Goal: Task Accomplishment & Management: Complete application form

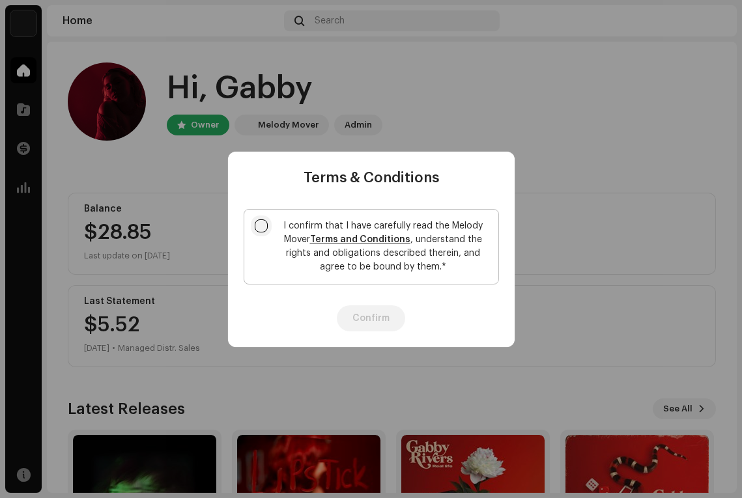
click at [263, 225] on input "I confirm that I have carefully read the Melody Mover Terms and Conditions , un…" at bounding box center [261, 226] width 13 height 13
checkbox input "true"
click at [375, 318] on button "Confirm" at bounding box center [371, 318] width 68 height 26
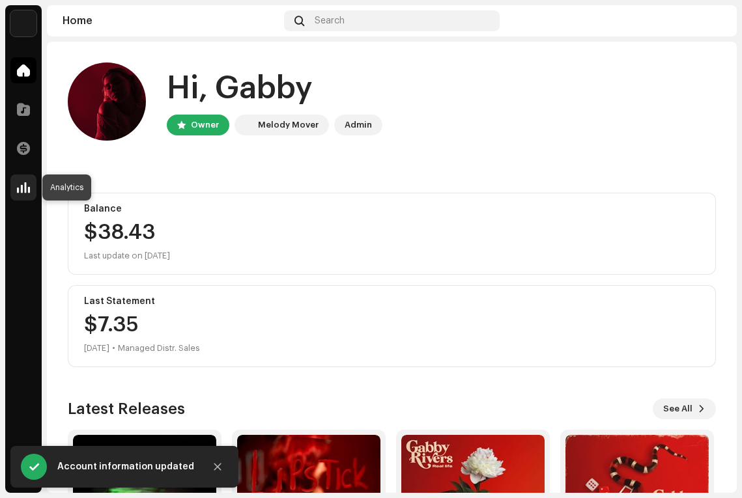
click at [28, 182] on span at bounding box center [23, 187] width 13 height 10
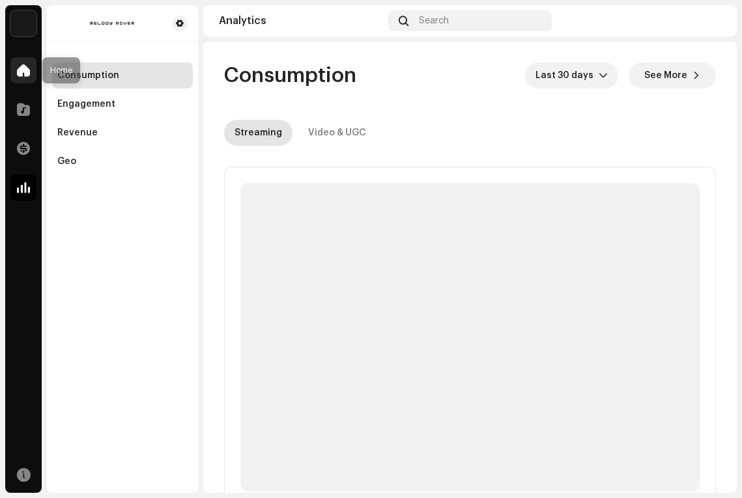
click at [23, 59] on div at bounding box center [23, 70] width 26 height 26
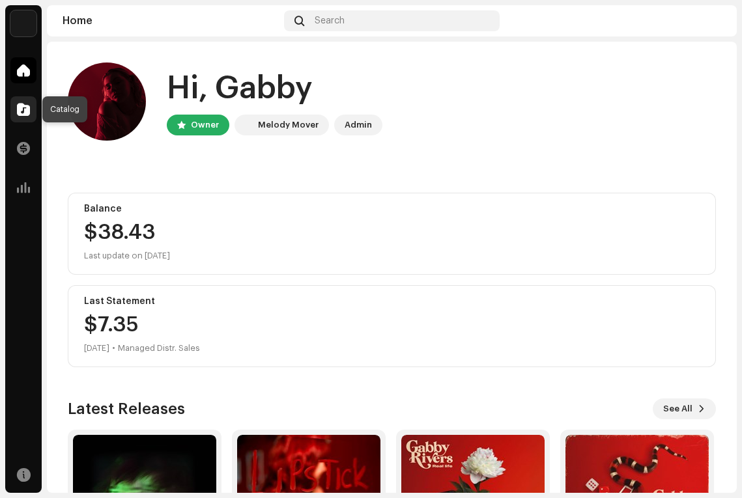
click at [26, 110] on span at bounding box center [23, 109] width 13 height 10
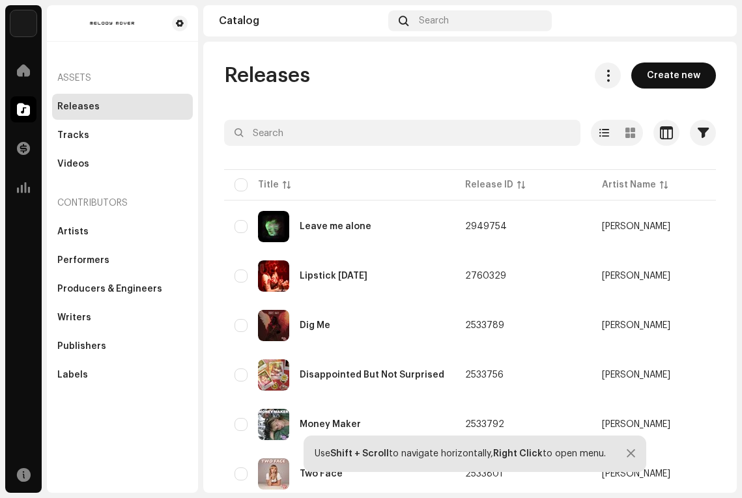
click at [660, 72] on span "Create new" at bounding box center [673, 76] width 53 height 26
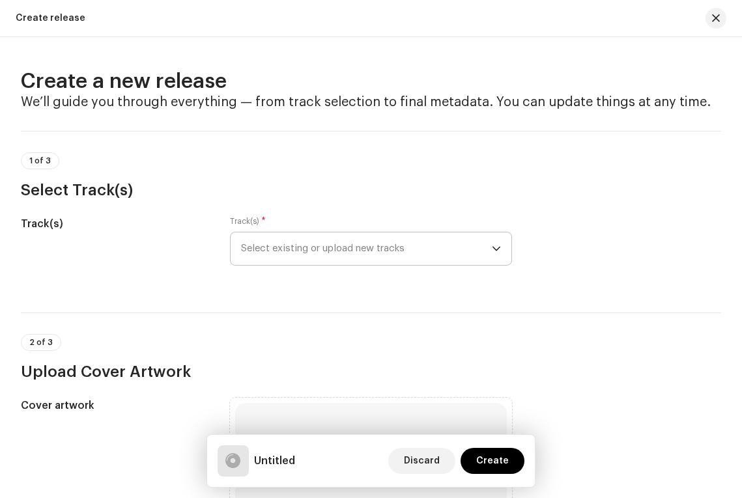
click at [311, 243] on span "Select existing or upload new tracks" at bounding box center [366, 249] width 251 height 33
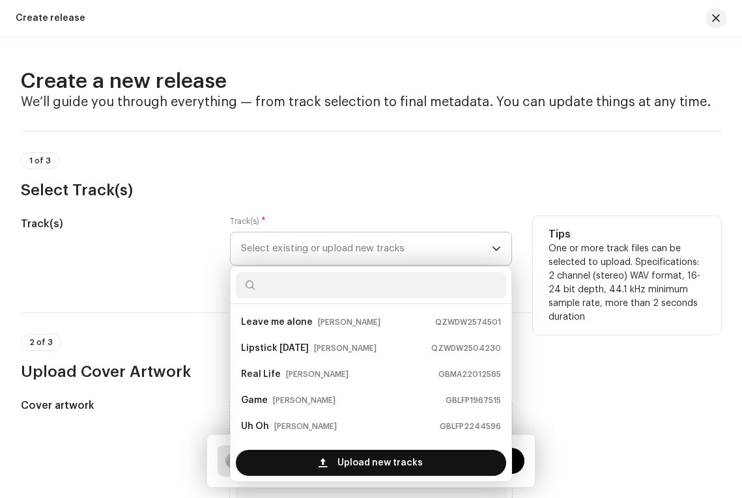
click at [379, 461] on span "Upload new tracks" at bounding box center [379, 463] width 85 height 26
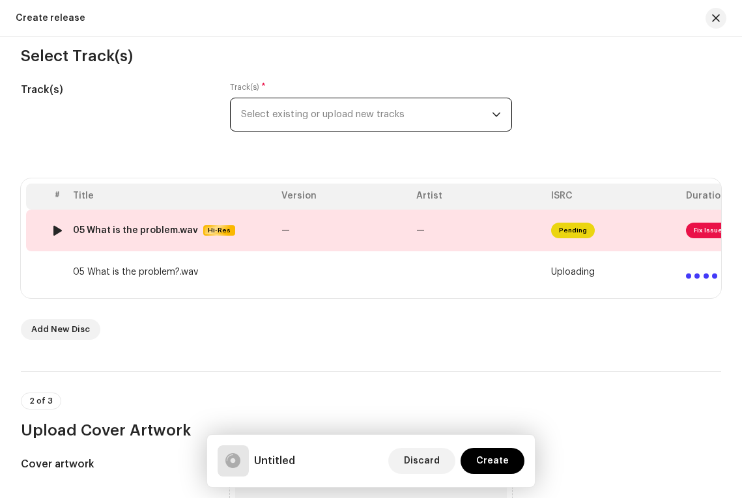
click at [51, 234] on img at bounding box center [57, 230] width 17 height 17
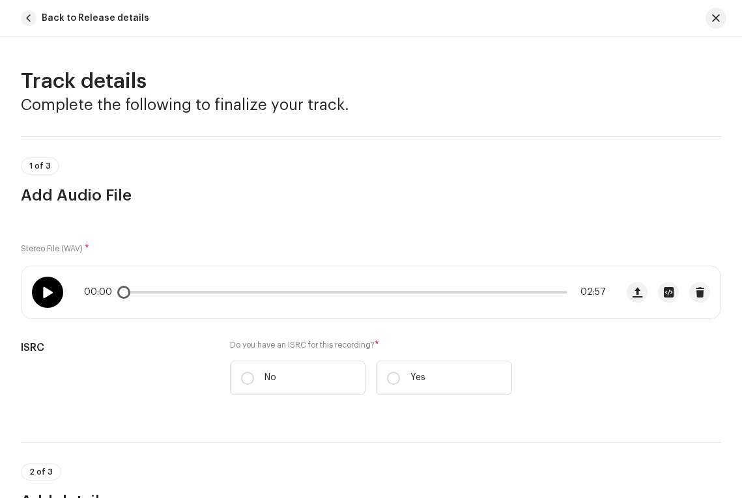
click at [36, 293] on div at bounding box center [47, 292] width 31 height 31
click at [126, 292] on span at bounding box center [342, 292] width 440 height 3
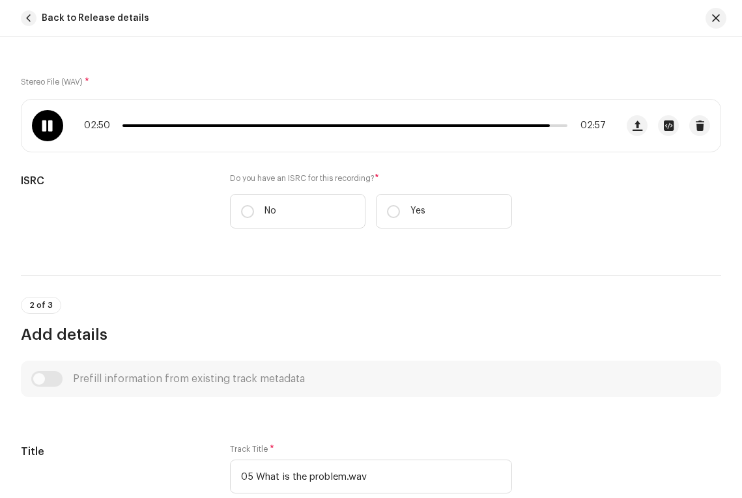
scroll to position [169, 0]
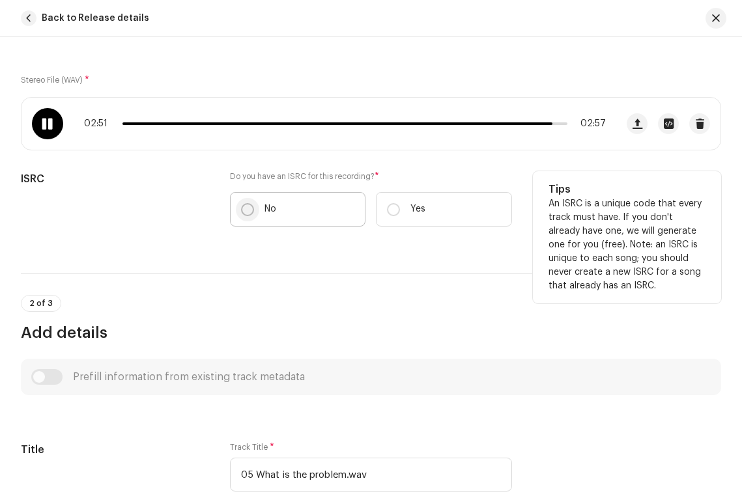
click at [246, 207] on input "No" at bounding box center [247, 209] width 13 height 13
radio input "true"
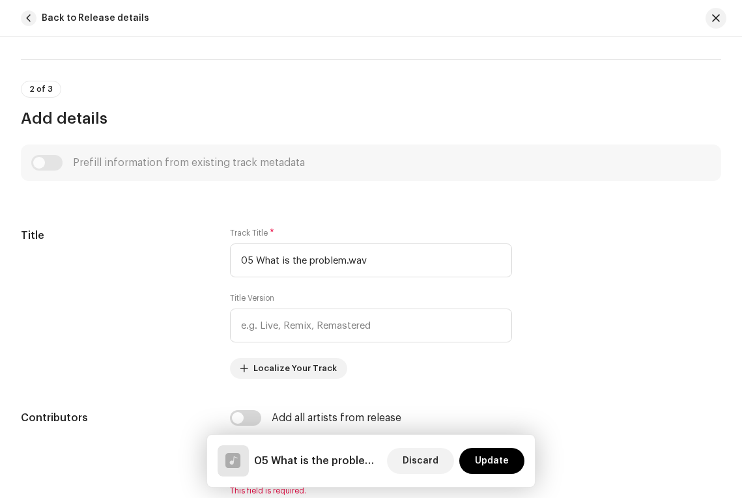
scroll to position [428, 0]
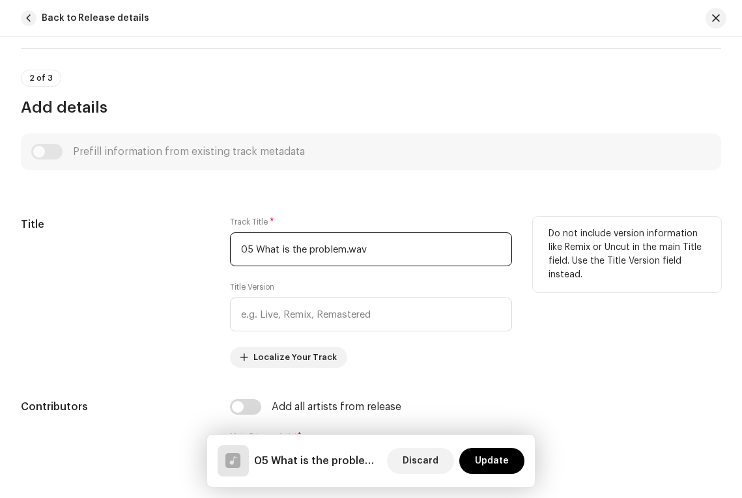
drag, startPoint x: 255, startPoint y: 249, endPoint x: 224, endPoint y: 249, distance: 31.3
click at [224, 249] on div "Title Track Title * 05 What is the problem.wav Title Version Localize Your Trac…" at bounding box center [371, 292] width 700 height 151
drag, startPoint x: 361, startPoint y: 249, endPoint x: 332, endPoint y: 248, distance: 28.7
click at [332, 248] on input "What is the problem.wav" at bounding box center [371, 250] width 282 height 34
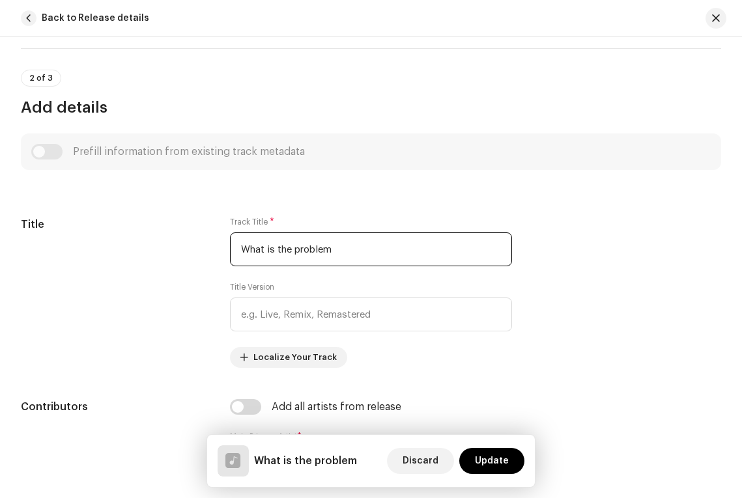
type input "What is the problem"
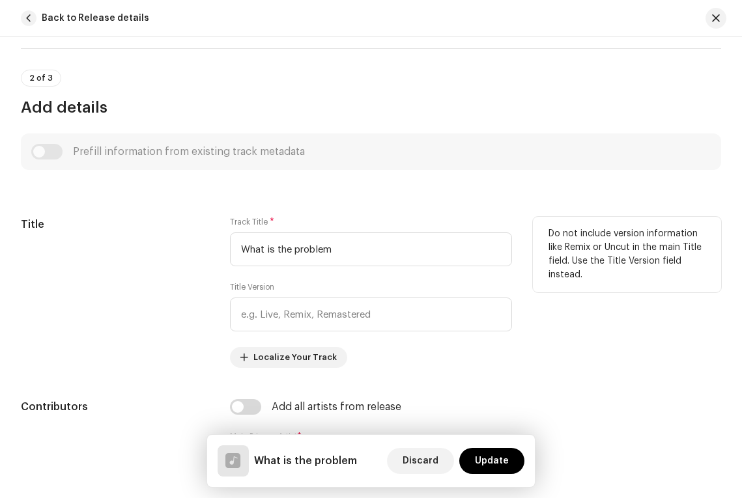
click at [221, 304] on div "Title Track Title * What is the problem Title Version Localize Your Track Do no…" at bounding box center [371, 292] width 700 height 151
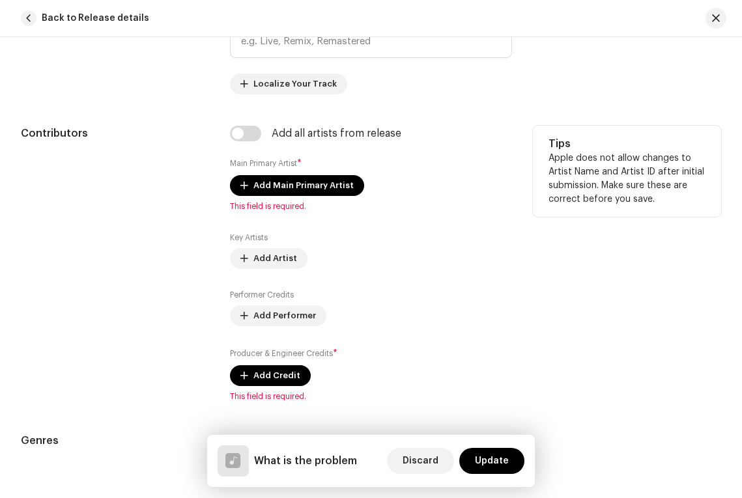
scroll to position [689, 0]
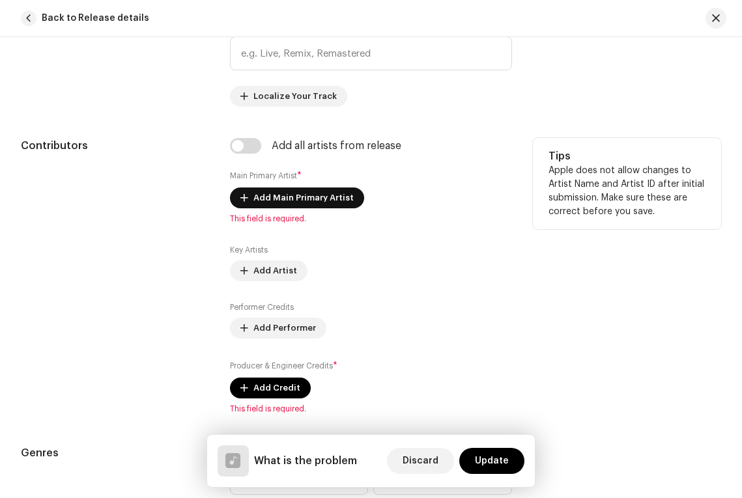
click at [272, 196] on span "Add Main Primary Artist" at bounding box center [303, 198] width 100 height 26
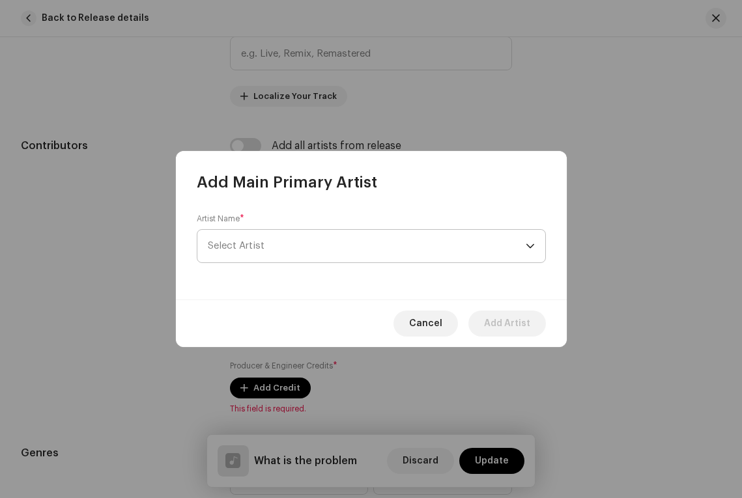
click at [242, 258] on span "Select Artist" at bounding box center [367, 246] width 318 height 33
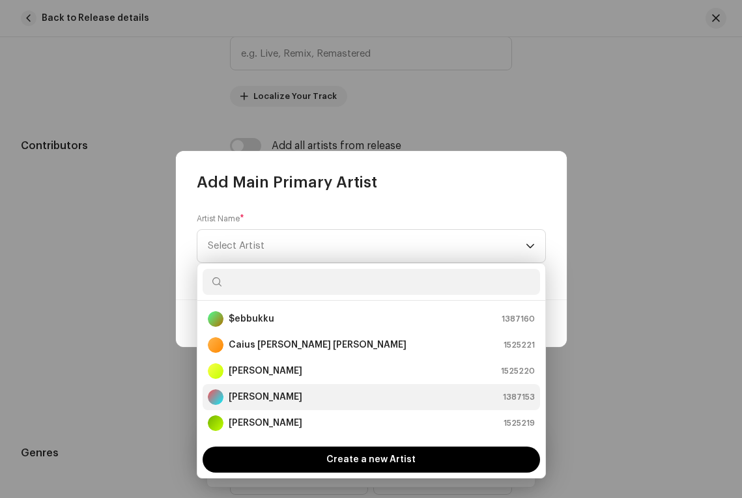
click at [261, 393] on strong "[PERSON_NAME]" at bounding box center [266, 397] width 74 height 13
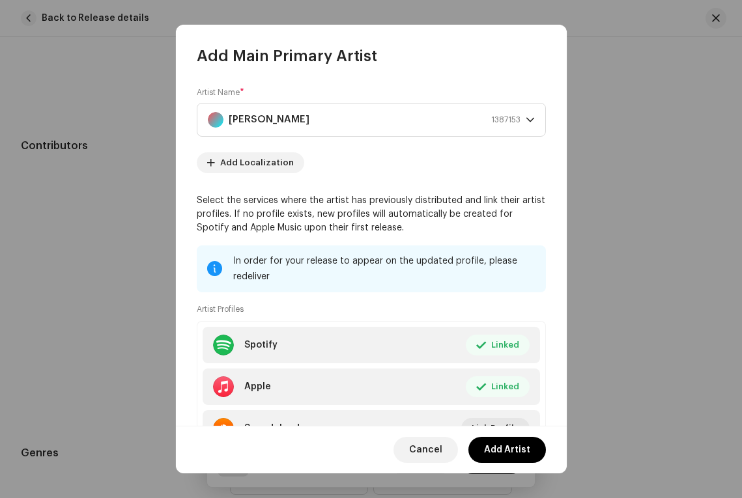
scroll to position [64, 0]
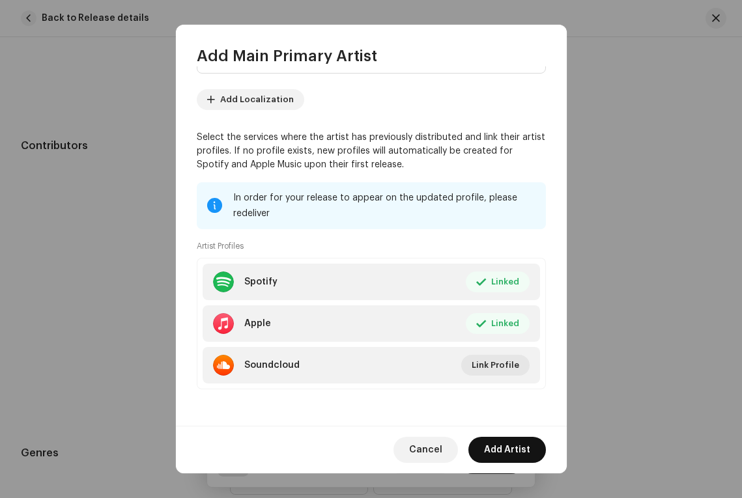
click at [496, 452] on span "Add Artist" at bounding box center [507, 450] width 46 height 26
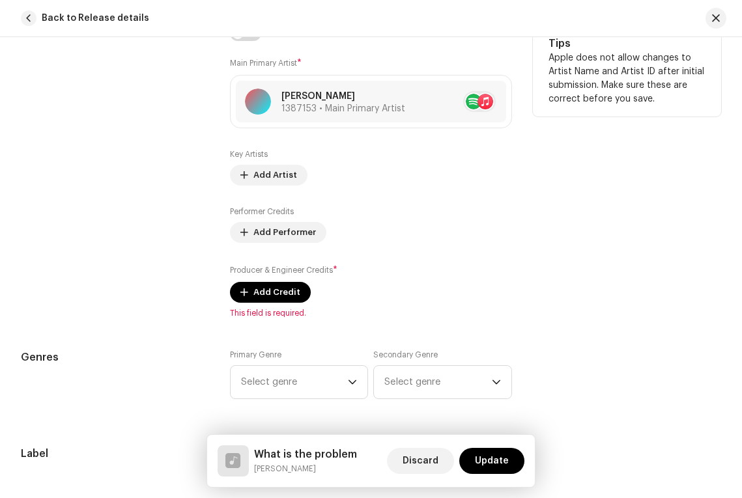
scroll to position [822, 0]
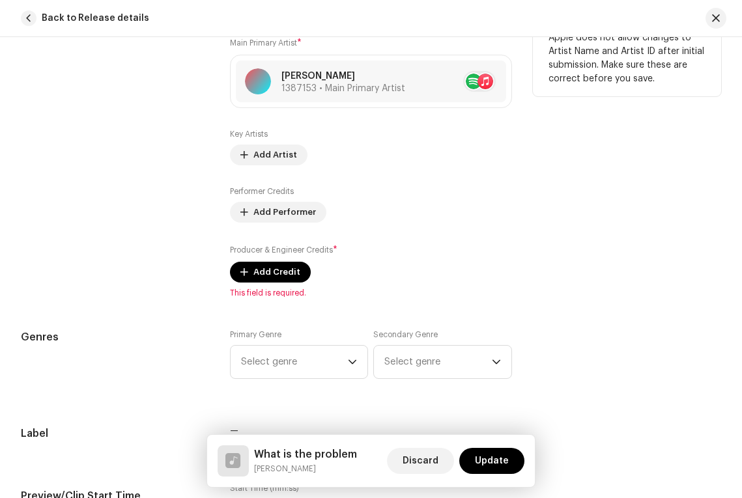
click at [262, 195] on label "Performer Credits" at bounding box center [262, 191] width 64 height 10
click at [262, 208] on span "Add Performer" at bounding box center [284, 212] width 63 height 26
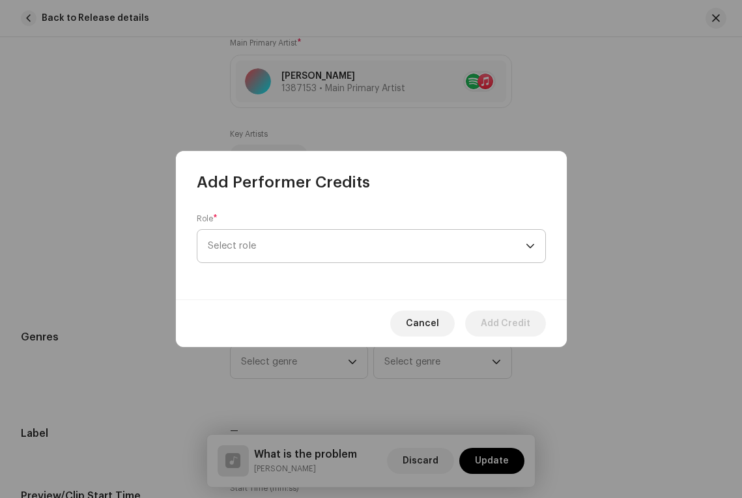
click at [285, 253] on span "Select role" at bounding box center [367, 246] width 318 height 33
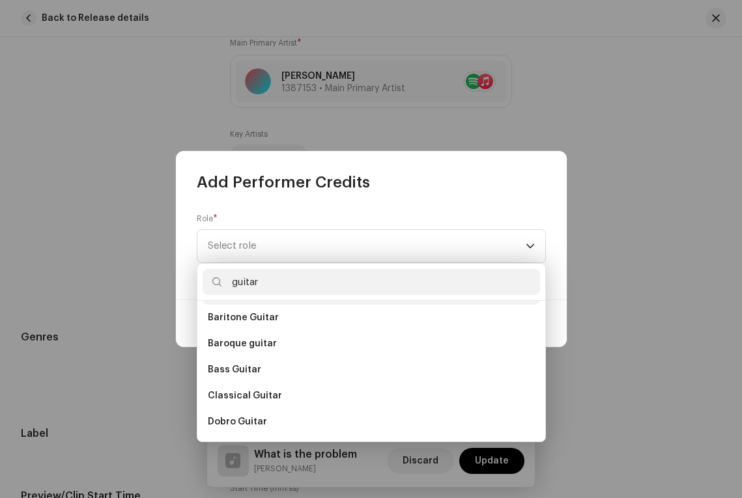
scroll to position [113, 0]
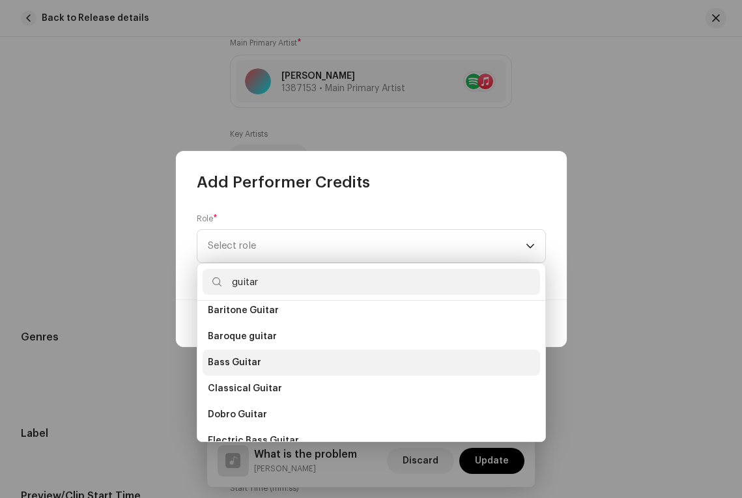
type input "guitar"
click at [245, 361] on span "Bass Guitar" at bounding box center [234, 362] width 53 height 13
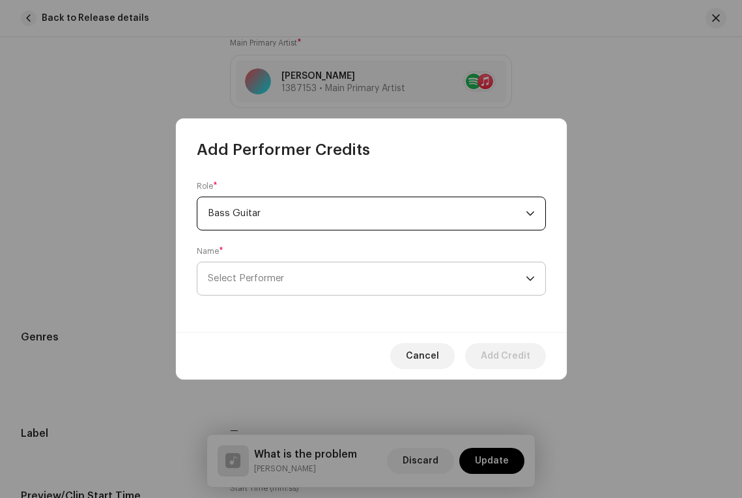
click at [268, 270] on span "Select Performer" at bounding box center [367, 278] width 318 height 33
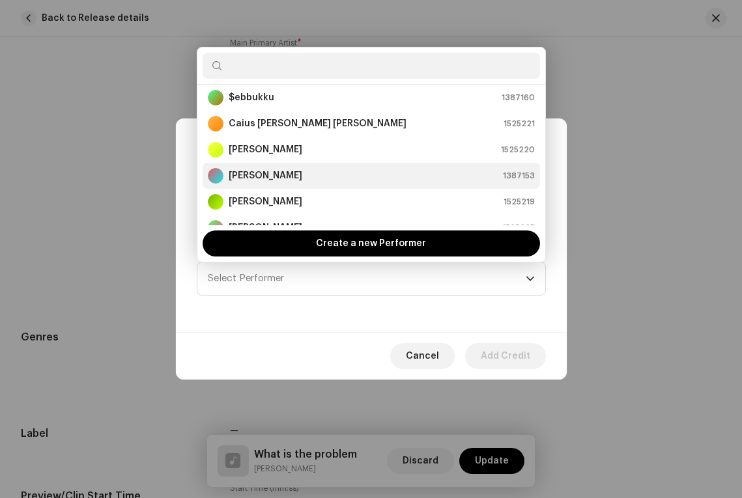
scroll to position [26, 0]
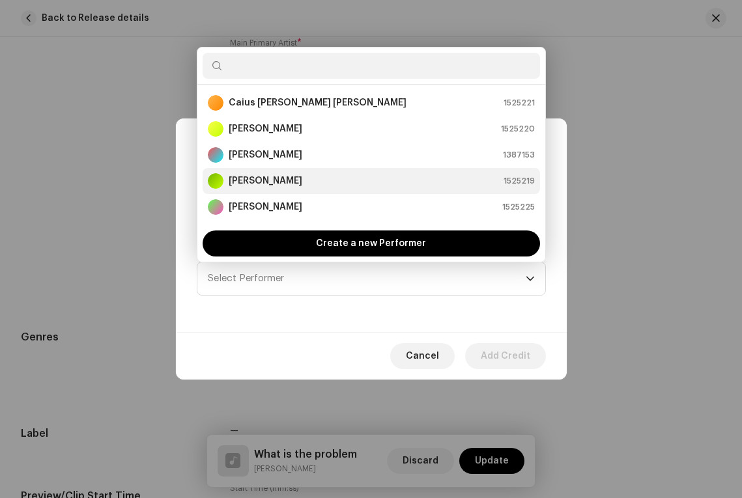
click at [277, 176] on strong "[PERSON_NAME]" at bounding box center [266, 181] width 74 height 13
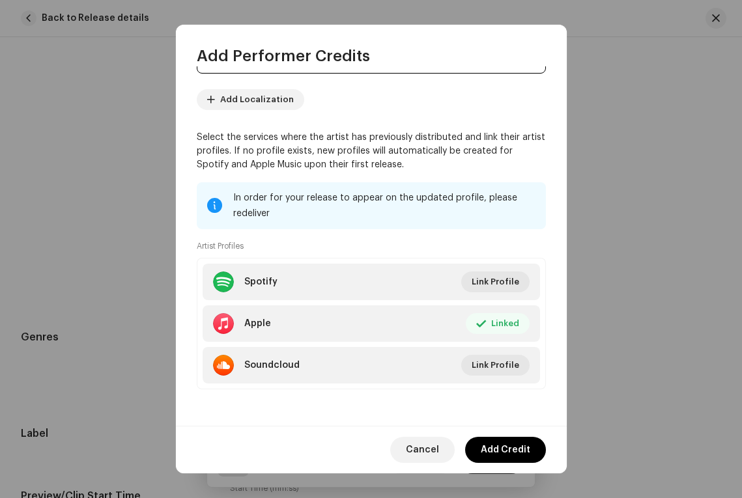
scroll to position [0, 0]
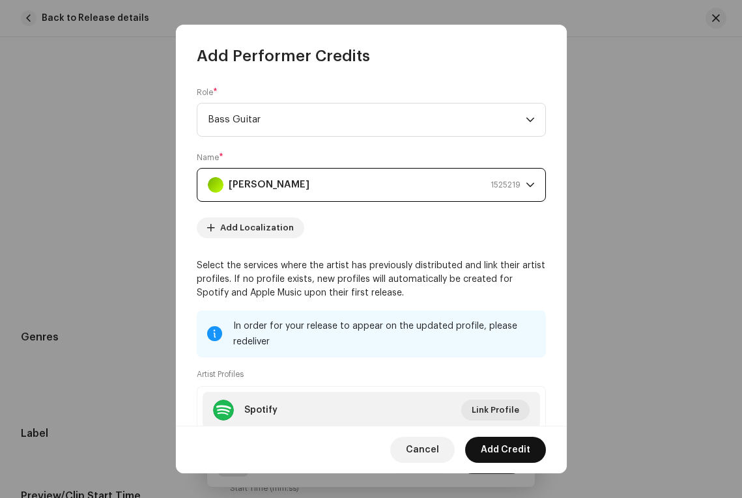
click at [501, 446] on span "Add Credit" at bounding box center [506, 450] width 50 height 26
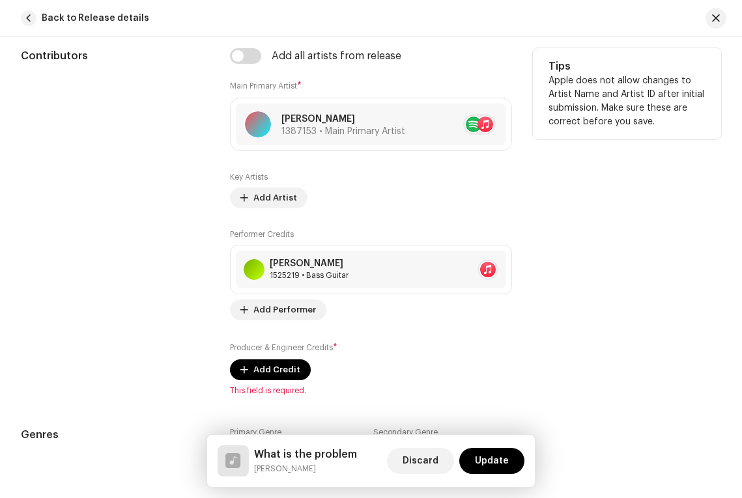
scroll to position [778, 0]
click at [280, 318] on span "Add Performer" at bounding box center [284, 311] width 63 height 26
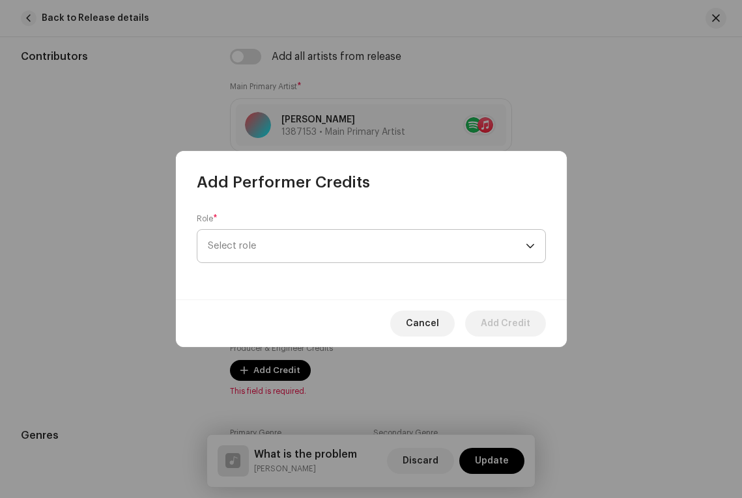
click at [281, 243] on span "Select role" at bounding box center [367, 246] width 318 height 33
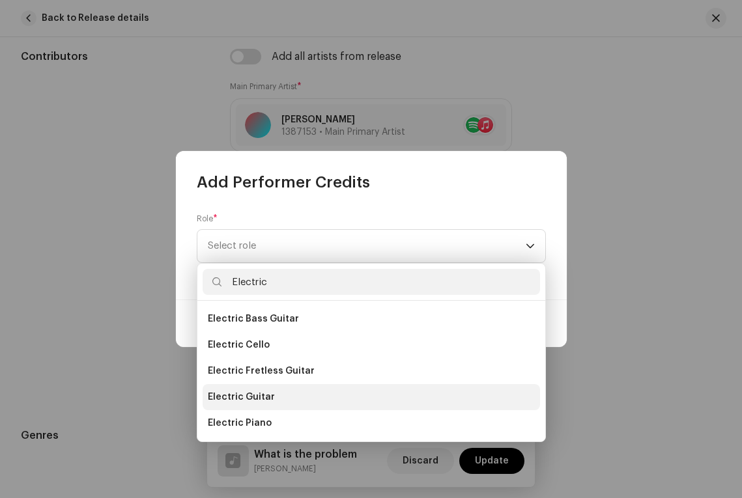
type input "Electric"
click at [221, 393] on span "Electric Guitar" at bounding box center [241, 397] width 67 height 13
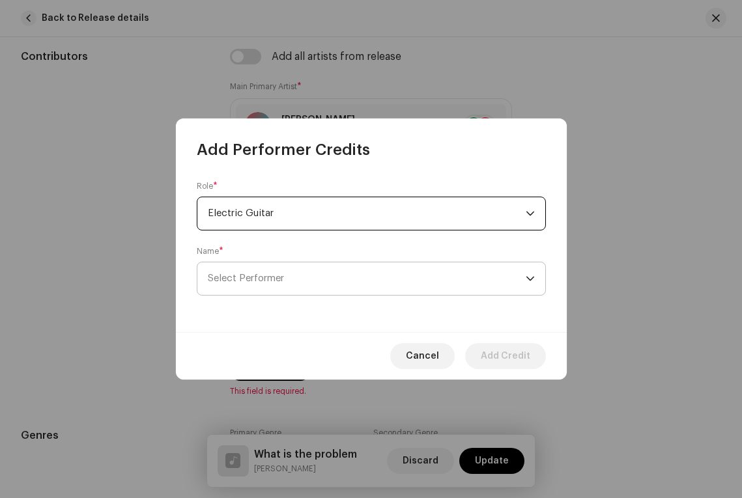
click at [251, 266] on span "Select Performer" at bounding box center [367, 278] width 318 height 33
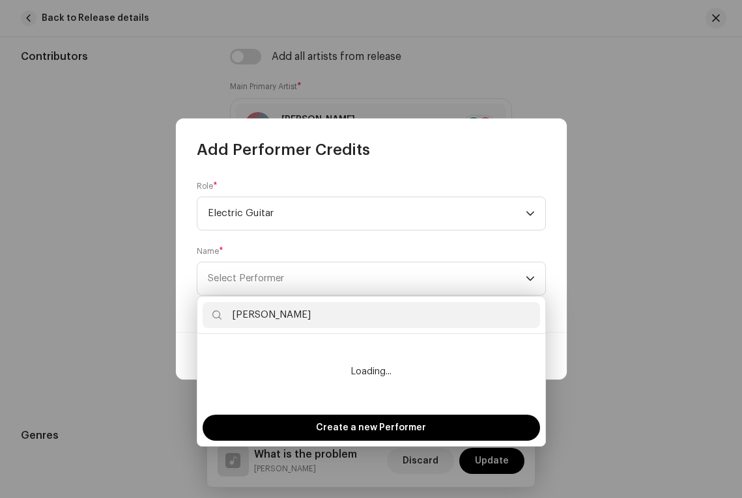
type input "J"
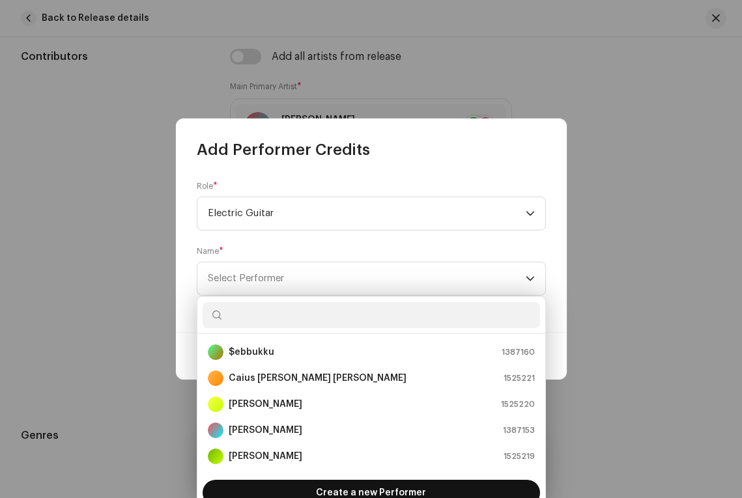
scroll to position [21, 0]
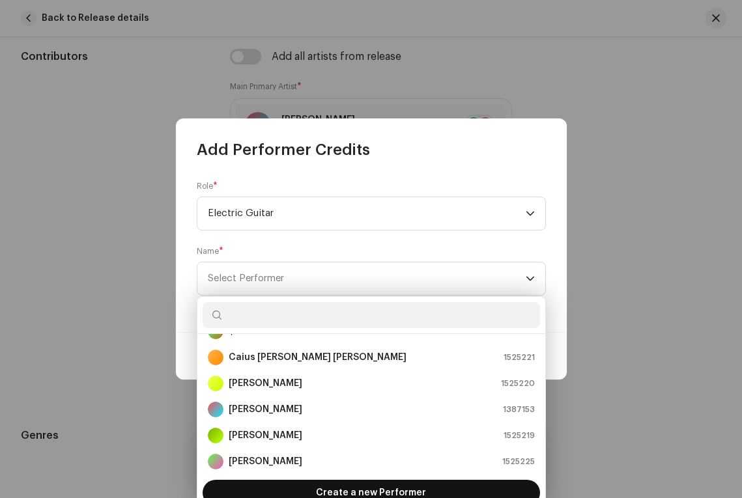
click at [361, 486] on span "Create a new Performer" at bounding box center [371, 493] width 110 height 26
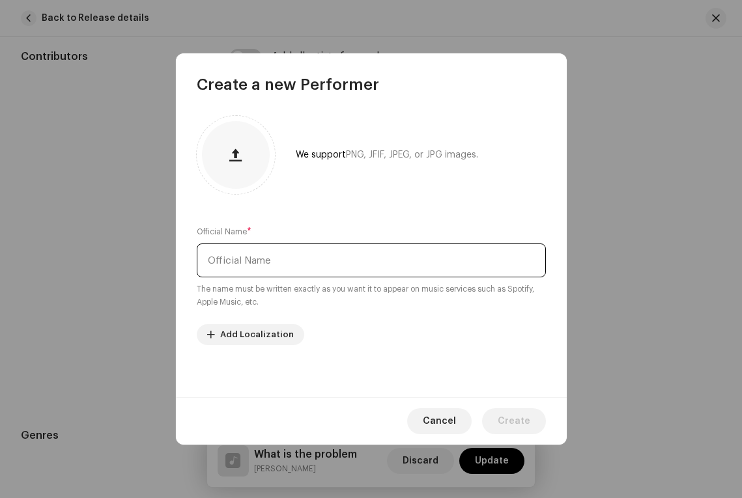
click at [246, 267] on input "text" at bounding box center [371, 261] width 349 height 34
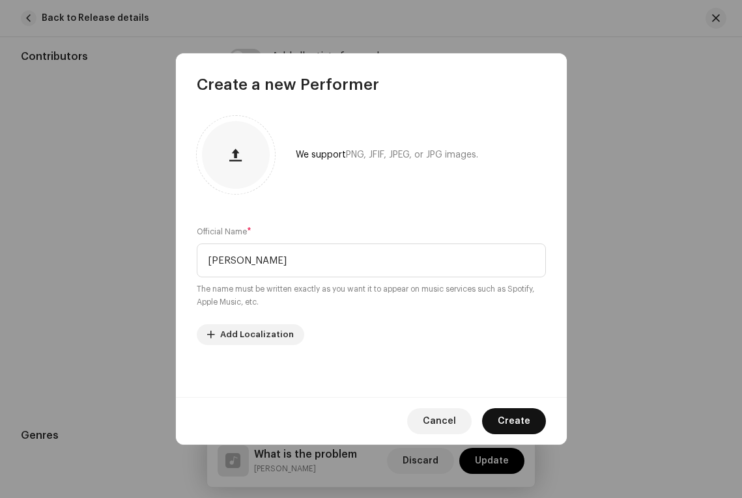
type input "[PERSON_NAME]"
click at [515, 418] on span "Create" at bounding box center [514, 421] width 33 height 26
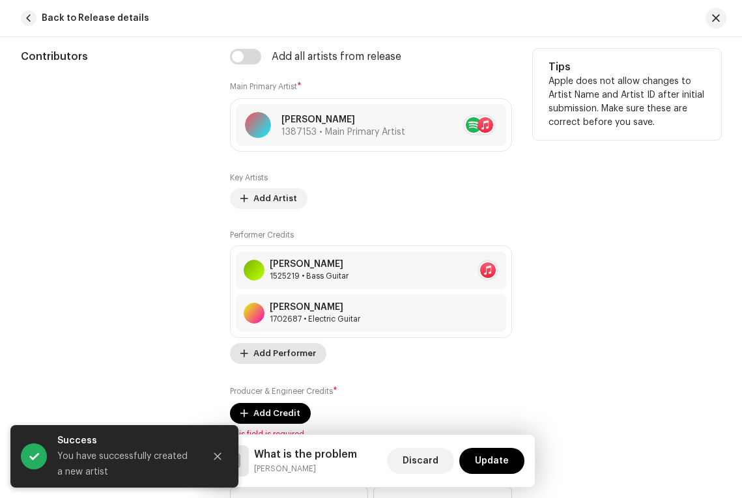
click at [277, 353] on span "Add Performer" at bounding box center [284, 354] width 63 height 26
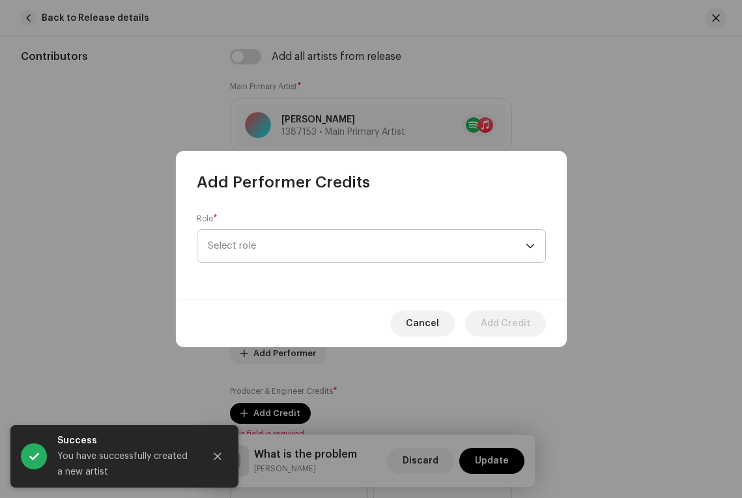
click at [275, 243] on span "Select role" at bounding box center [367, 246] width 318 height 33
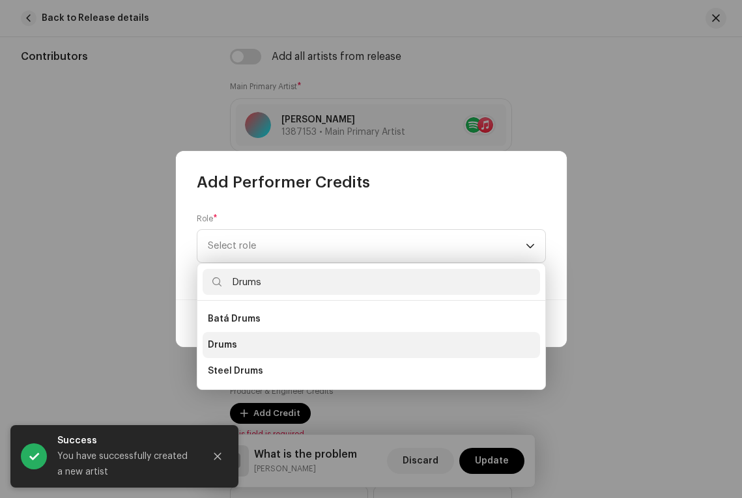
type input "Drums"
click at [255, 347] on li "Drums" at bounding box center [371, 345] width 337 height 26
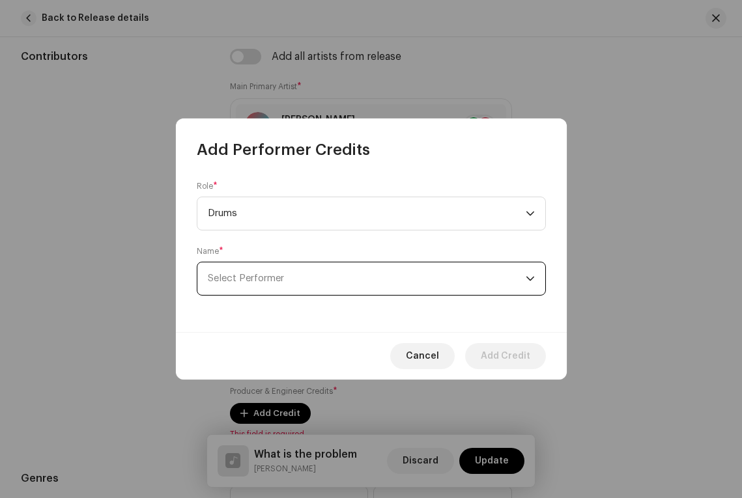
click at [373, 279] on span "Select Performer" at bounding box center [367, 278] width 318 height 33
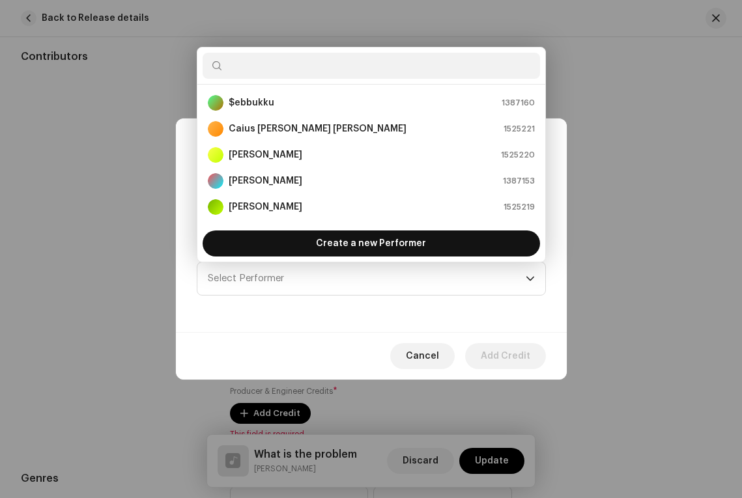
click at [345, 247] on span "Create a new Performer" at bounding box center [371, 244] width 110 height 26
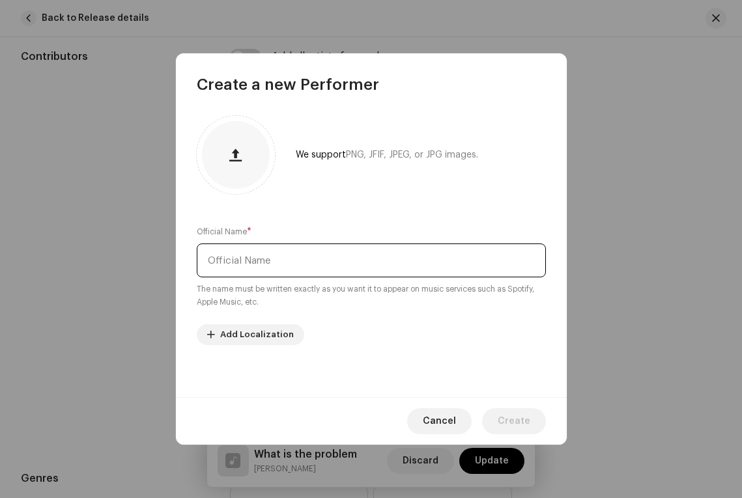
click at [285, 263] on input "text" at bounding box center [371, 261] width 349 height 34
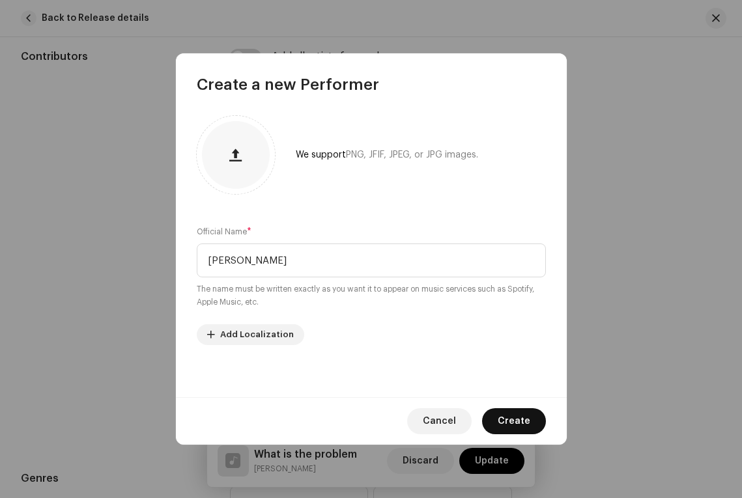
type input "[PERSON_NAME]"
click at [518, 419] on span "Create" at bounding box center [514, 421] width 33 height 26
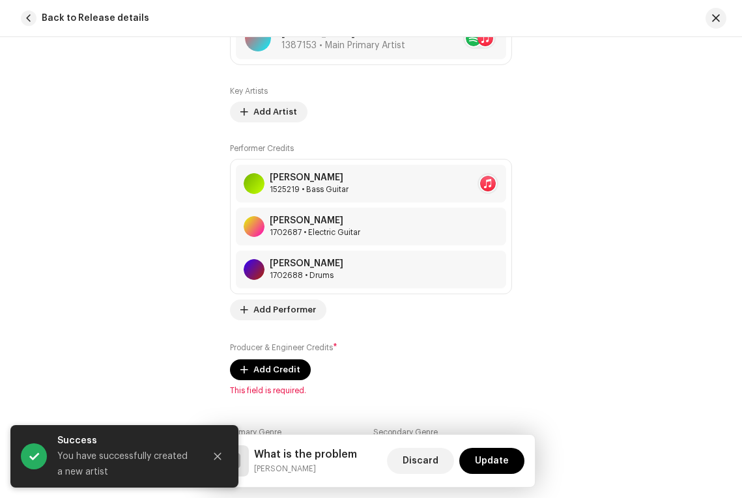
scroll to position [866, 0]
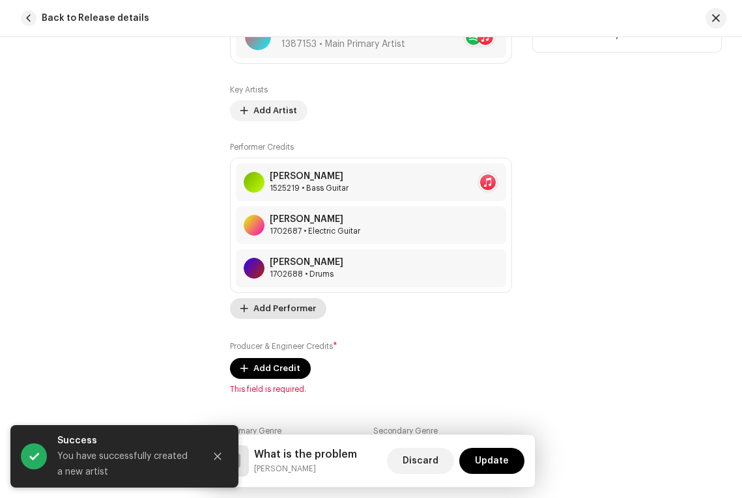
click at [266, 309] on span "Add Performer" at bounding box center [284, 309] width 63 height 26
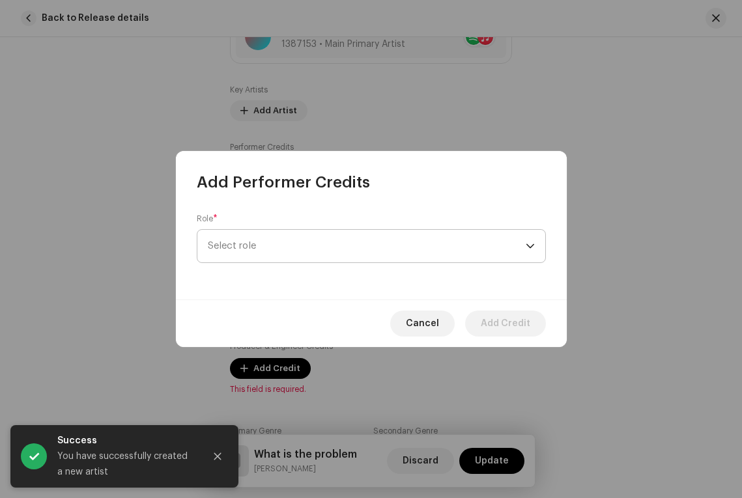
click at [245, 242] on span "Select role" at bounding box center [367, 246] width 318 height 33
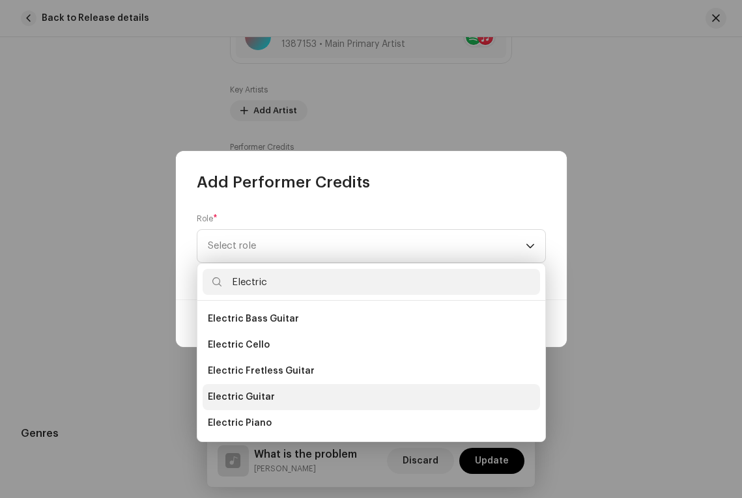
type input "Electric"
click at [259, 400] on span "Electric Guitar" at bounding box center [241, 397] width 67 height 13
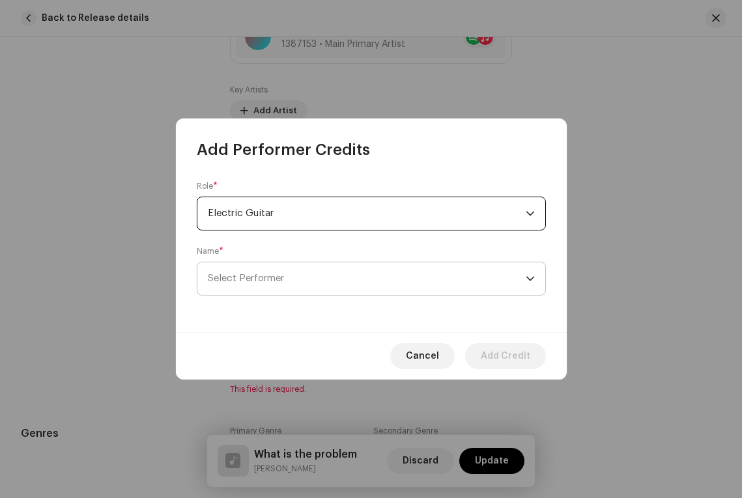
click at [350, 285] on span "Select Performer" at bounding box center [367, 278] width 318 height 33
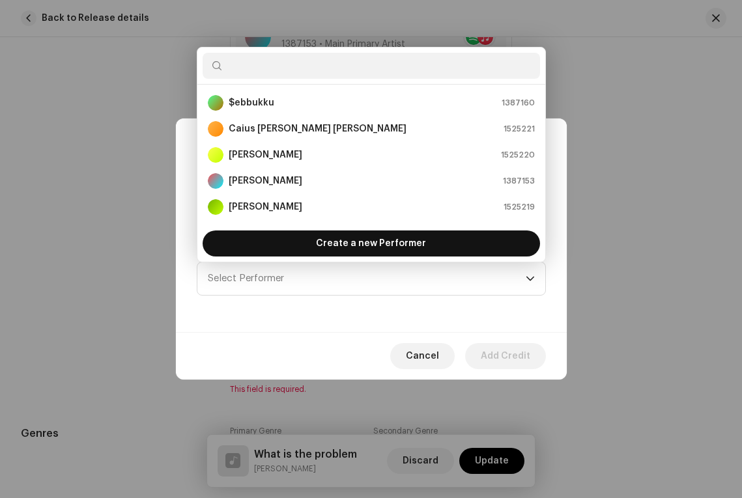
click at [356, 240] on span "Create a new Performer" at bounding box center [371, 244] width 110 height 26
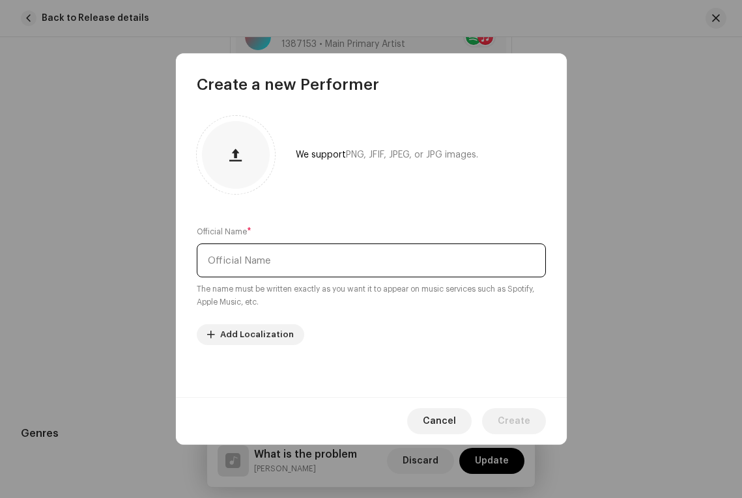
click at [271, 262] on input "text" at bounding box center [371, 261] width 349 height 34
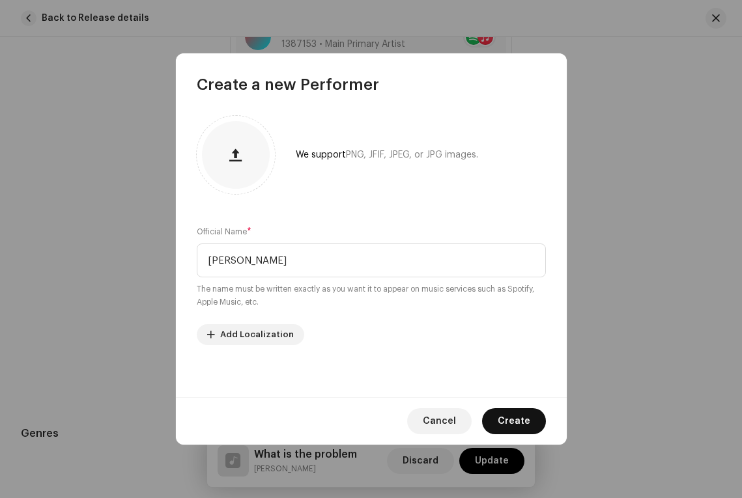
type input "[PERSON_NAME]"
click at [503, 419] on span "Create" at bounding box center [514, 421] width 33 height 26
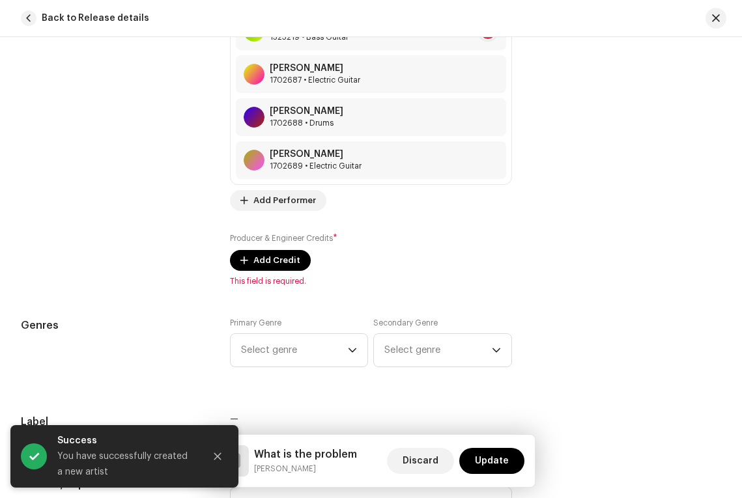
scroll to position [1051, 0]
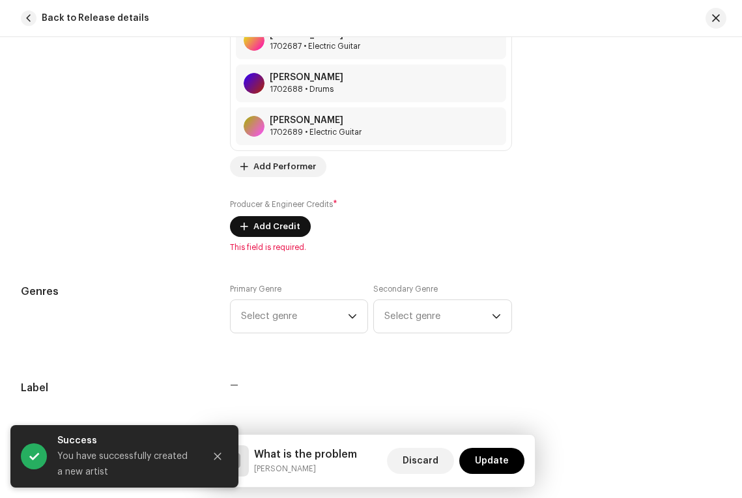
click at [274, 228] on span "Add Credit" at bounding box center [276, 227] width 47 height 26
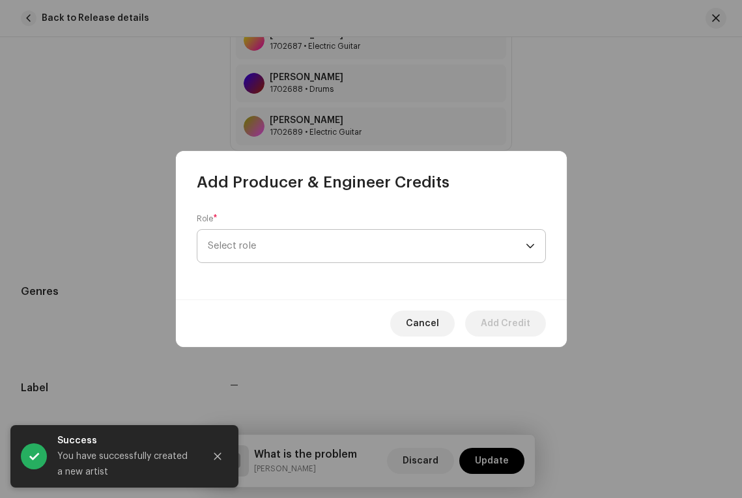
click at [276, 240] on span "Select role" at bounding box center [367, 246] width 318 height 33
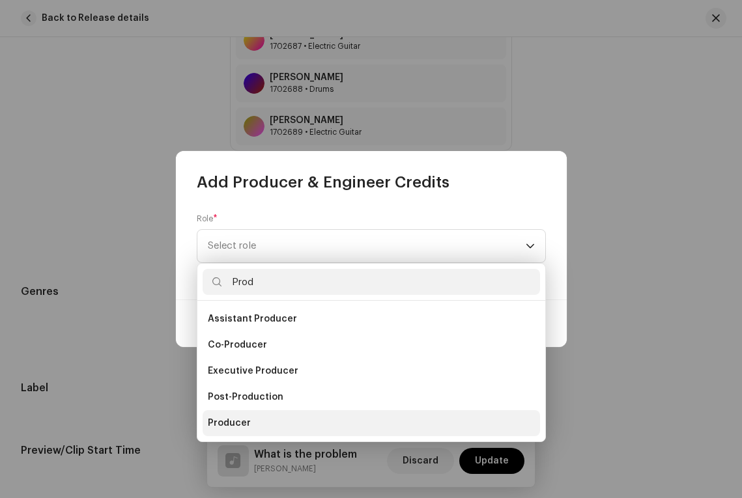
type input "Prod"
click at [233, 417] on span "Producer" at bounding box center [229, 423] width 43 height 13
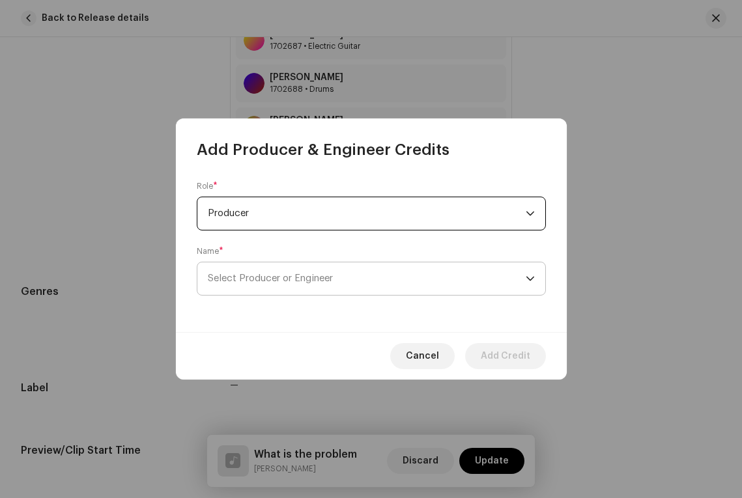
click at [248, 278] on span "Select Producer or Engineer" at bounding box center [270, 279] width 125 height 10
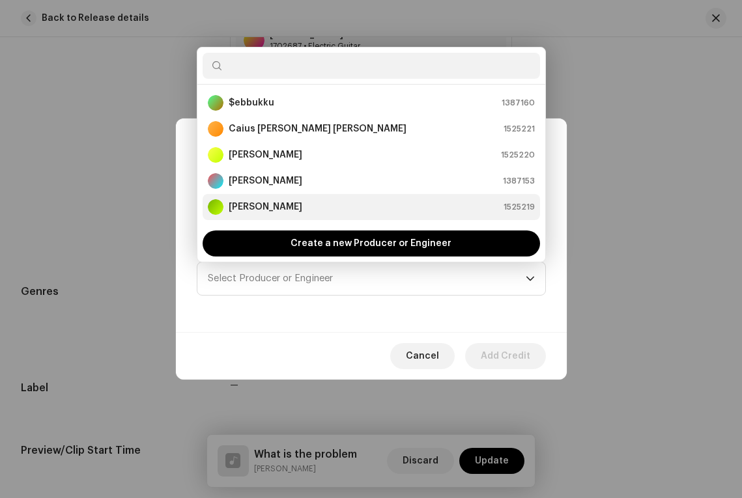
click at [272, 203] on strong "[PERSON_NAME]" at bounding box center [266, 207] width 74 height 13
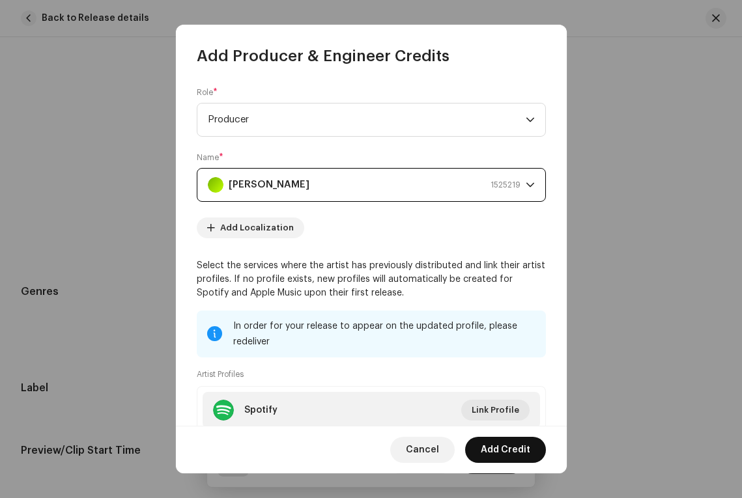
click at [500, 453] on span "Add Credit" at bounding box center [506, 450] width 50 height 26
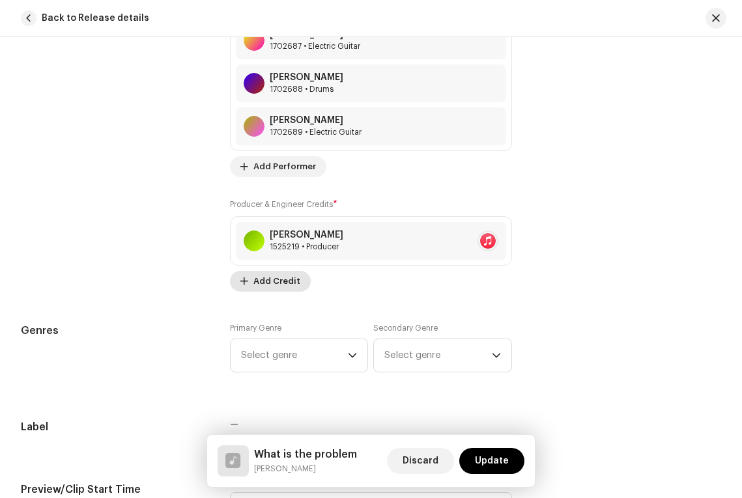
click at [261, 278] on span "Add Credit" at bounding box center [276, 281] width 47 height 26
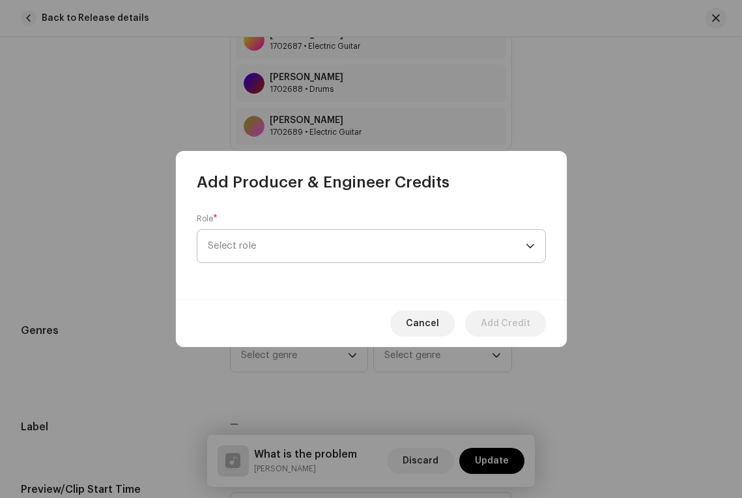
click at [261, 257] on span "Select role" at bounding box center [367, 246] width 318 height 33
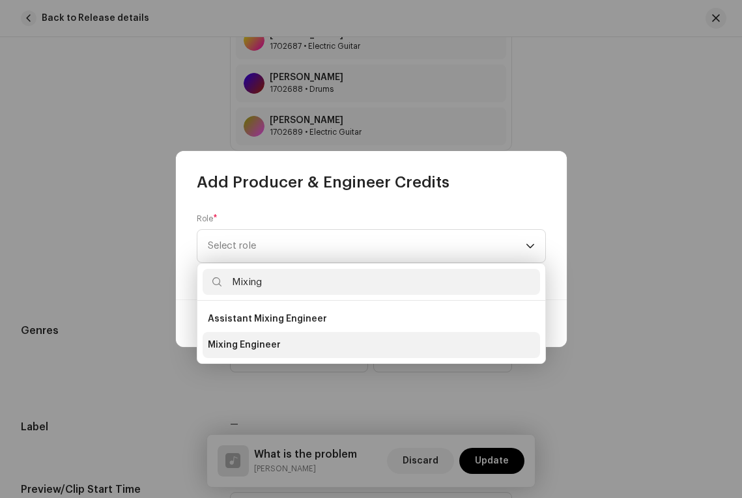
type input "Mixing"
click at [263, 337] on li "Mixing Engineer" at bounding box center [371, 345] width 337 height 26
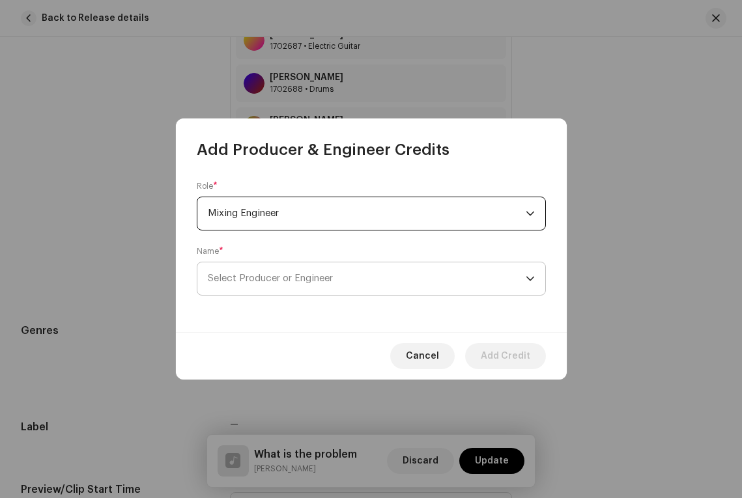
click at [266, 279] on span "Select Producer or Engineer" at bounding box center [270, 279] width 125 height 10
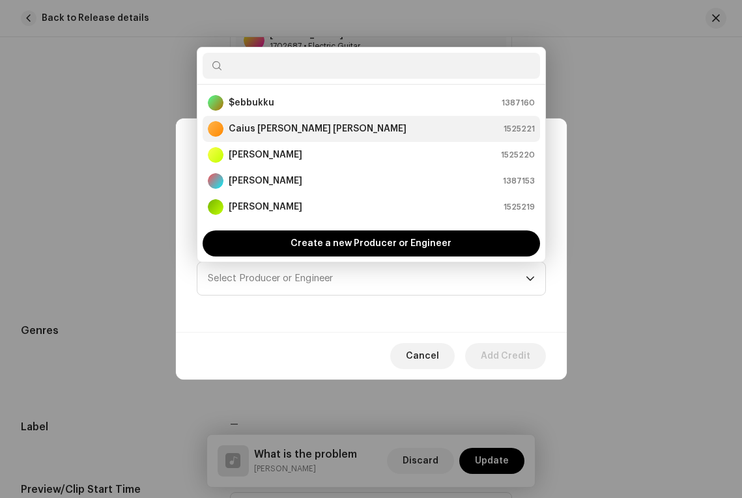
click at [279, 129] on strong "Caius [PERSON_NAME] [PERSON_NAME]" at bounding box center [318, 128] width 178 height 13
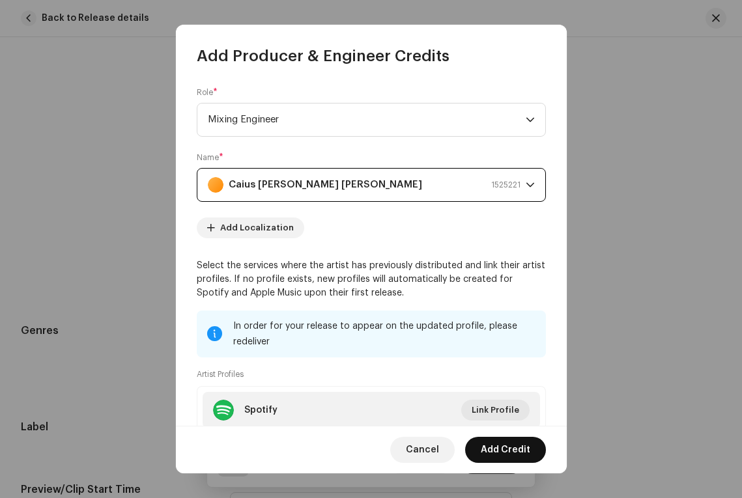
click at [499, 449] on span "Add Credit" at bounding box center [506, 450] width 50 height 26
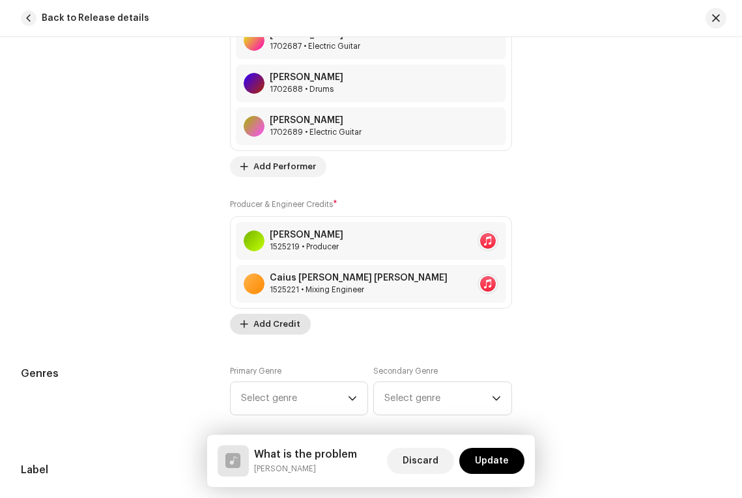
click at [282, 326] on span "Add Credit" at bounding box center [276, 324] width 47 height 26
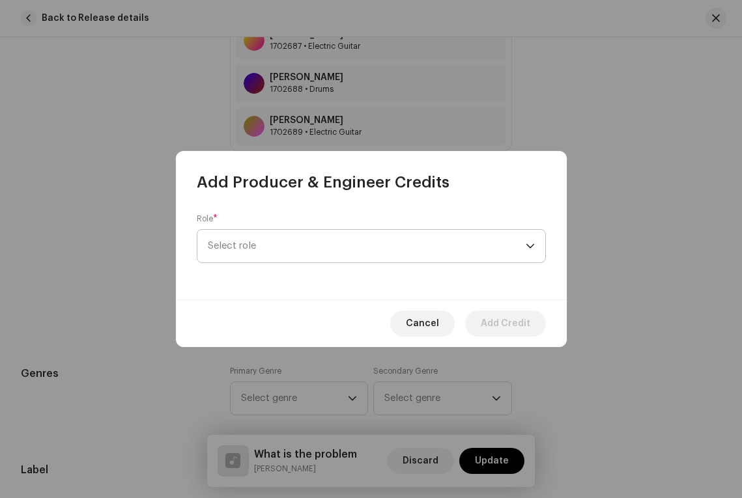
click at [274, 240] on span "Select role" at bounding box center [367, 246] width 318 height 33
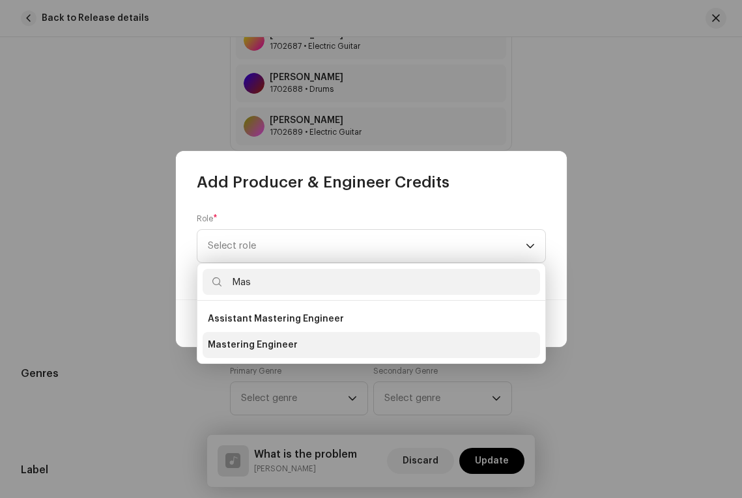
type input "Mas"
click at [242, 354] on li "Mastering Engineer" at bounding box center [371, 345] width 337 height 26
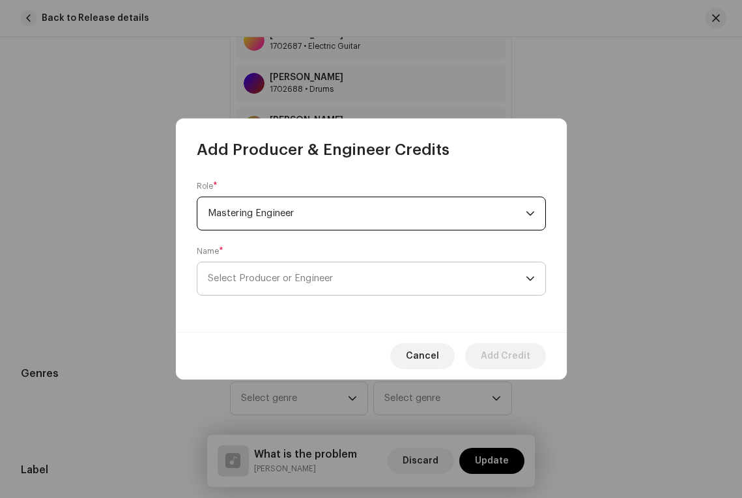
click at [267, 275] on span "Select Producer or Engineer" at bounding box center [270, 279] width 125 height 10
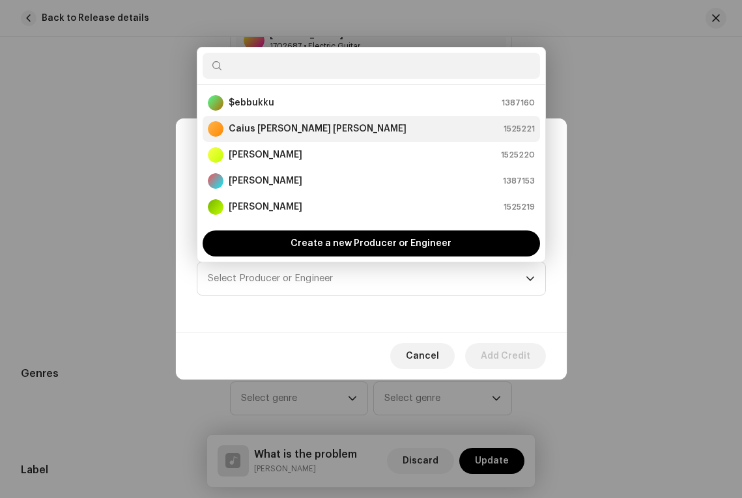
scroll to position [21, 0]
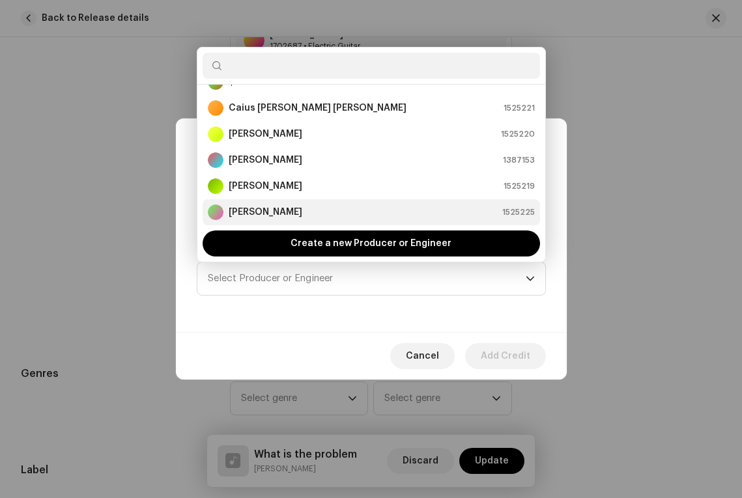
click at [248, 214] on strong "[PERSON_NAME]" at bounding box center [266, 212] width 74 height 13
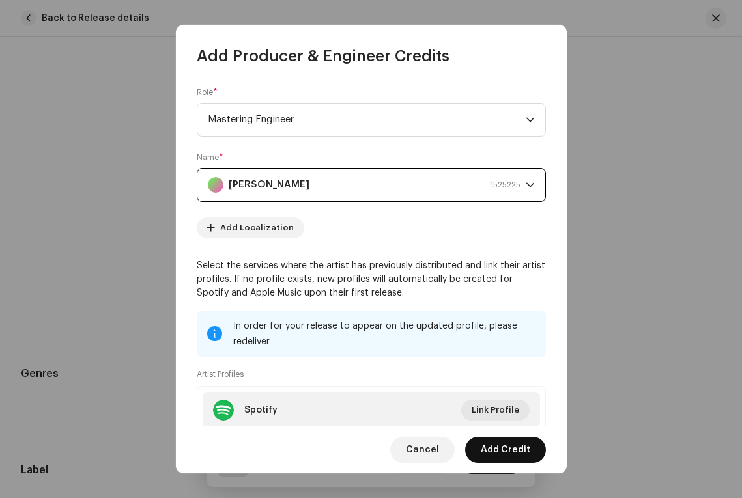
click at [489, 446] on span "Add Credit" at bounding box center [506, 450] width 50 height 26
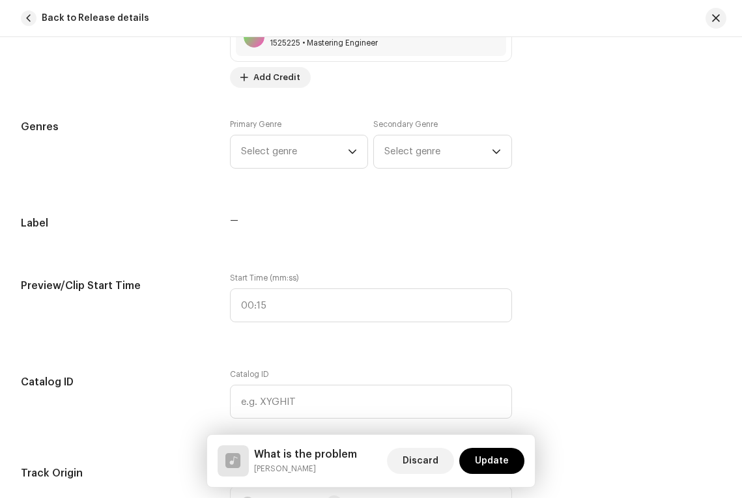
scroll to position [1350, 0]
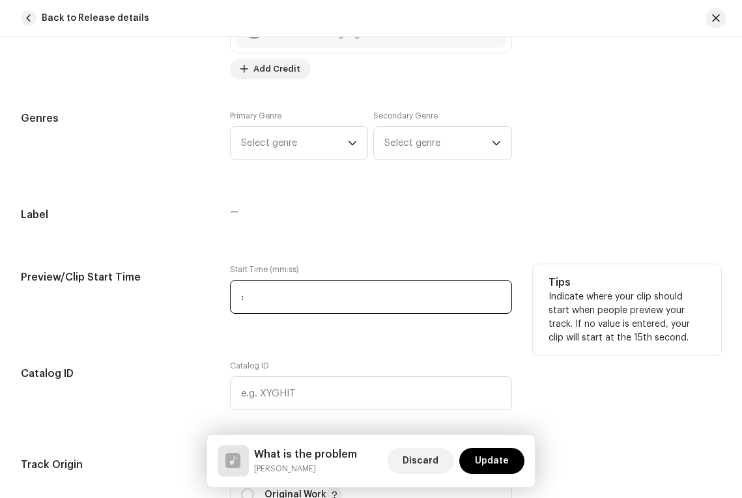
click at [283, 298] on input ":" at bounding box center [371, 297] width 282 height 34
click at [281, 298] on input "2 :" at bounding box center [371, 297] width 282 height 34
type input "2 :37"
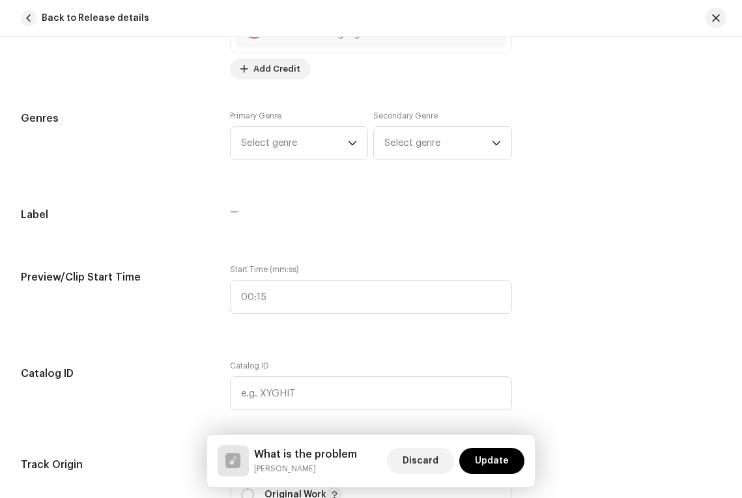
click at [283, 331] on div "Track details Complete the following to finalize your track. 1 of 3 Add Audio F…" at bounding box center [371, 276] width 742 height 3115
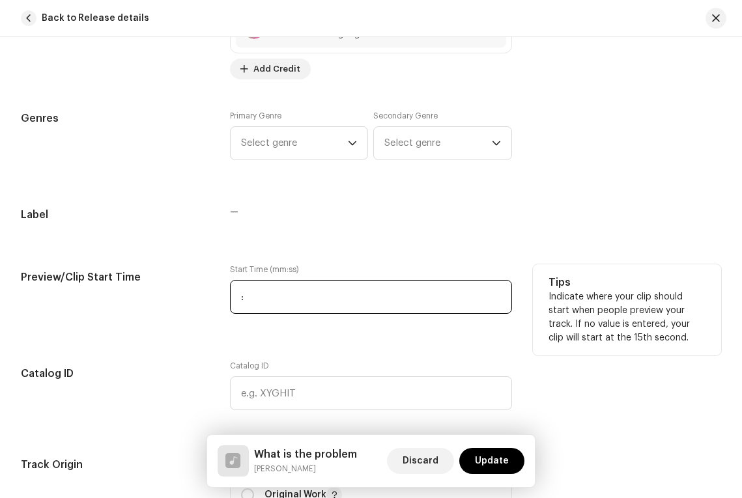
click at [249, 300] on input ":" at bounding box center [371, 297] width 282 height 34
click at [256, 302] on input "2 :" at bounding box center [371, 297] width 282 height 34
type input "2 :37"
click at [246, 294] on input ":" at bounding box center [371, 297] width 282 height 34
click at [242, 299] on input ":37" at bounding box center [371, 297] width 282 height 34
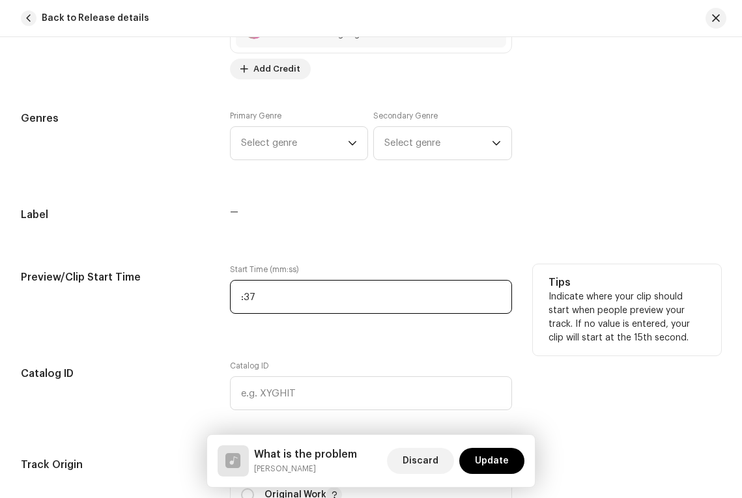
type input "2:37"
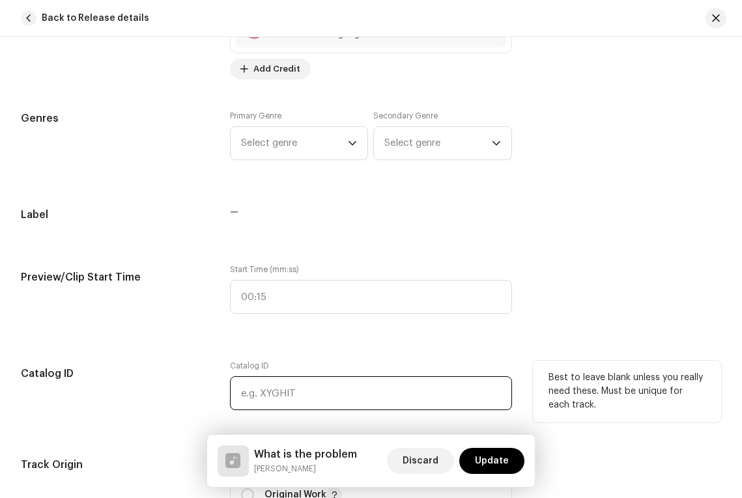
click at [260, 392] on input "text" at bounding box center [371, 393] width 282 height 34
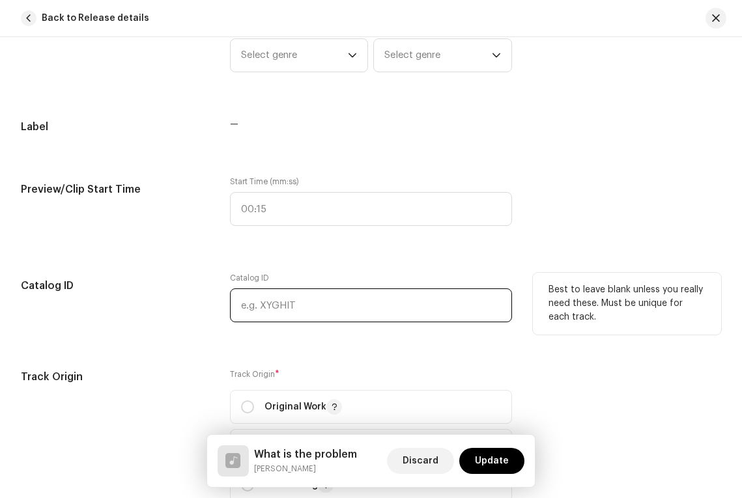
scroll to position [1438, 0]
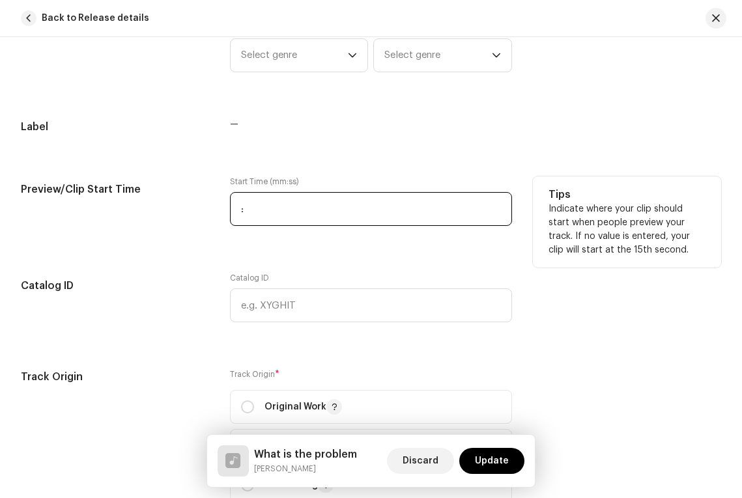
click at [253, 203] on input ":" at bounding box center [371, 209] width 282 height 34
click at [258, 203] on input "2 :" at bounding box center [371, 209] width 282 height 34
click at [257, 211] on input "2 :" at bounding box center [371, 209] width 282 height 34
type input "2 :37"
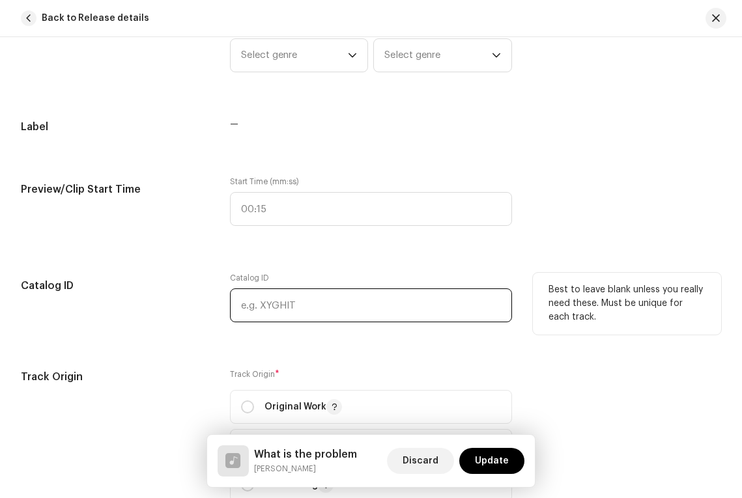
click at [264, 306] on input "text" at bounding box center [371, 306] width 282 height 34
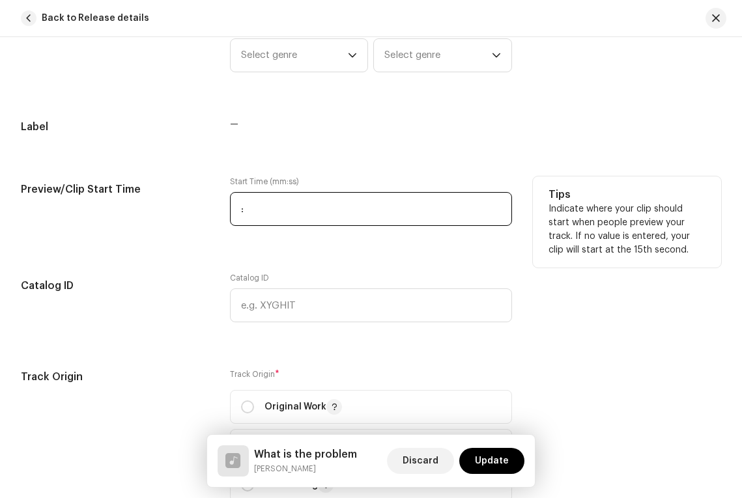
click at [246, 219] on input ":" at bounding box center [371, 209] width 282 height 34
click at [257, 213] on input "2 :" at bounding box center [371, 209] width 282 height 34
type input "2 :37"
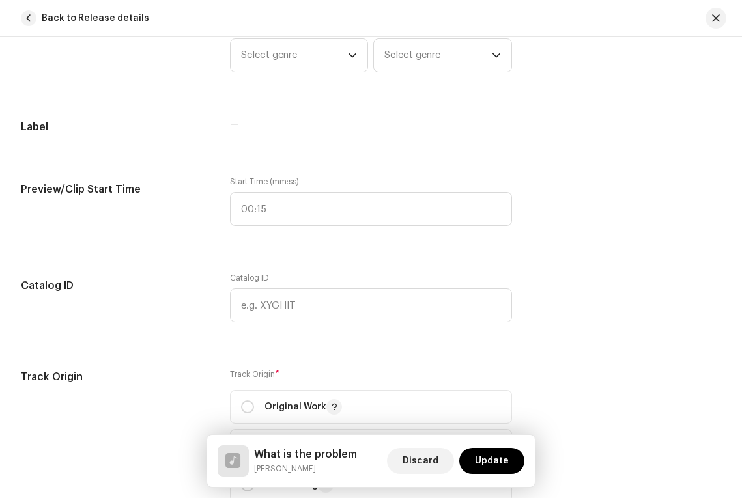
click at [298, 247] on div "Track details Complete the following to finalize your track. 1 of 3 Add Audio F…" at bounding box center [371, 188] width 742 height 3115
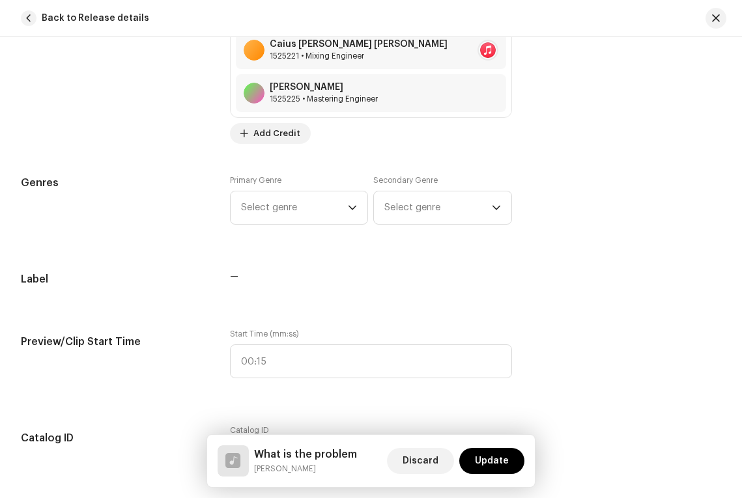
scroll to position [1281, 0]
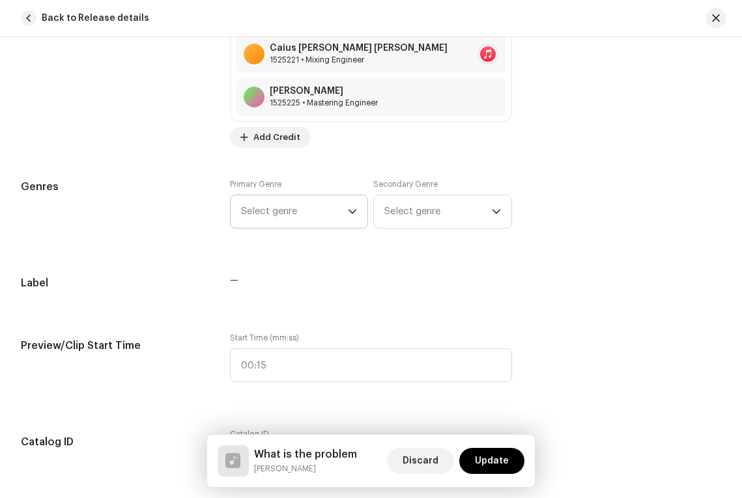
click at [312, 204] on span "Select genre" at bounding box center [294, 211] width 107 height 33
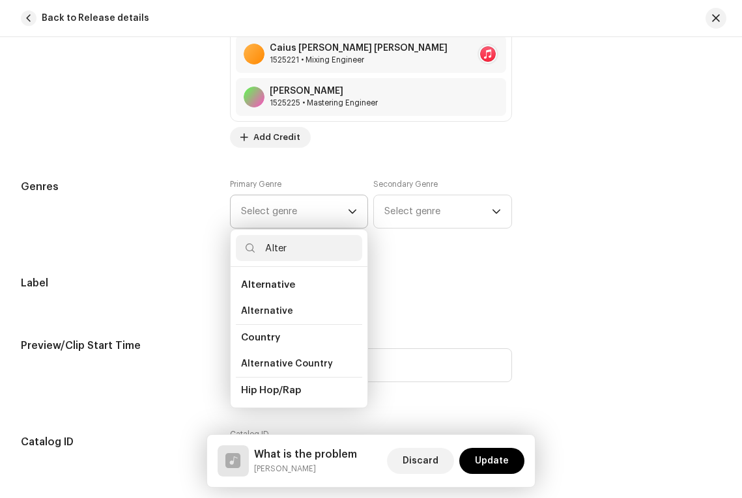
type input "Alter"
click at [275, 284] on span "Alternative" at bounding box center [268, 285] width 54 height 10
click at [297, 287] on li "Alternative" at bounding box center [299, 285] width 127 height 26
click at [261, 287] on span "Alternative" at bounding box center [268, 285] width 54 height 10
click at [264, 310] on span "Alternative" at bounding box center [267, 311] width 52 height 13
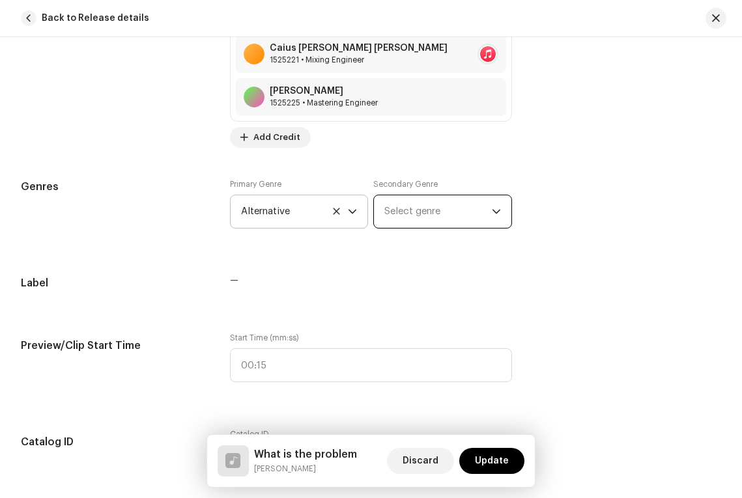
click at [429, 208] on span "Select genre" at bounding box center [437, 211] width 107 height 33
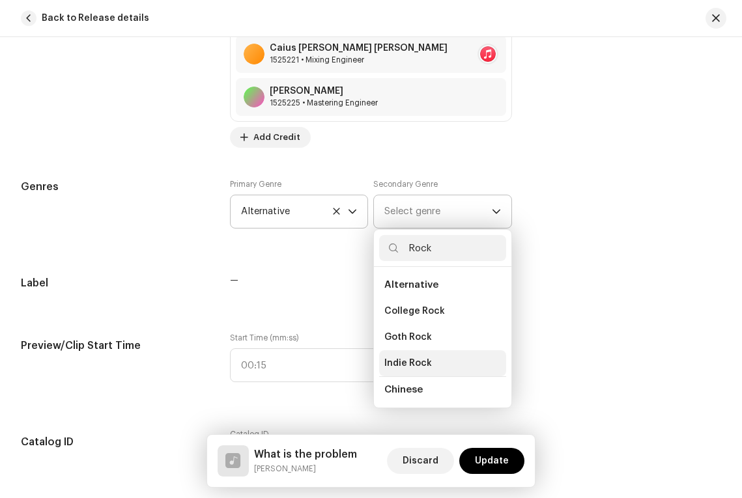
type input "Rock"
click at [397, 365] on span "Indie Rock" at bounding box center [408, 363] width 48 height 13
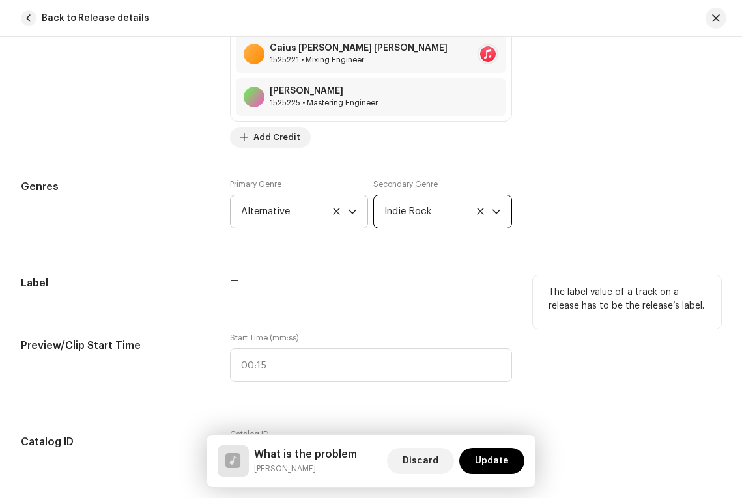
click at [423, 295] on div "—" at bounding box center [371, 289] width 282 height 26
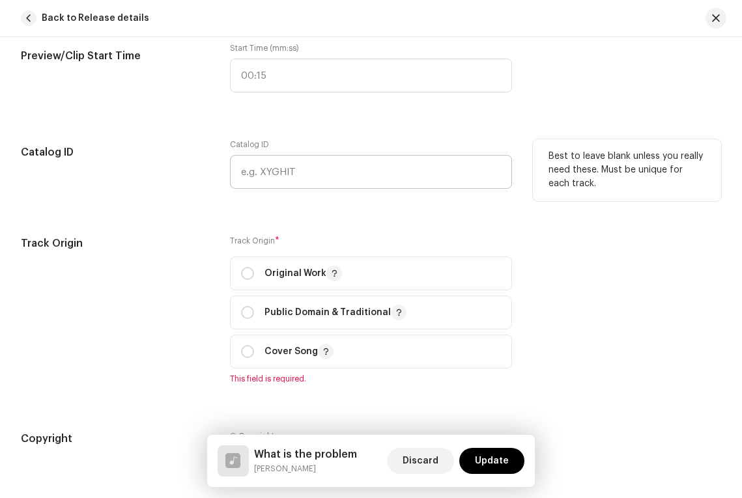
scroll to position [1598, 0]
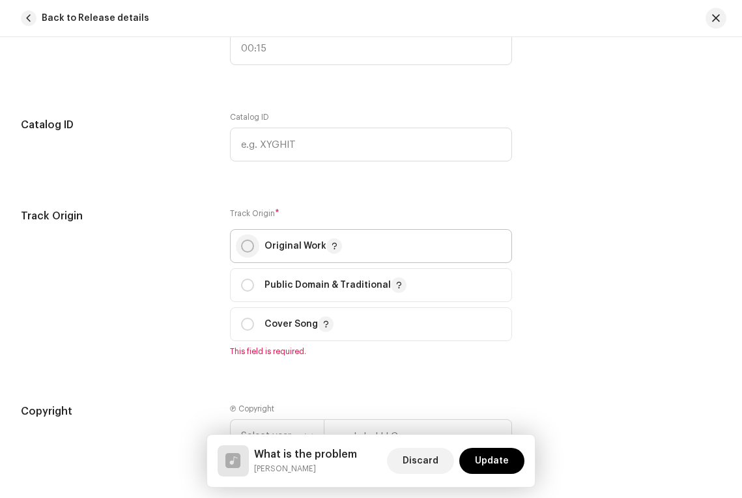
click at [248, 248] on input "radio" at bounding box center [247, 246] width 13 height 13
radio input "true"
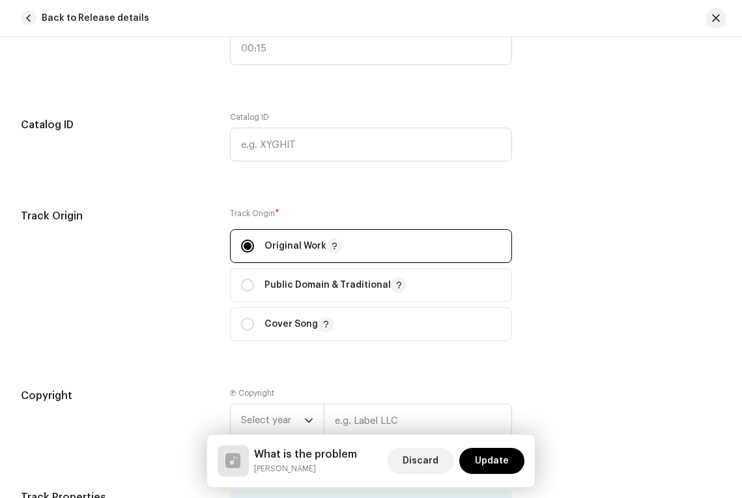
click at [206, 283] on div "Track Origin" at bounding box center [115, 282] width 188 height 149
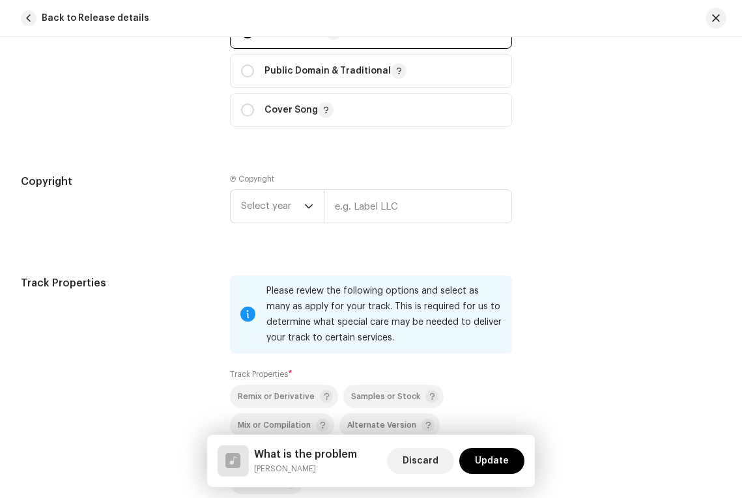
scroll to position [1822, 0]
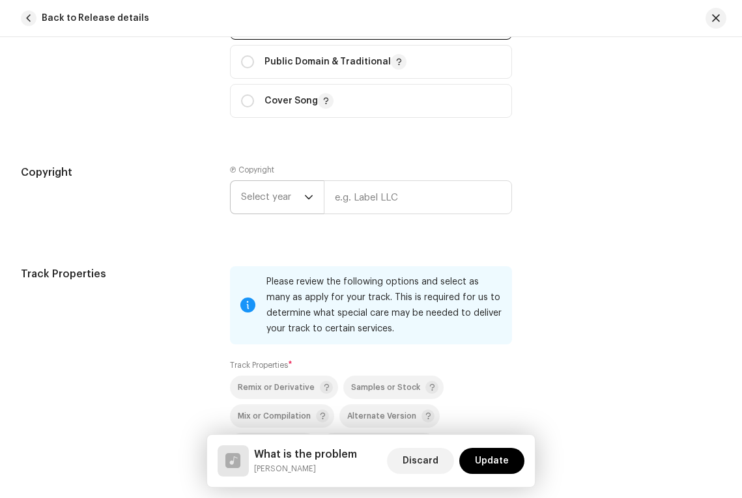
click at [290, 185] on span "Select year" at bounding box center [272, 197] width 63 height 33
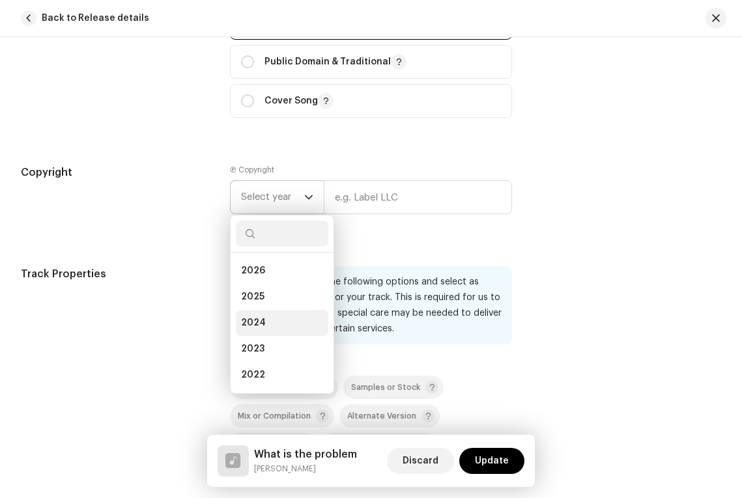
click at [245, 320] on span "2024" at bounding box center [253, 323] width 25 height 13
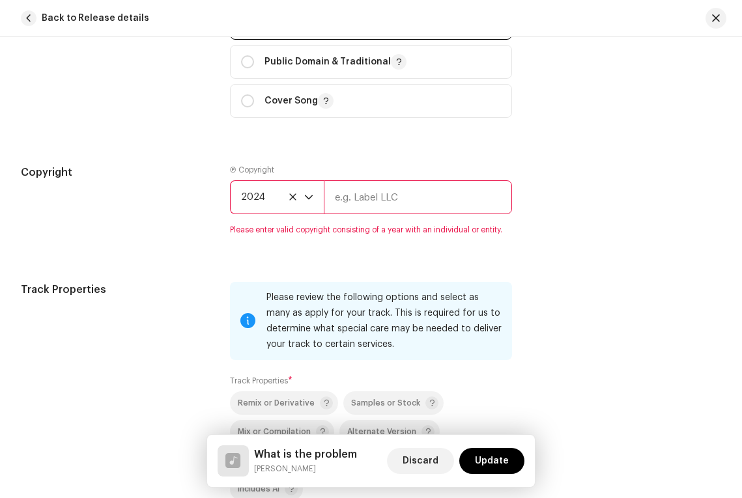
click at [347, 204] on input "text" at bounding box center [418, 197] width 188 height 34
type input "[PERSON_NAME]"
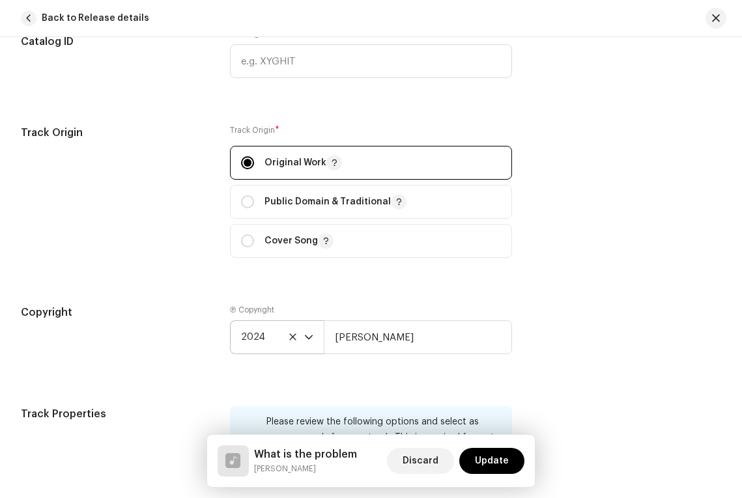
scroll to position [1682, 0]
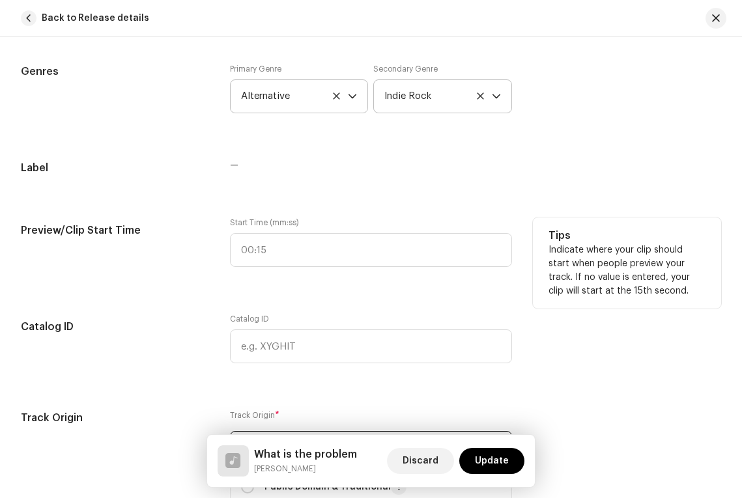
scroll to position [1411, 0]
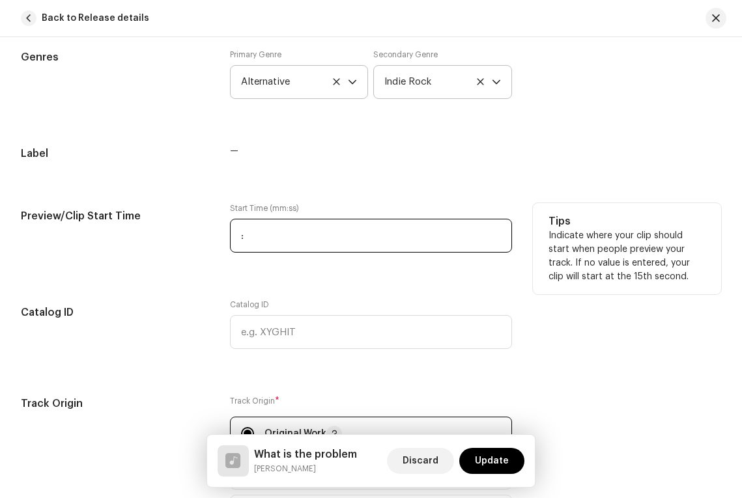
click at [253, 227] on input ":" at bounding box center [371, 236] width 282 height 34
click at [274, 229] on input "2 :" at bounding box center [371, 236] width 282 height 34
click at [261, 238] on input "2 :" at bounding box center [371, 236] width 282 height 34
type input "2 :37"
click at [251, 236] on input "2 :37" at bounding box center [371, 236] width 282 height 34
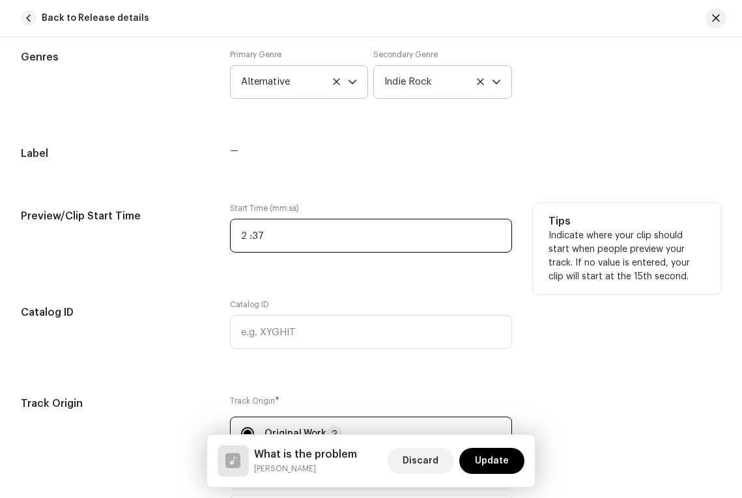
click at [251, 236] on input "2 :37" at bounding box center [371, 236] width 282 height 34
click at [364, 258] on div "Start Time (mm:ss)" at bounding box center [371, 235] width 282 height 65
click at [256, 229] on input ":" at bounding box center [371, 236] width 282 height 34
click at [270, 243] on input "00:" at bounding box center [371, 236] width 282 height 34
click at [278, 263] on div "Start Time (mm:ss) 00:37" at bounding box center [371, 235] width 282 height 65
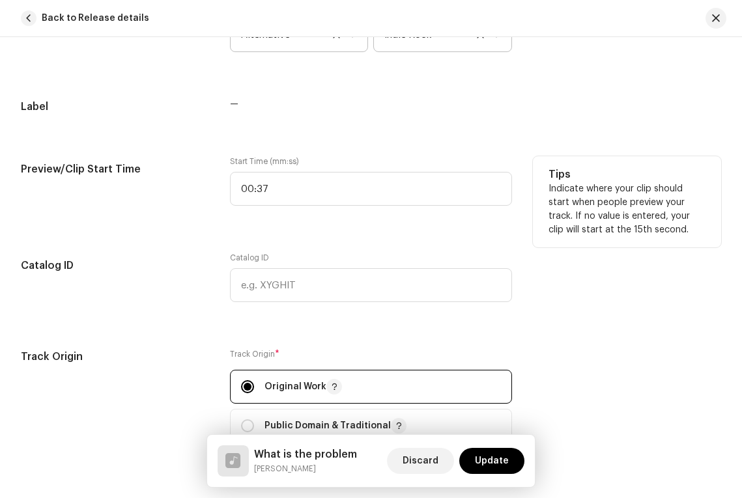
scroll to position [1460, 0]
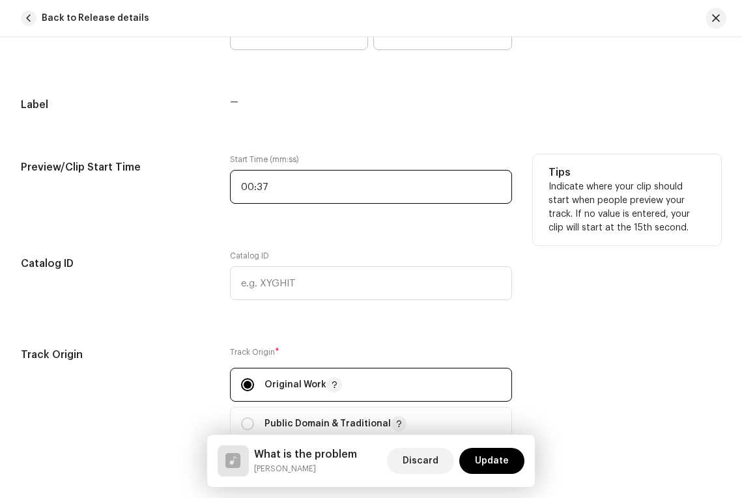
click at [244, 189] on input "00:37" at bounding box center [371, 187] width 282 height 34
type input "03:7"
click at [268, 194] on input "02:" at bounding box center [371, 187] width 282 height 34
type input "02:37"
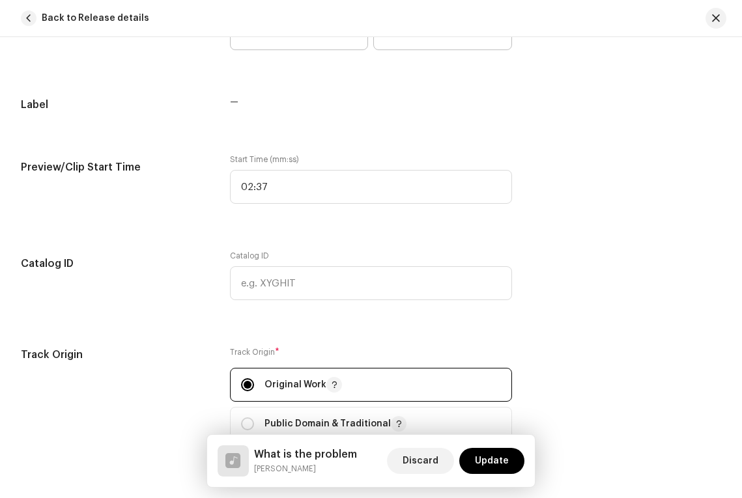
click at [292, 225] on div "Track details Complete the following to finalize your track. 1 of 3 Add Audio F…" at bounding box center [371, 158] width 742 height 3099
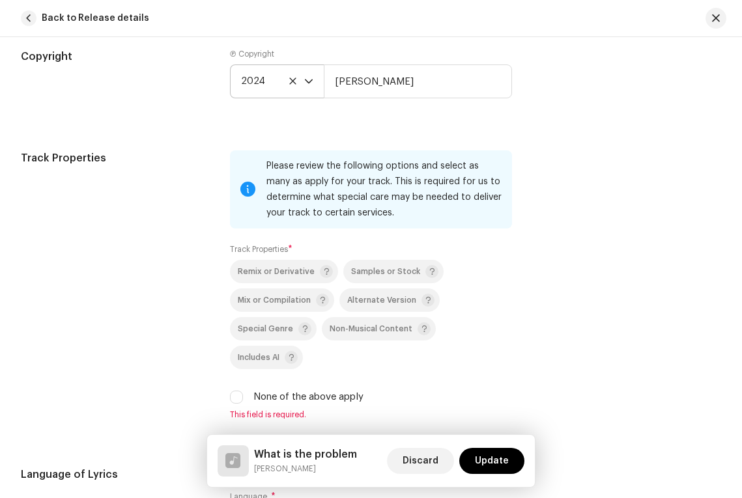
scroll to position [1949, 0]
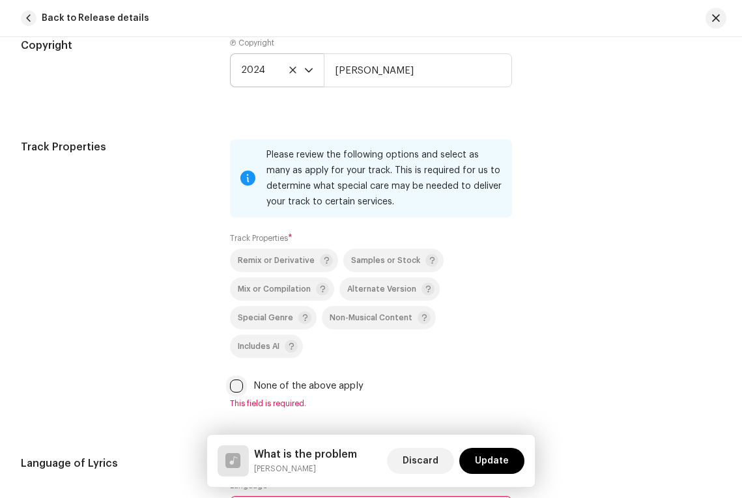
click at [232, 380] on input "None of the above apply" at bounding box center [236, 386] width 13 height 13
checkbox input "true"
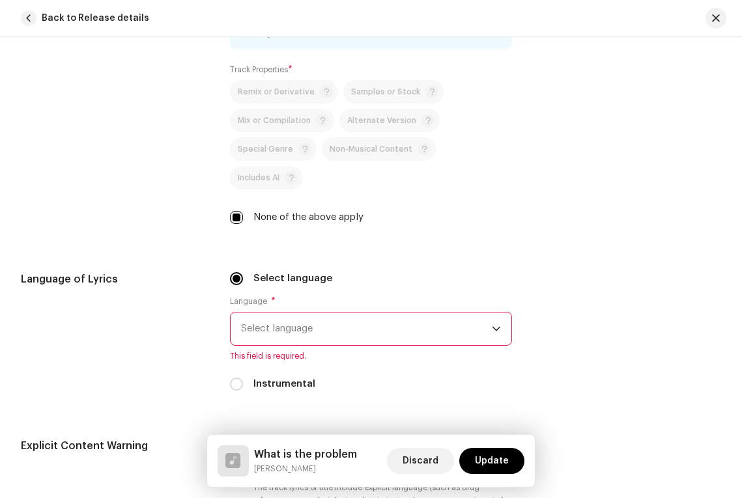
scroll to position [2120, 0]
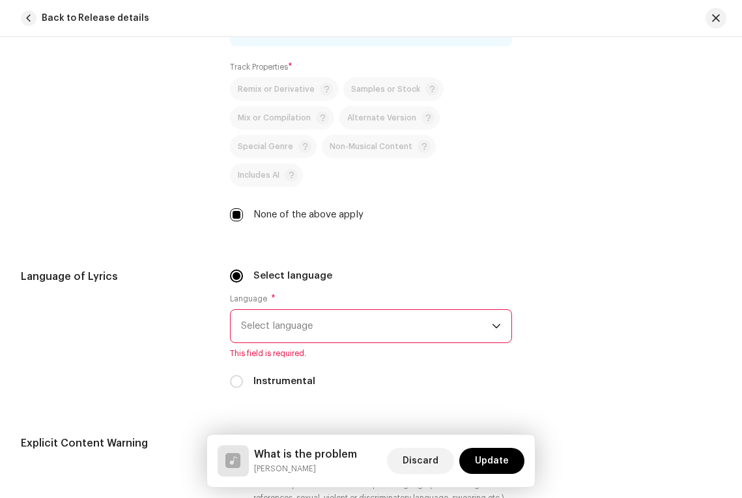
click at [292, 310] on span "Select language" at bounding box center [366, 326] width 251 height 33
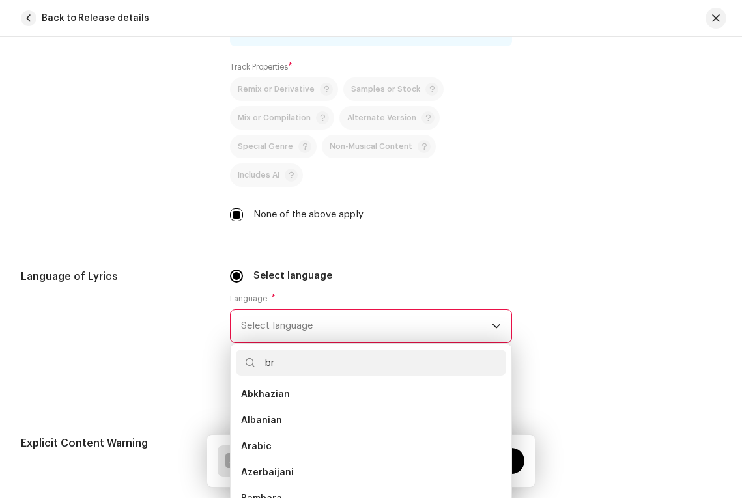
scroll to position [0, 0]
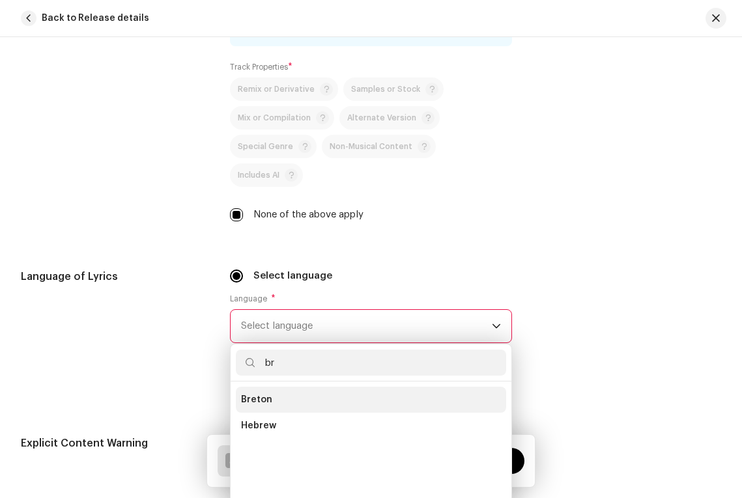
type input "b"
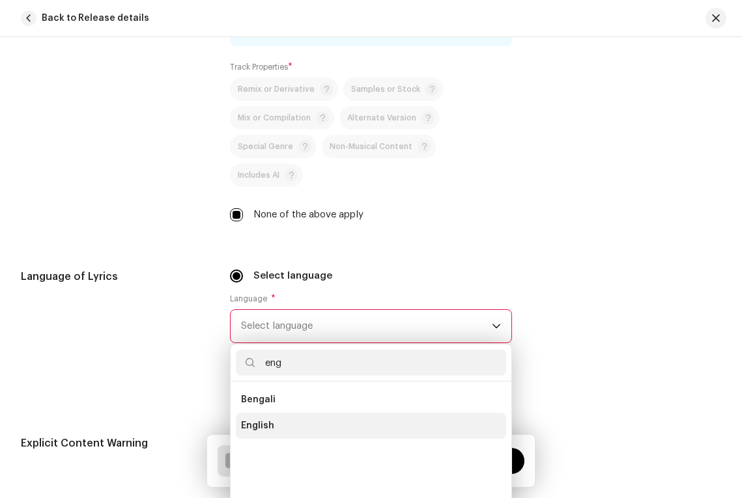
type input "eng"
click at [278, 413] on li "English" at bounding box center [371, 426] width 270 height 26
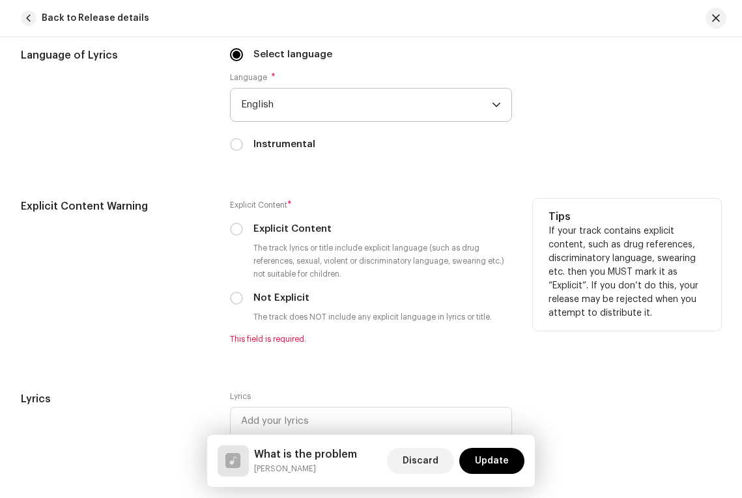
scroll to position [2344, 0]
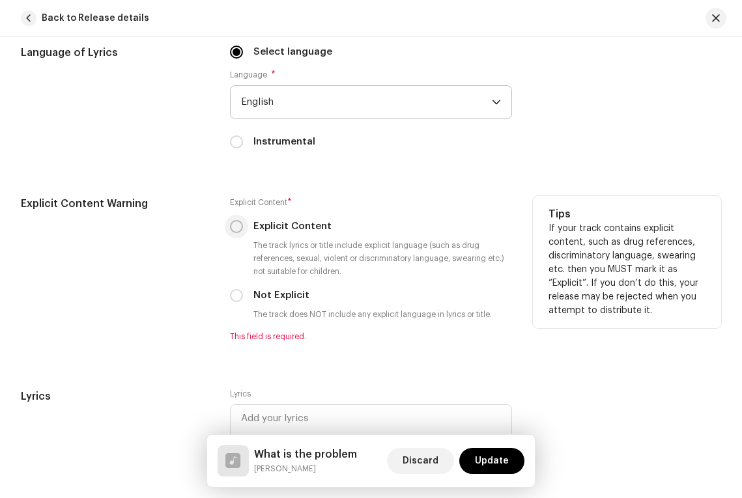
click at [235, 220] on input "Explicit Content" at bounding box center [236, 226] width 13 height 13
radio input "true"
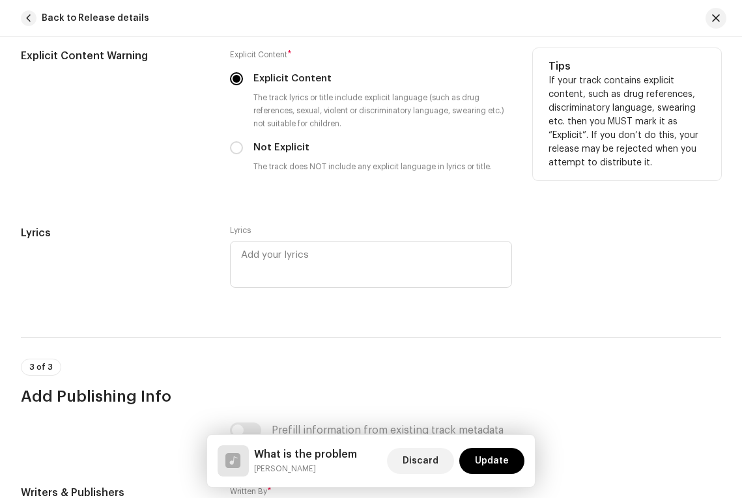
scroll to position [2511, 0]
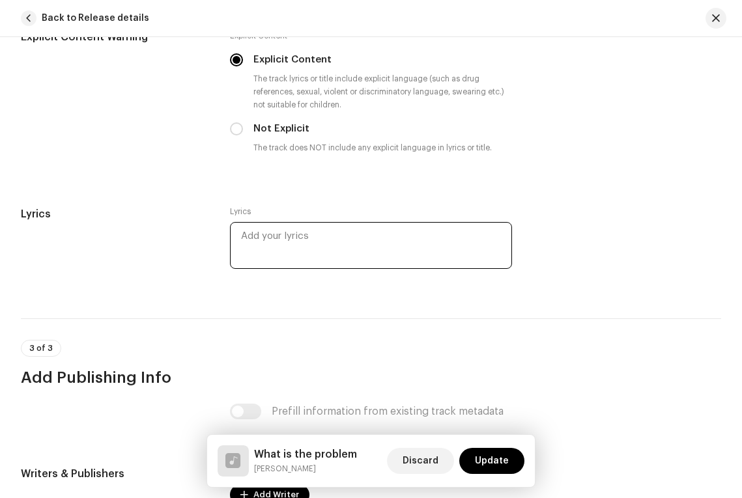
click at [266, 222] on textarea at bounding box center [371, 245] width 282 height 47
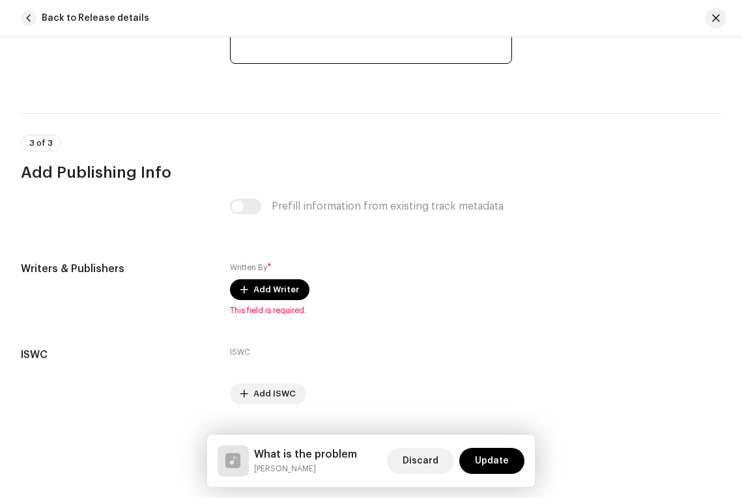
scroll to position [2721, 0]
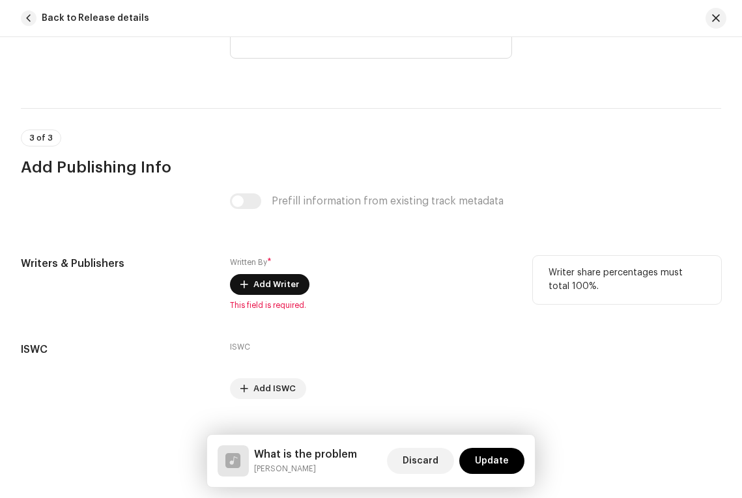
click at [256, 272] on span "Add Writer" at bounding box center [276, 285] width 46 height 26
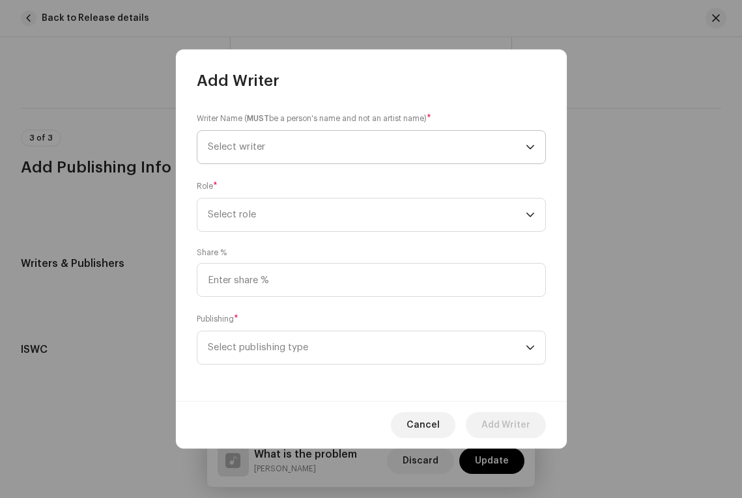
click at [237, 150] on span "Select writer" at bounding box center [236, 147] width 57 height 10
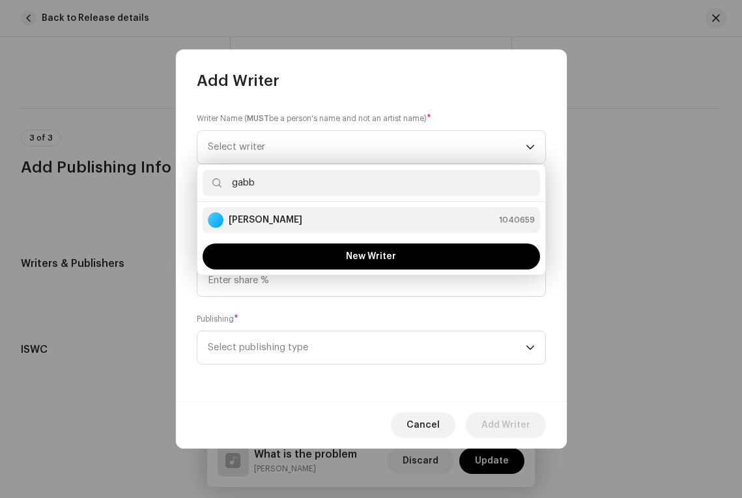
type input "gabb"
click at [305, 221] on div "[PERSON_NAME] 1040659" at bounding box center [371, 220] width 327 height 16
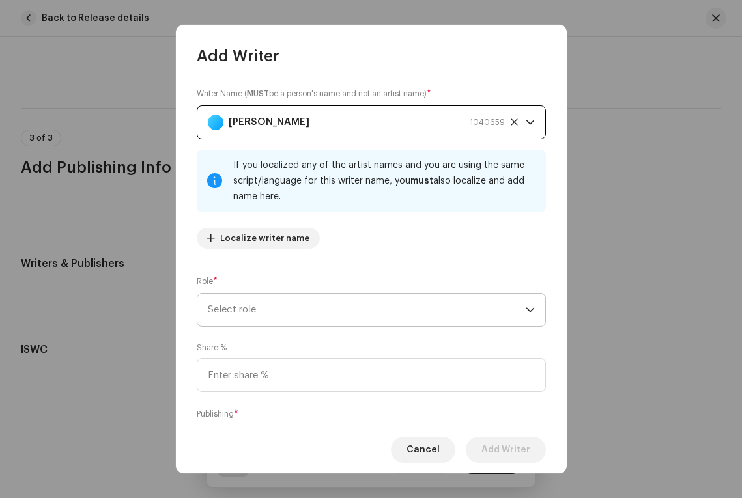
click at [250, 309] on span "Select role" at bounding box center [367, 310] width 318 height 33
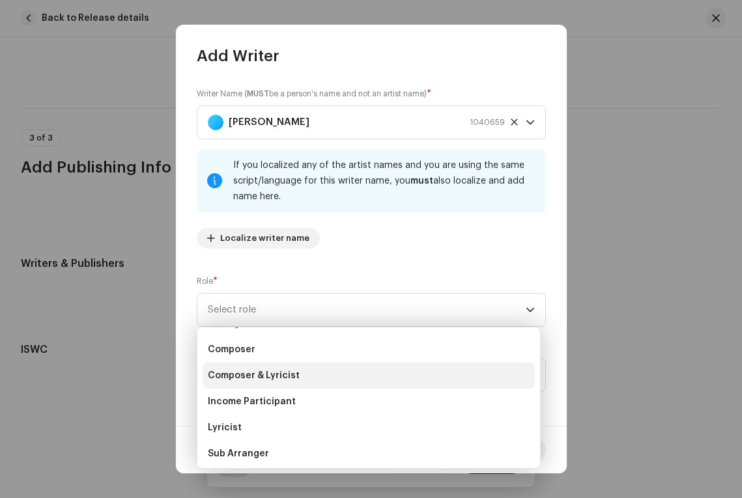
scroll to position [57, 0]
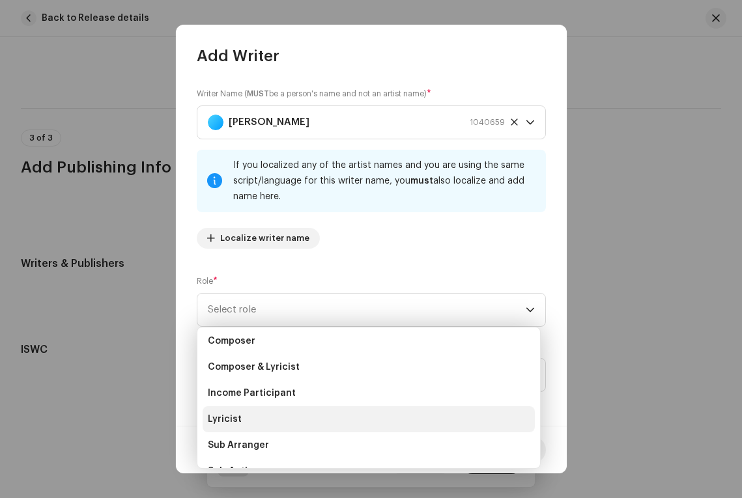
click at [230, 413] on span "Lyricist" at bounding box center [225, 419] width 34 height 13
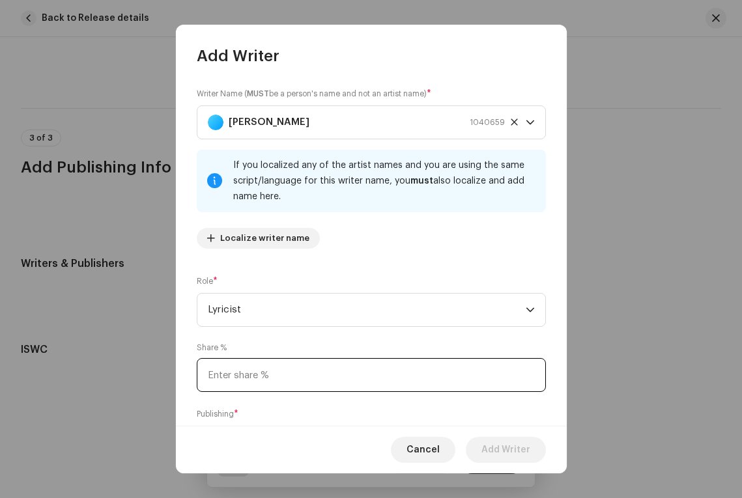
click at [243, 375] on input at bounding box center [371, 375] width 349 height 34
type input "100.00"
click at [257, 391] on input "100.00" at bounding box center [371, 375] width 349 height 34
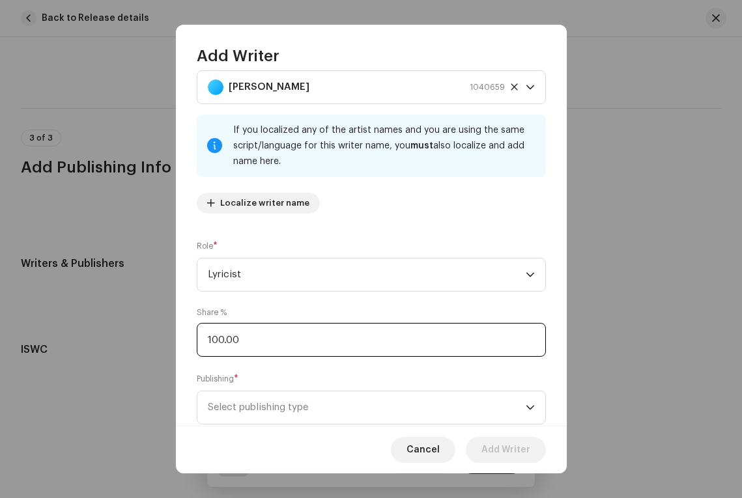
scroll to position [71, 0]
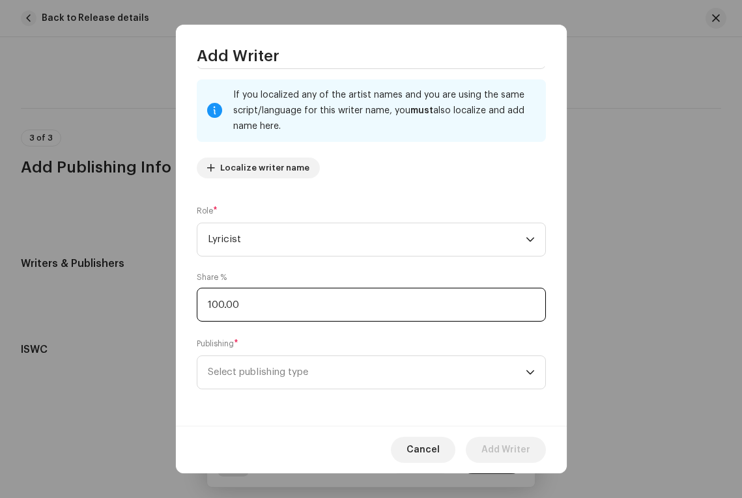
click at [242, 306] on input "100.00" at bounding box center [371, 305] width 349 height 34
drag, startPoint x: 242, startPoint y: 306, endPoint x: 194, endPoint y: 305, distance: 47.6
click at [194, 305] on div "Writer Name ( MUST be a person's name and not an artist name) * [PERSON_NAME] 1…" at bounding box center [371, 246] width 391 height 360
type input "3.00"
type input "40.00"
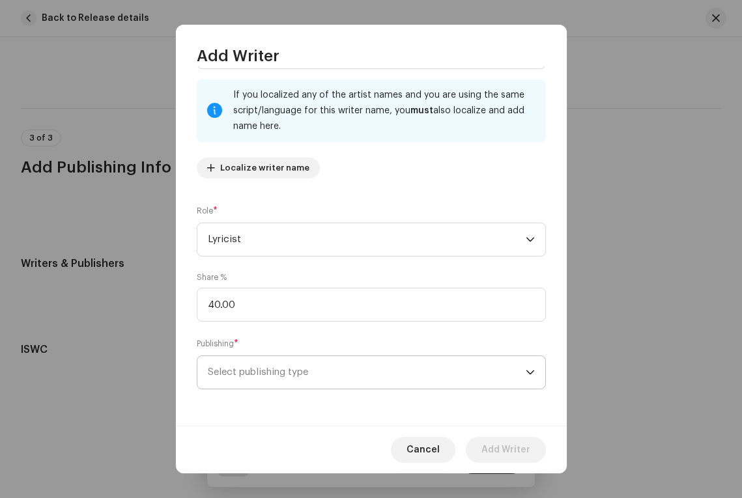
click at [241, 366] on span "Select publishing type" at bounding box center [367, 372] width 318 height 33
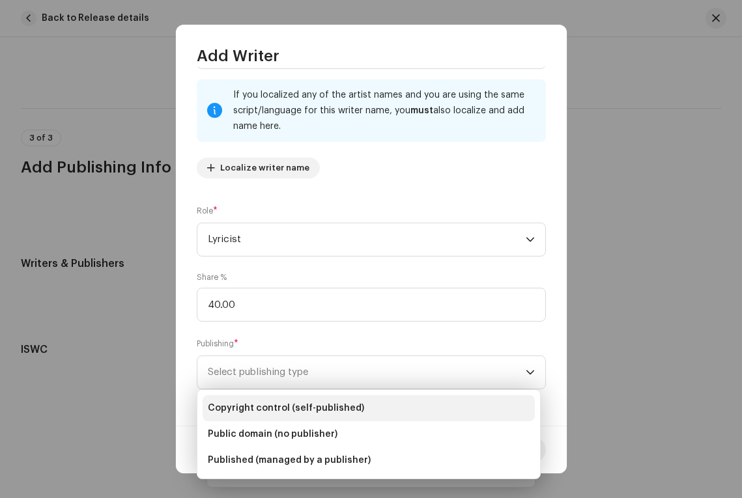
click at [253, 408] on span "Copyright control (self-published)" at bounding box center [286, 408] width 156 height 13
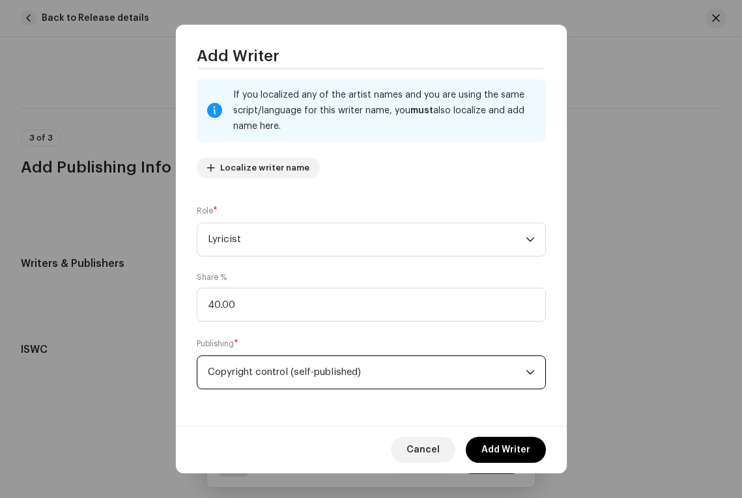
click at [260, 409] on div "Writer Name ( MUST be a person's name and not an artist name) * [PERSON_NAME] 1…" at bounding box center [371, 246] width 391 height 360
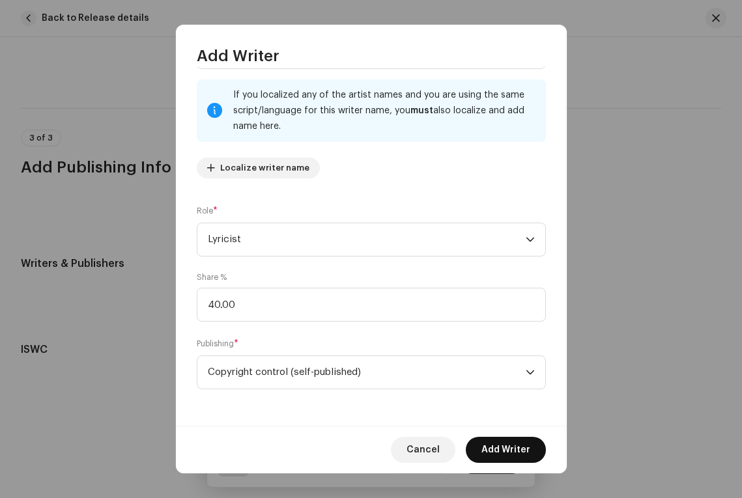
click at [493, 446] on span "Add Writer" at bounding box center [505, 450] width 49 height 26
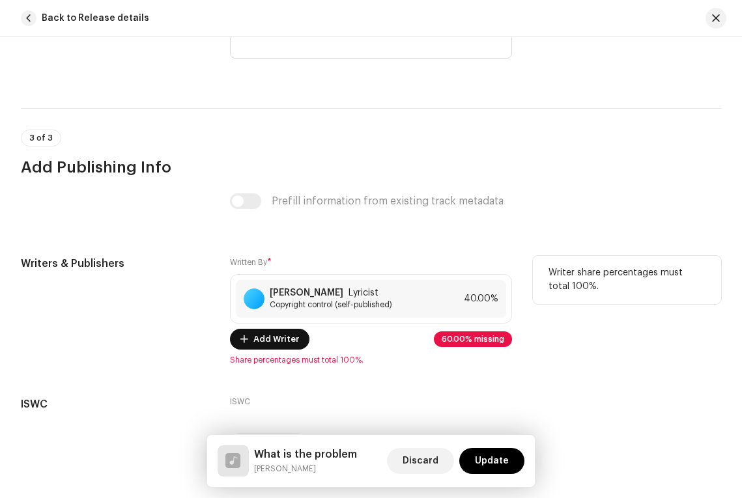
click at [283, 326] on span "Add Writer" at bounding box center [276, 339] width 46 height 26
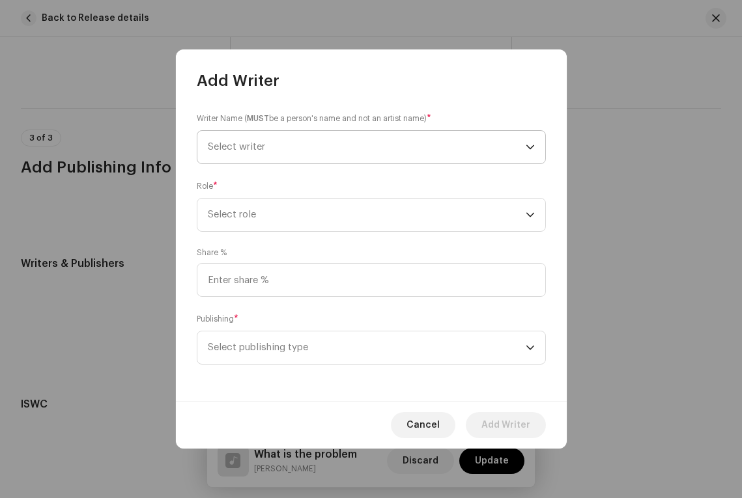
click at [239, 145] on span "Select writer" at bounding box center [236, 147] width 57 height 10
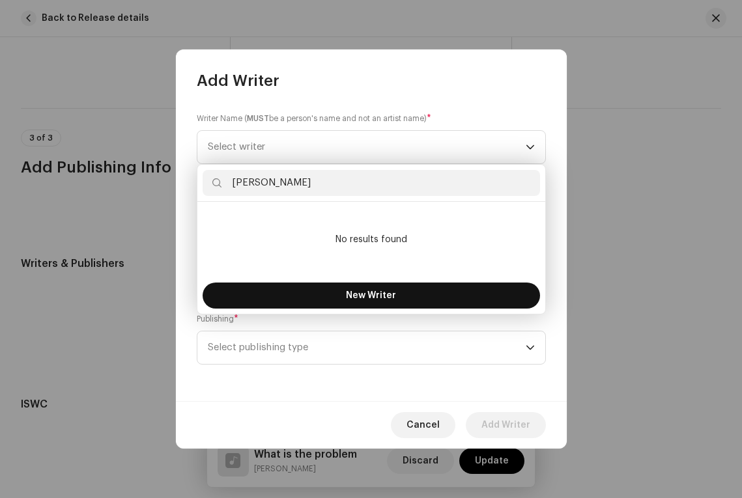
type input "[PERSON_NAME]"
click at [375, 300] on button "New Writer" at bounding box center [371, 296] width 337 height 26
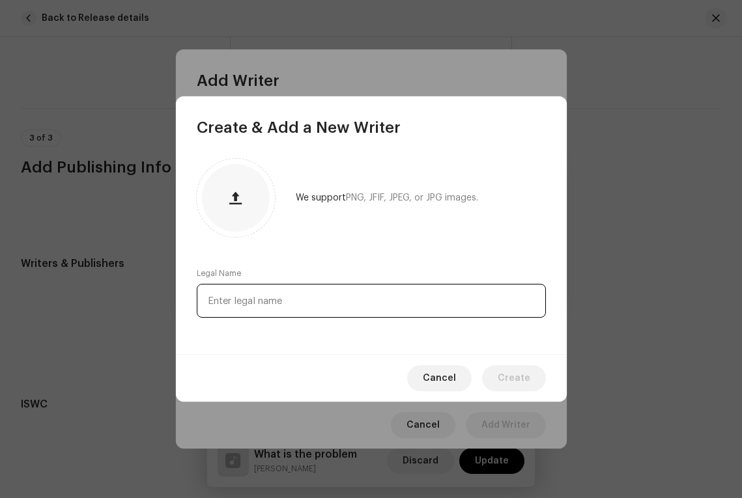
click at [292, 302] on input "text" at bounding box center [371, 301] width 349 height 34
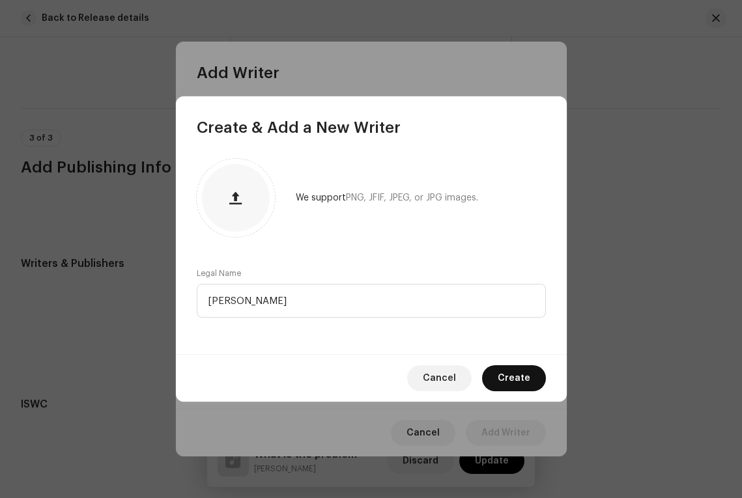
type input "[PERSON_NAME]"
click at [507, 379] on span "Create" at bounding box center [514, 378] width 33 height 26
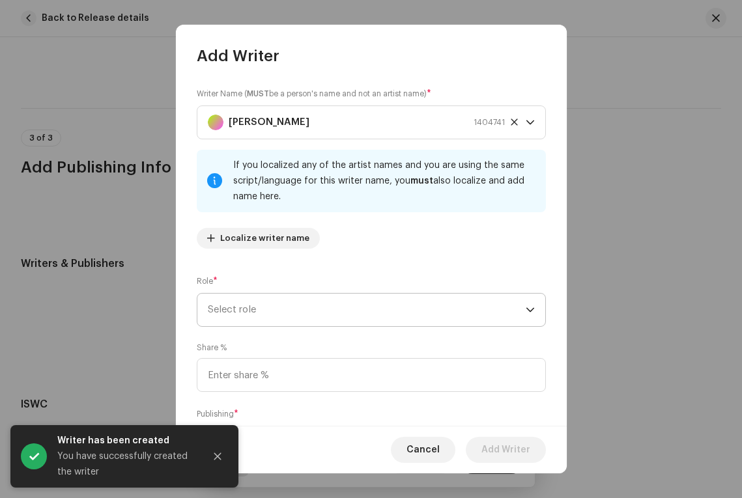
click at [287, 302] on span "Select role" at bounding box center [367, 310] width 318 height 33
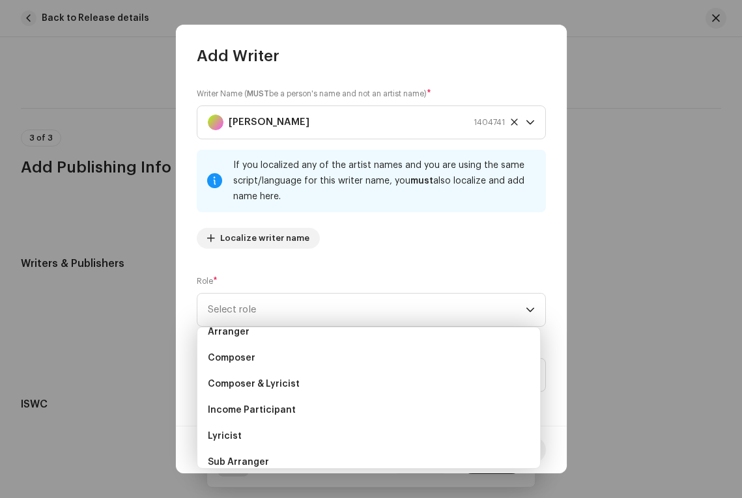
scroll to position [34, 0]
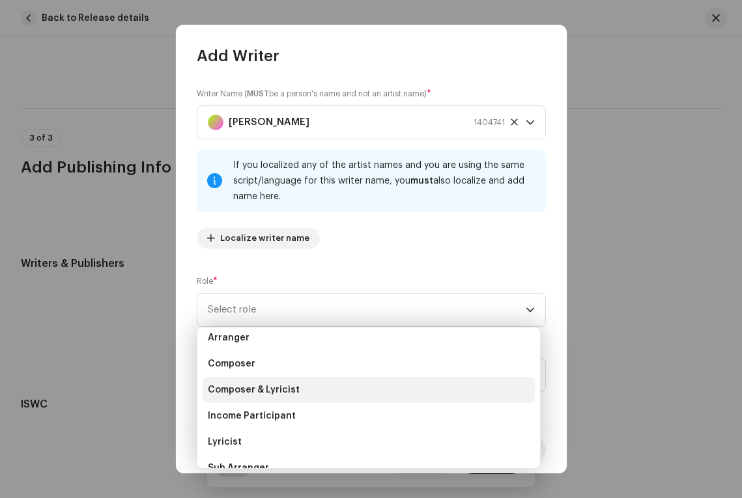
click at [252, 391] on span "Composer & Lyricist" at bounding box center [254, 390] width 92 height 13
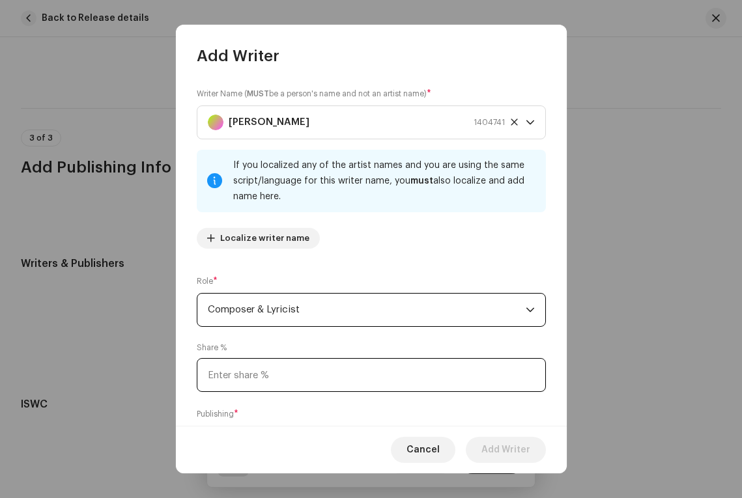
click at [259, 378] on input at bounding box center [371, 375] width 349 height 34
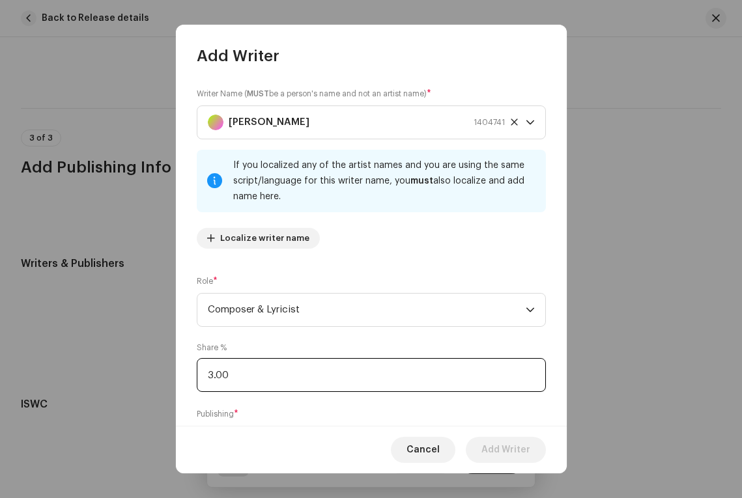
type input "30.00"
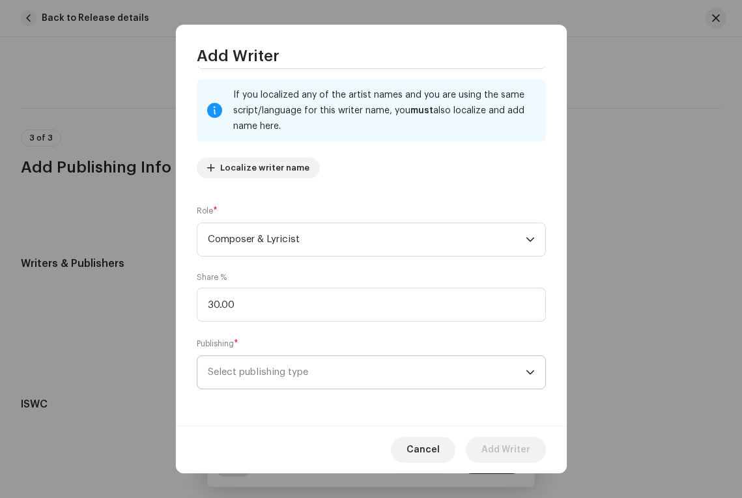
click at [352, 378] on span "Select publishing type" at bounding box center [367, 372] width 318 height 33
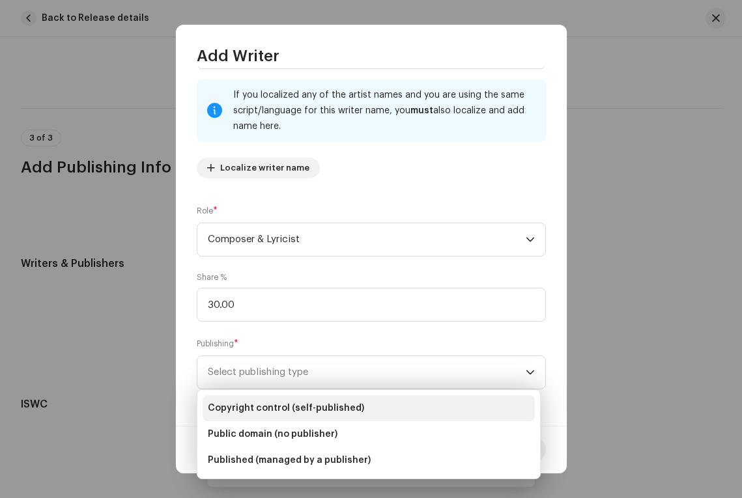
click at [335, 410] on span "Copyright control (self-published)" at bounding box center [286, 408] width 156 height 13
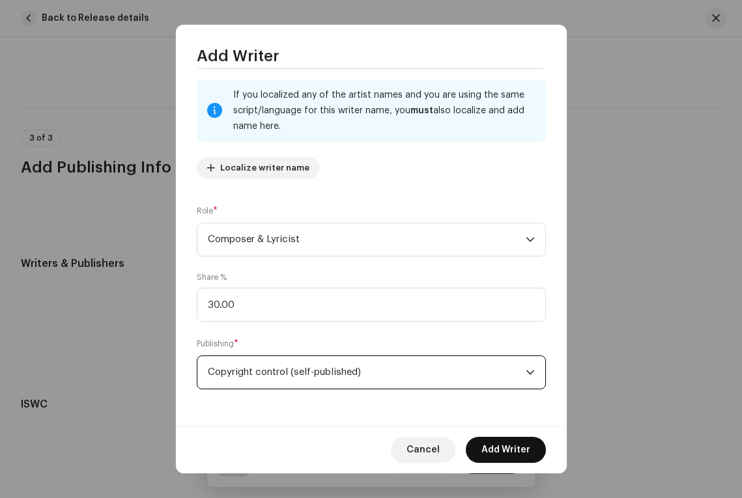
click at [490, 451] on span "Add Writer" at bounding box center [505, 450] width 49 height 26
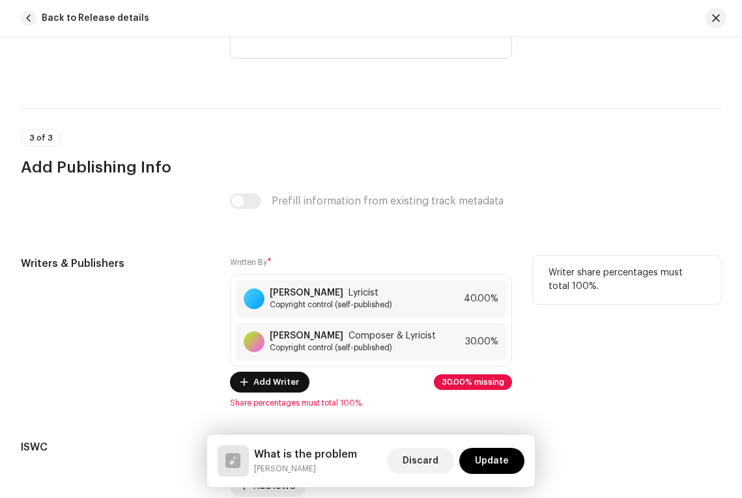
click at [276, 369] on span "Add Writer" at bounding box center [276, 382] width 46 height 26
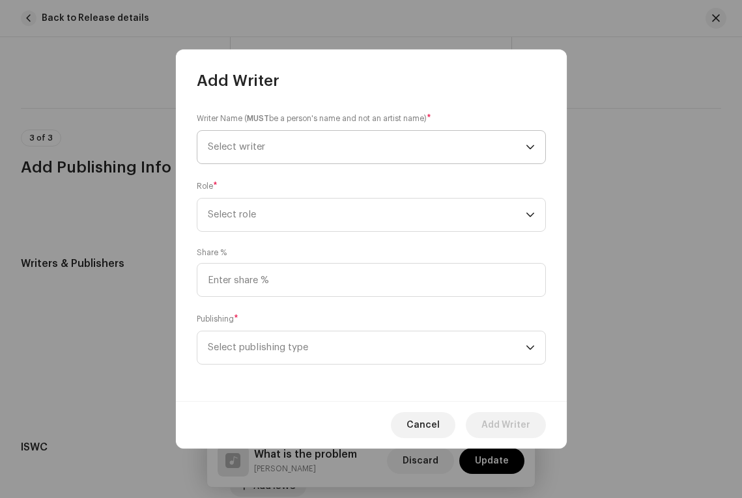
click at [254, 147] on span "Select writer" at bounding box center [236, 147] width 57 height 10
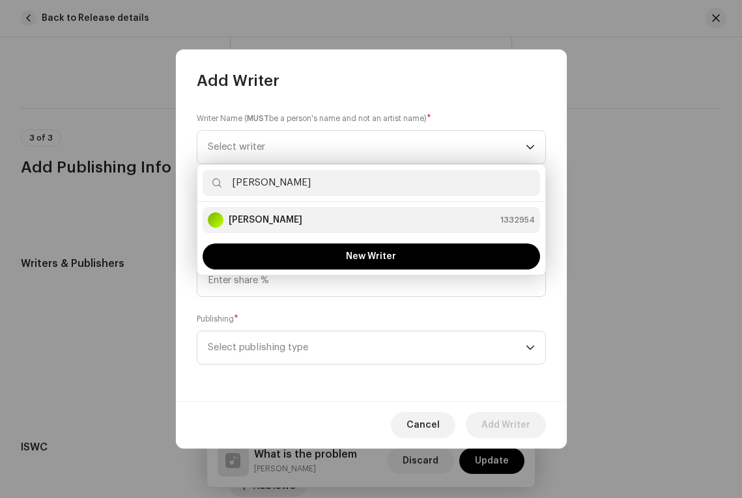
type input "[PERSON_NAME]"
click at [266, 220] on strong "[PERSON_NAME]" at bounding box center [266, 220] width 74 height 13
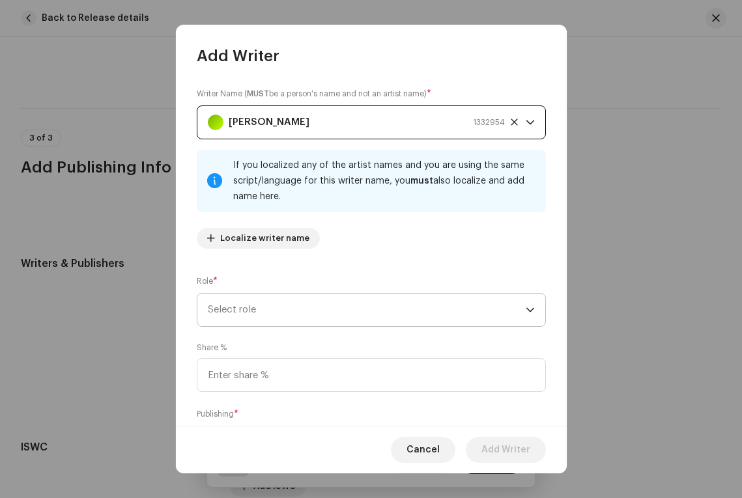
click at [238, 309] on span "Select role" at bounding box center [367, 310] width 318 height 33
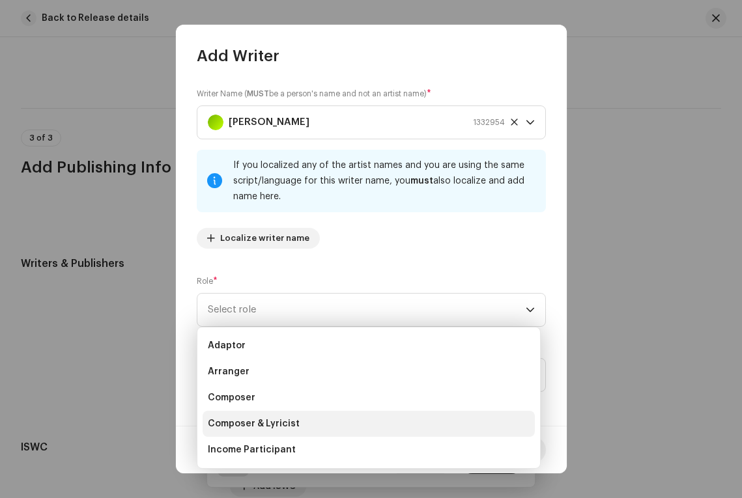
click at [242, 421] on span "Composer & Lyricist" at bounding box center [254, 424] width 92 height 13
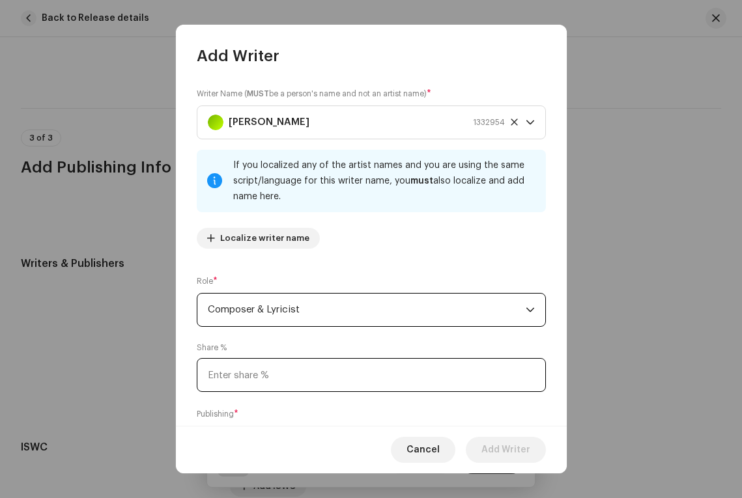
click at [257, 378] on input at bounding box center [371, 375] width 349 height 34
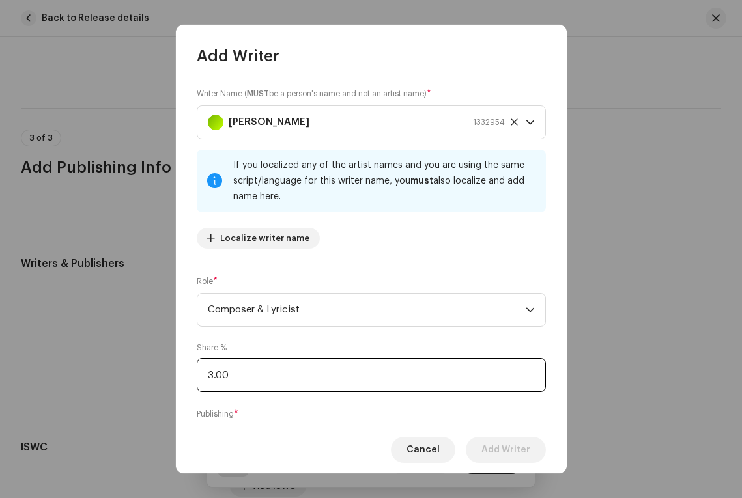
type input "30.00"
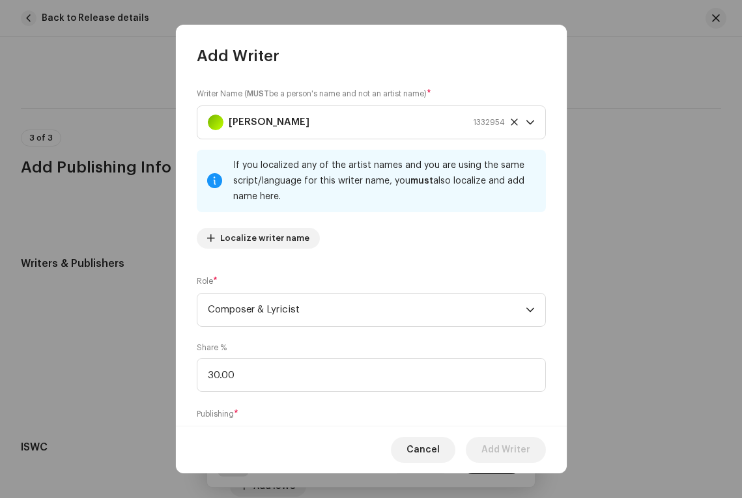
click at [298, 406] on div "Writer Name ( MUST be a person's name and not an artist name) * [PERSON_NAME] 1…" at bounding box center [371, 246] width 391 height 360
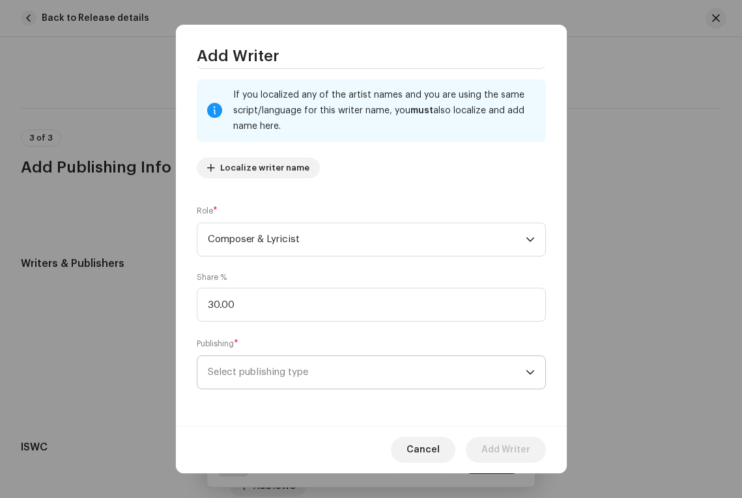
click at [305, 367] on span "Select publishing type" at bounding box center [367, 372] width 318 height 33
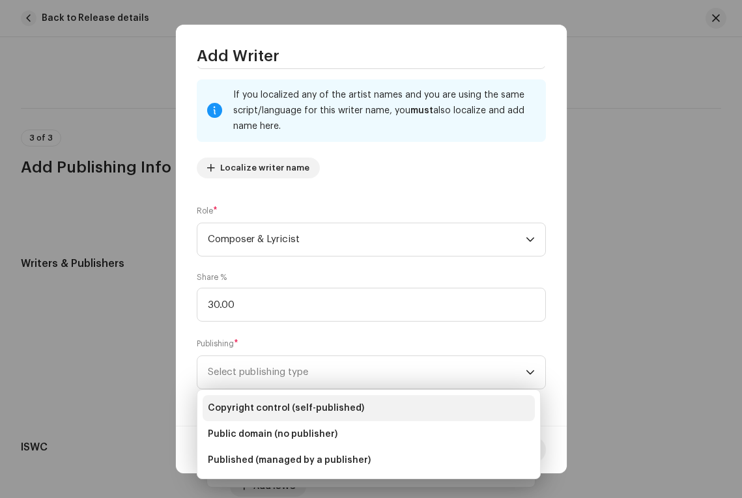
click at [295, 410] on span "Copyright control (self-published)" at bounding box center [286, 408] width 156 height 13
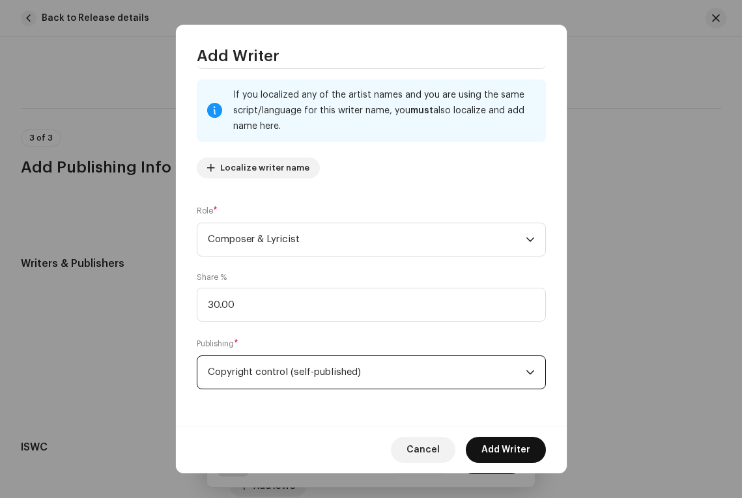
click at [515, 449] on span "Add Writer" at bounding box center [505, 450] width 49 height 26
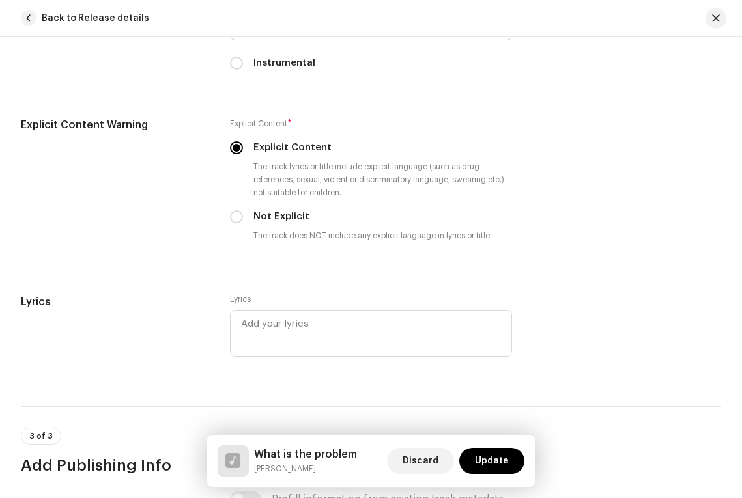
scroll to position [2419, 0]
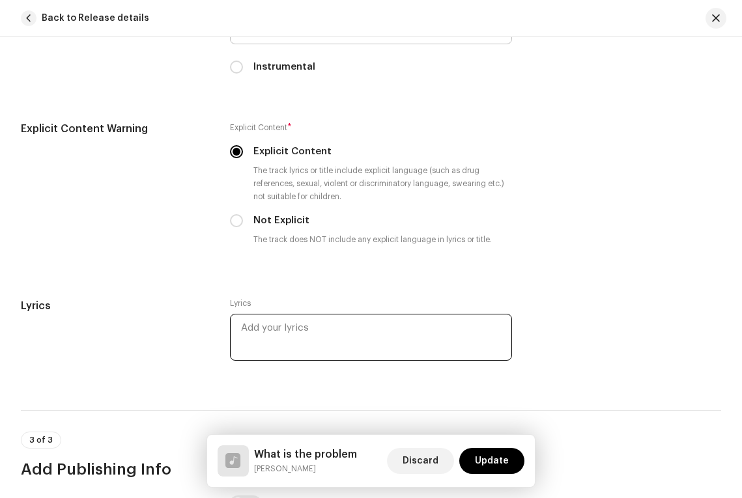
click at [333, 314] on textarea at bounding box center [371, 337] width 282 height 47
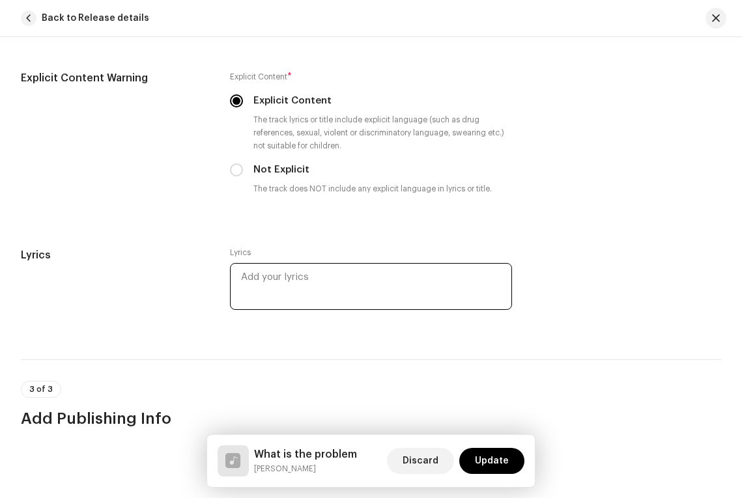
scroll to position [2478, 0]
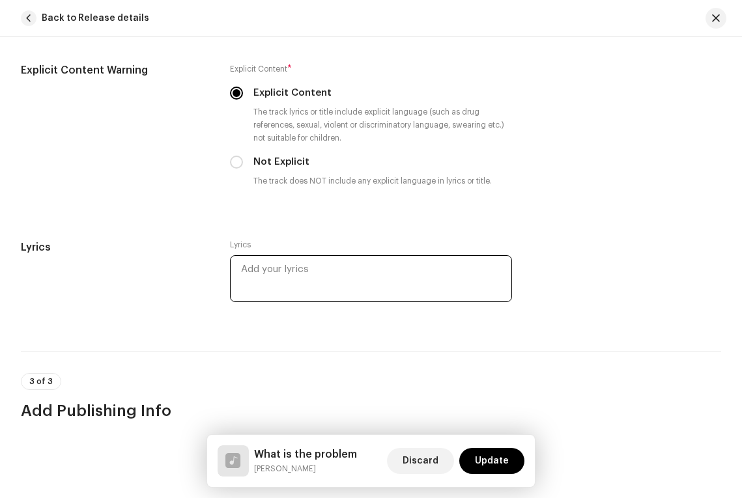
click at [355, 255] on textarea at bounding box center [371, 278] width 282 height 47
type textarea "o"
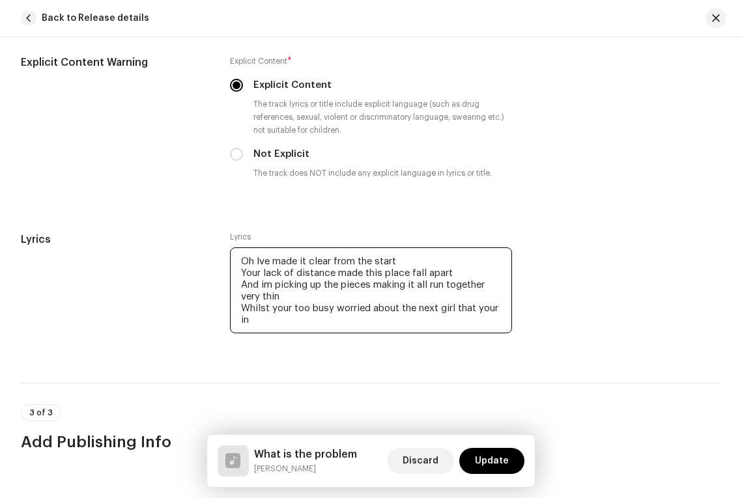
scroll to position [2489, 0]
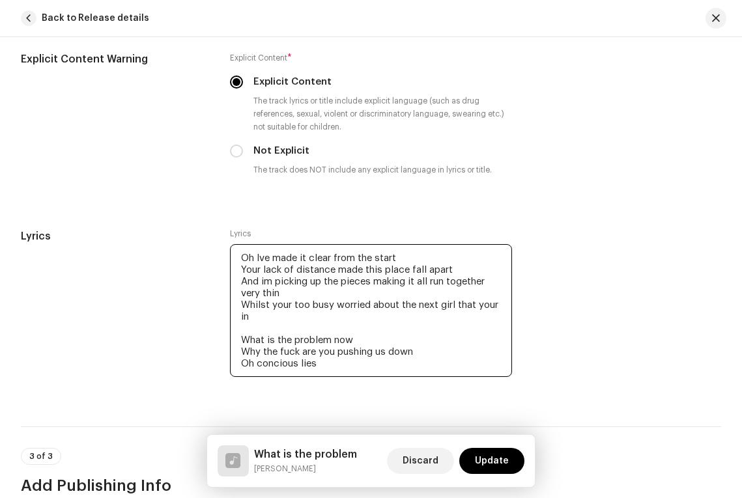
click at [277, 339] on textarea "Oh Ive made it clear from the start Your lack of distance made this place fall …" at bounding box center [371, 310] width 282 height 133
click at [331, 338] on textarea "Oh Ive made it clear from the start Your lack of distance made this place fall …" at bounding box center [371, 310] width 282 height 133
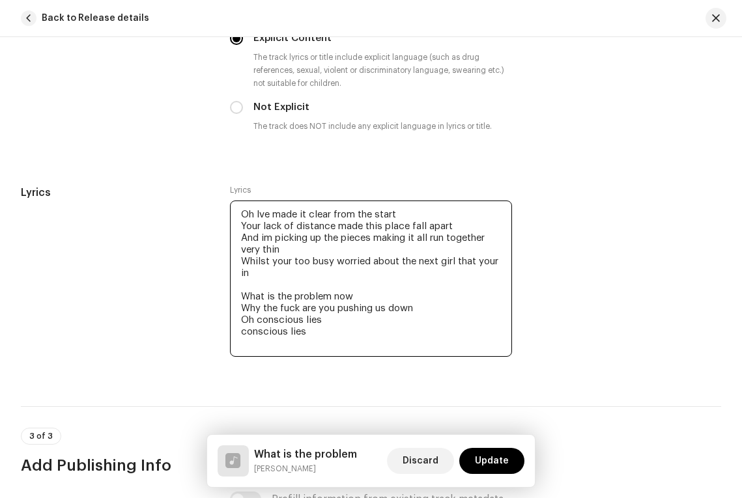
scroll to position [2536, 0]
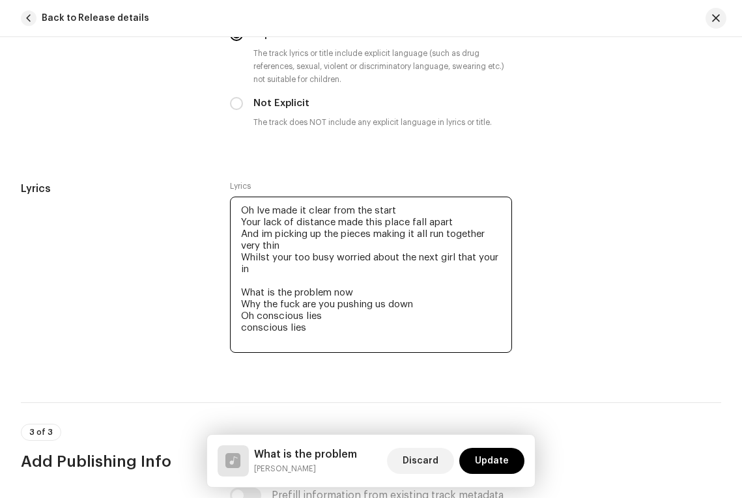
click at [254, 292] on textarea "Oh Ive made it clear from the start Your lack of distance made this place fall …" at bounding box center [371, 275] width 282 height 156
click at [238, 301] on textarea "Oh Ive made it clear from the start Your lack of distance made this place fall …" at bounding box center [371, 275] width 282 height 156
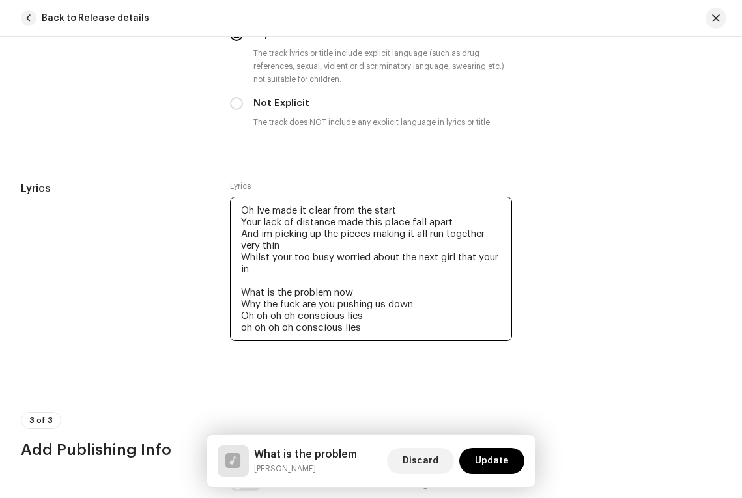
drag, startPoint x: 296, startPoint y: 301, endPoint x: 233, endPoint y: 301, distance: 62.5
click at [233, 301] on textarea "Oh Ive made it clear from the start Your lack of distance made this place fall …" at bounding box center [371, 269] width 282 height 145
click at [311, 300] on textarea "Oh Ive made it clear from the start Your lack of distance made this place fall …" at bounding box center [371, 269] width 282 height 145
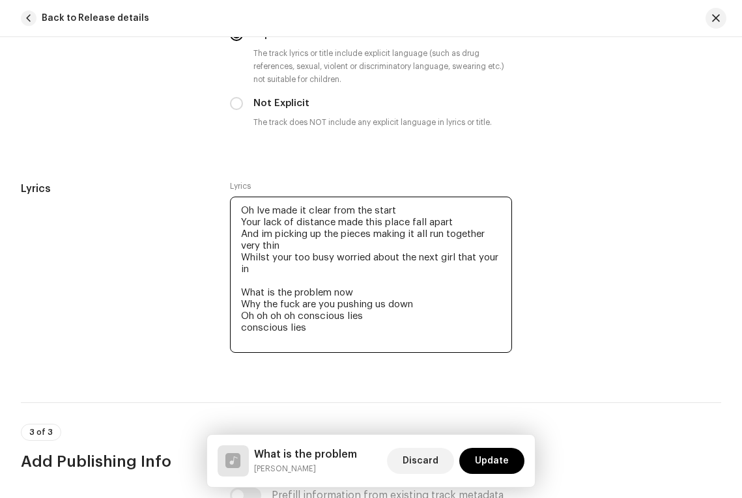
paste textarea "oh oh oh oh"
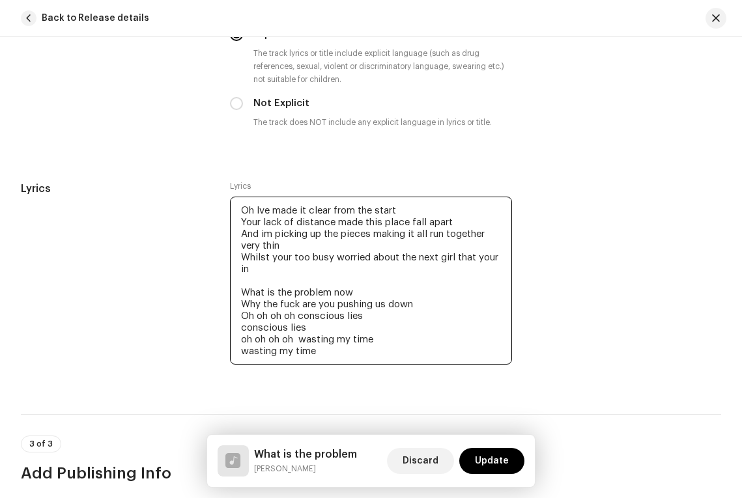
scroll to position [2557, 0]
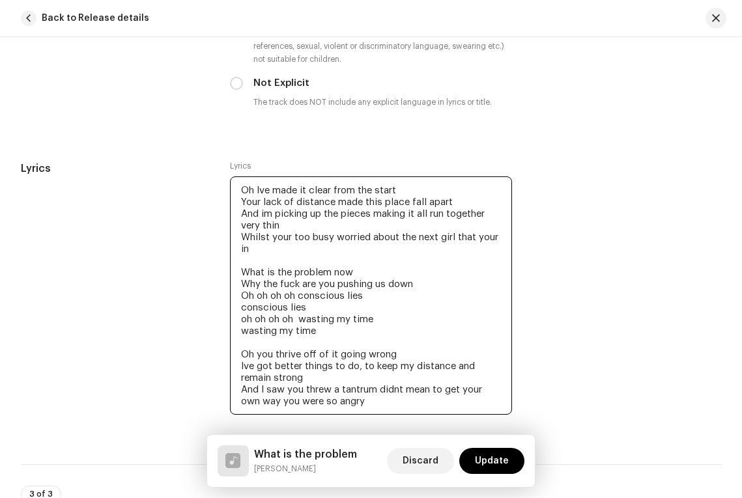
click at [402, 360] on textarea "Oh Ive made it clear from the start Your lack of distance made this place fall …" at bounding box center [371, 296] width 282 height 238
click at [380, 375] on textarea "Oh Ive made it clear from the start Your lack of distance made this place fall …" at bounding box center [371, 296] width 282 height 238
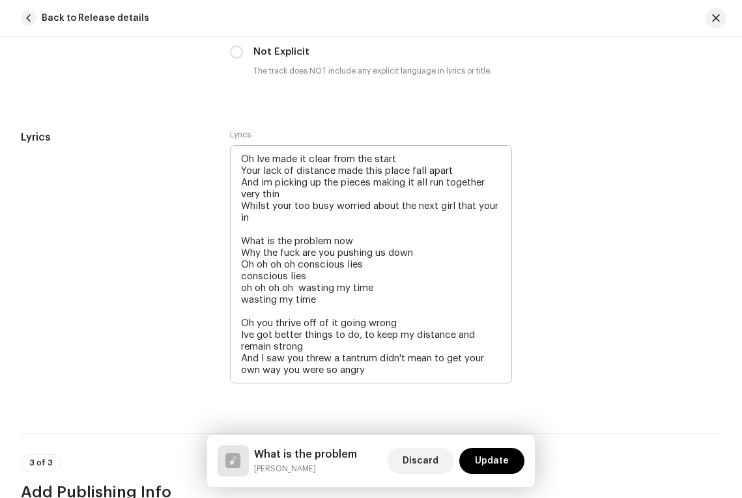
scroll to position [2599, 0]
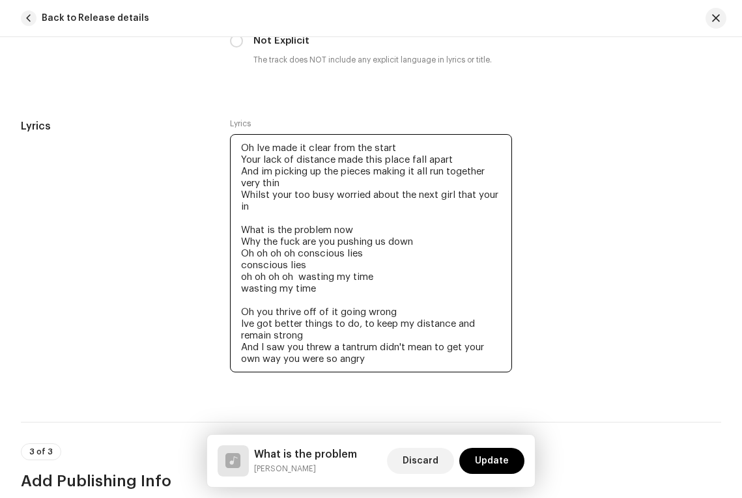
click at [395, 335] on textarea "Oh Ive made it clear from the start Your lack of distance made this place fall …" at bounding box center [371, 253] width 282 height 238
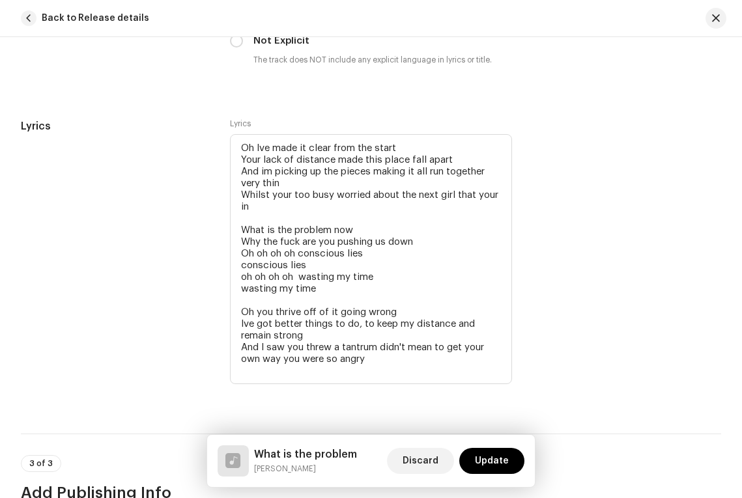
click at [707, 315] on div "Lyrics Lyrics Oh Ive made it clear from the start Your lack of distance made th…" at bounding box center [371, 261] width 700 height 284
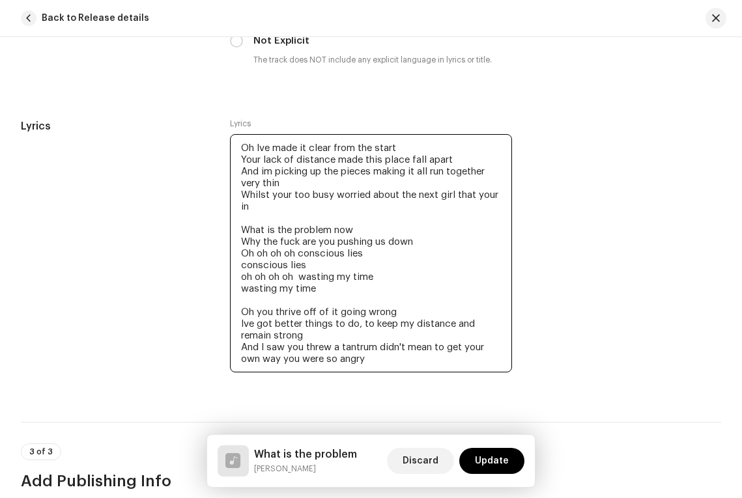
click at [386, 333] on textarea "Oh Ive made it clear from the start Your lack of distance made this place fall …" at bounding box center [371, 253] width 282 height 238
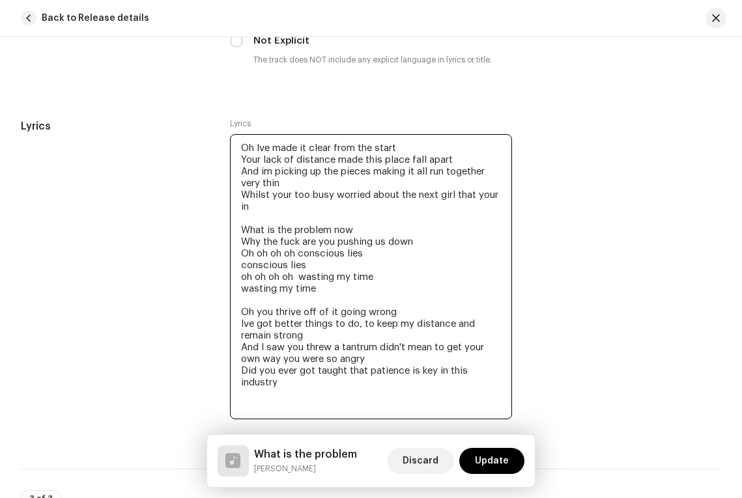
drag, startPoint x: 330, startPoint y: 268, endPoint x: 229, endPoint y: 203, distance: 119.2
click at [230, 203] on textarea "Oh Ive made it clear from the start Your lack of distance made this place fall …" at bounding box center [371, 276] width 282 height 285
click at [252, 382] on textarea "Oh Ive made it clear from the start Your lack of distance made this place fall …" at bounding box center [371, 276] width 282 height 285
paste textarea "What is the problem now Why the fuck are you pushing us down Oh oh oh oh consci…"
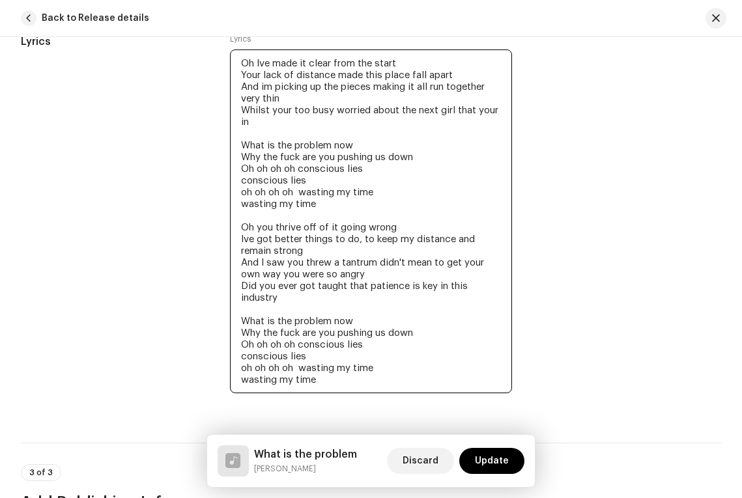
scroll to position [2684, 0]
drag, startPoint x: 425, startPoint y: 304, endPoint x: 240, endPoint y: 285, distance: 186.0
click at [240, 285] on textarea "Oh Ive made it clear from the start Your lack of distance made this place fall …" at bounding box center [371, 221] width 282 height 344
click at [443, 305] on textarea "Oh Ive made it clear from the start Your lack of distance made this place fall …" at bounding box center [371, 221] width 282 height 344
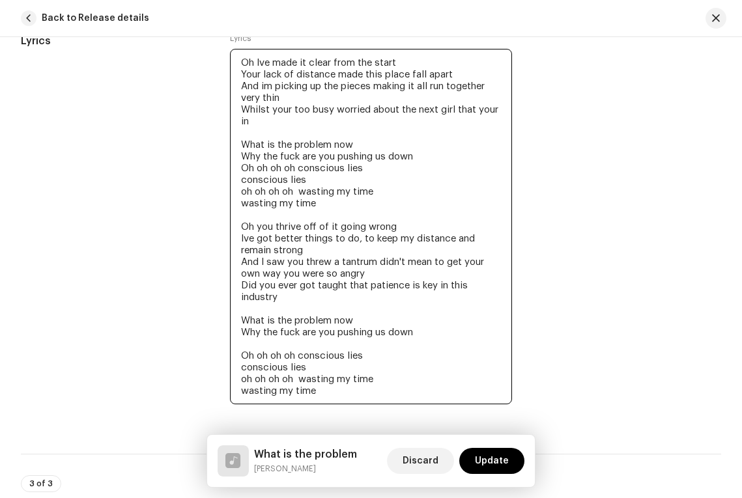
paste textarea "What is the problem now Why the fuck are you pushing us down"
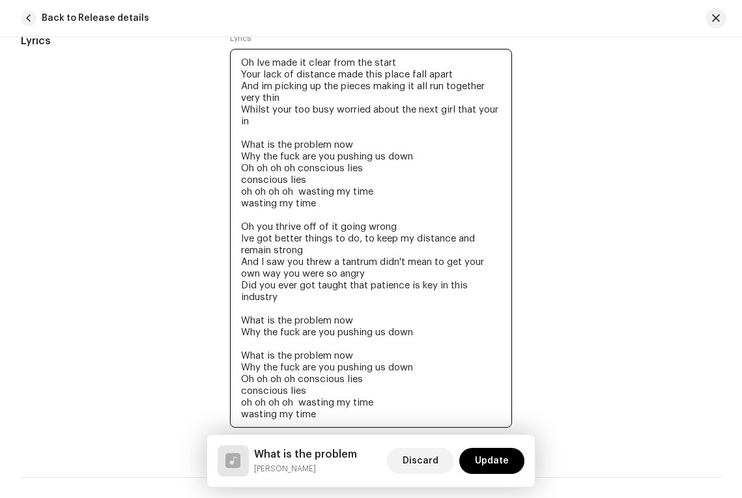
click at [308, 322] on textarea "Oh Ive made it clear from the start Your lack of distance made this place fall …" at bounding box center [371, 238] width 282 height 379
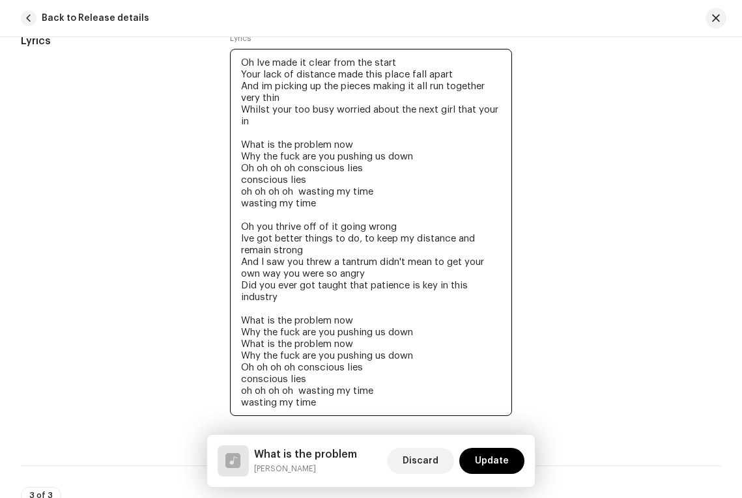
drag, startPoint x: 330, startPoint y: 376, endPoint x: 232, endPoint y: 345, distance: 102.4
click at [232, 345] on textarea "Oh Ive made it clear from the start Your lack of distance made this place fall …" at bounding box center [371, 232] width 282 height 367
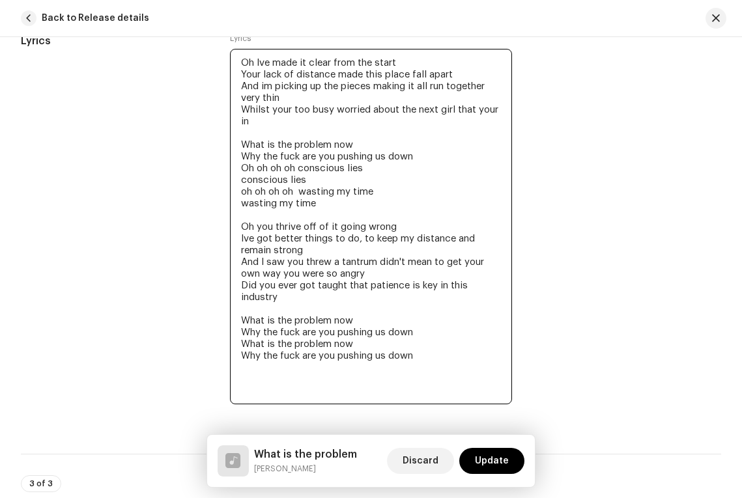
drag, startPoint x: 361, startPoint y: 295, endPoint x: 198, endPoint y: 294, distance: 163.5
click at [198, 294] on div "Lyrics Lyrics Oh Ive made it clear from the start Your lack of distance made th…" at bounding box center [371, 228] width 700 height 390
click at [246, 350] on textarea "Oh Ive made it clear from the start Your lack of distance made this place fall …" at bounding box center [371, 227] width 282 height 356
paste textarea "What is the problem now"
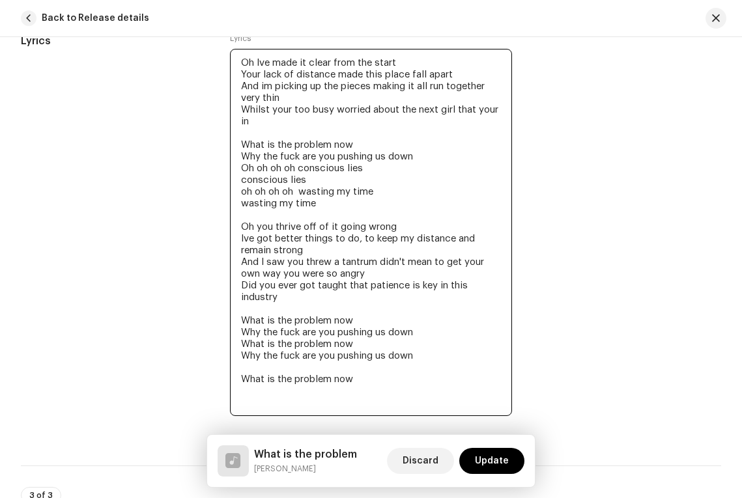
paste textarea "What is the problem now"
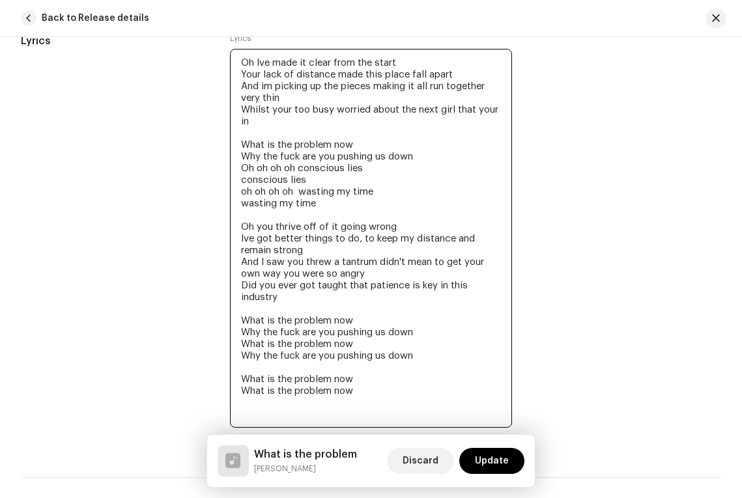
paste textarea "What is the problem now"
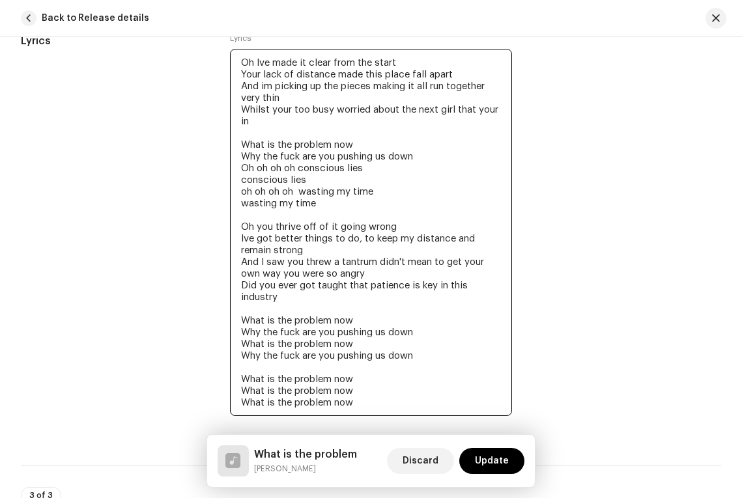
drag, startPoint x: 274, startPoint y: 354, endPoint x: 380, endPoint y: 354, distance: 106.2
click at [380, 354] on textarea "Oh Ive made it clear from the start Your lack of distance made this place fall …" at bounding box center [371, 232] width 282 height 367
drag, startPoint x: 358, startPoint y: 376, endPoint x: 278, endPoint y: 381, distance: 79.6
click at [278, 381] on textarea "Oh Ive made it clear from the start Your lack of distance made this place fall …" at bounding box center [371, 232] width 282 height 367
drag, startPoint x: 360, startPoint y: 369, endPoint x: 227, endPoint y: 369, distance: 132.9
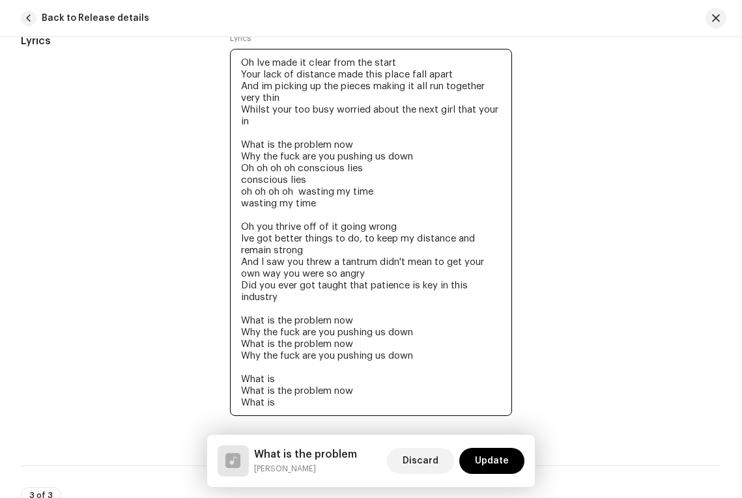
click at [227, 369] on div "Lyrics Lyrics Oh Ive made it clear from the start Your lack of distance made th…" at bounding box center [371, 233] width 700 height 401
click at [281, 379] on textarea "Oh Ive made it clear from the start Your lack of distance made this place fall …" at bounding box center [371, 232] width 282 height 367
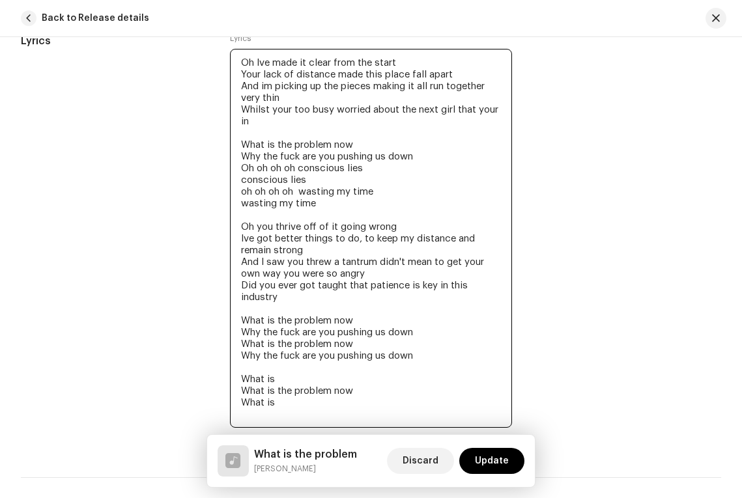
paste textarea "What is the problem now"
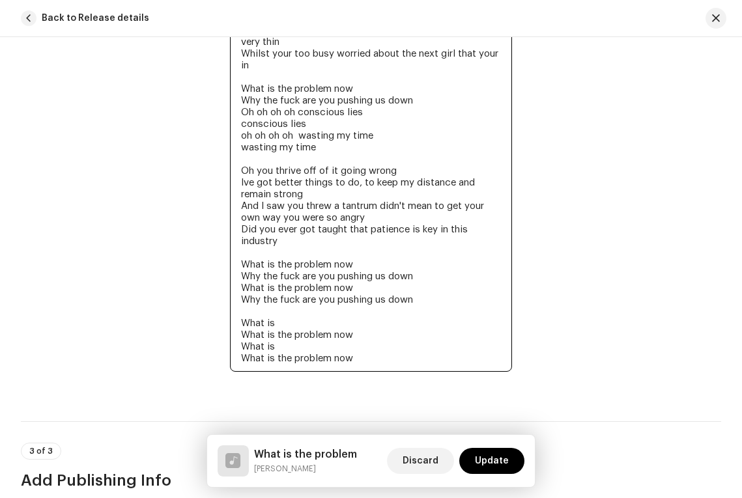
scroll to position [2759, 0]
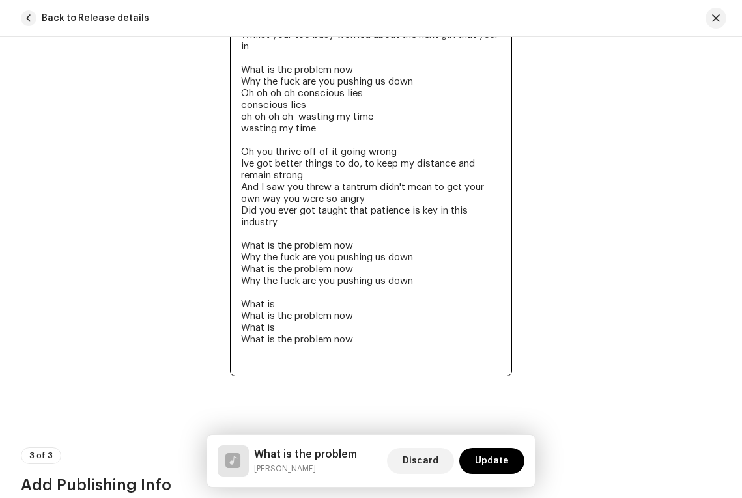
drag, startPoint x: 438, startPoint y: 259, endPoint x: 229, endPoint y: 225, distance: 211.7
click at [230, 225] on textarea "Oh Ive made it clear from the start Your lack of distance made this place fall …" at bounding box center [371, 175] width 282 height 403
click at [242, 328] on textarea "Oh Ive made it clear from the start Your lack of distance made this place fall …" at bounding box center [371, 175] width 282 height 403
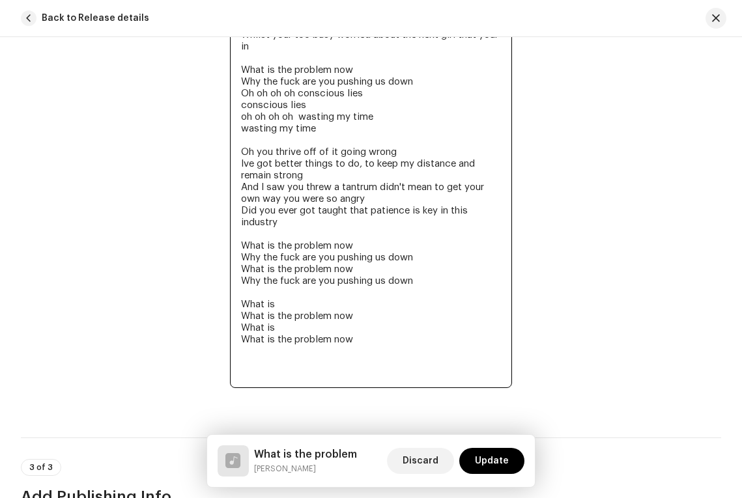
paste textarea "What is the problem now Why the fuck are you pushing us down What is the proble…"
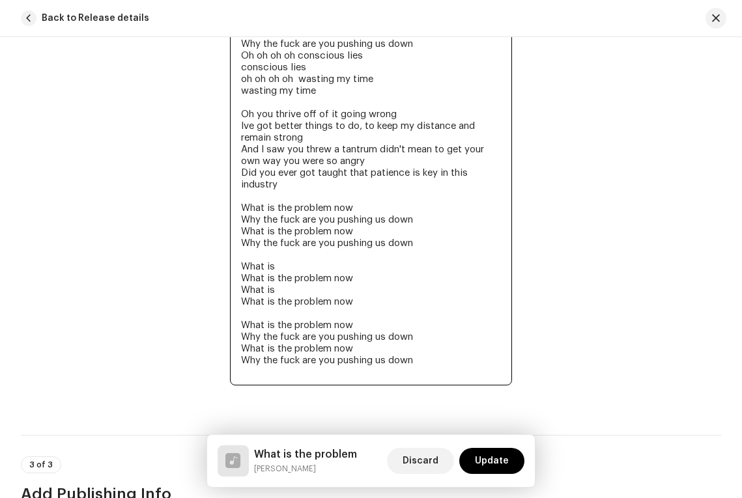
scroll to position [2807, 0]
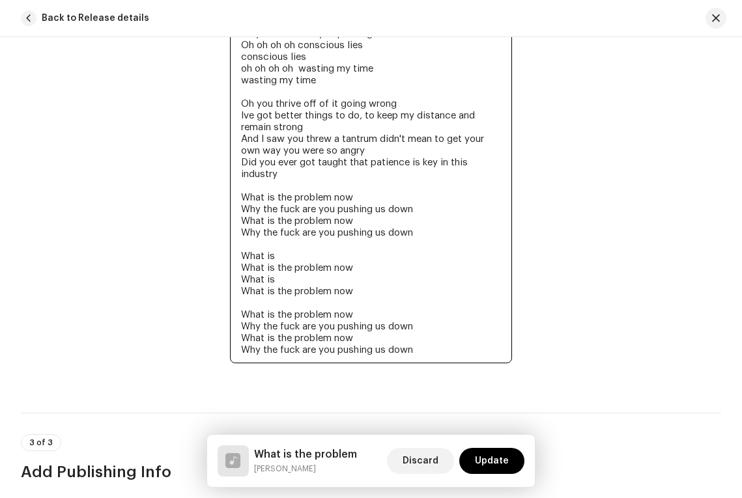
drag, startPoint x: 368, startPoint y: 245, endPoint x: 191, endPoint y: 231, distance: 177.0
click at [191, 231] on div "Lyrics Lyrics Oh Ive made it clear from the start Your lack of distance made th…" at bounding box center [371, 146] width 700 height 472
click at [277, 281] on textarea "Oh Ive made it clear from the start Your lack of distance made this place fall …" at bounding box center [371, 145] width 282 height 438
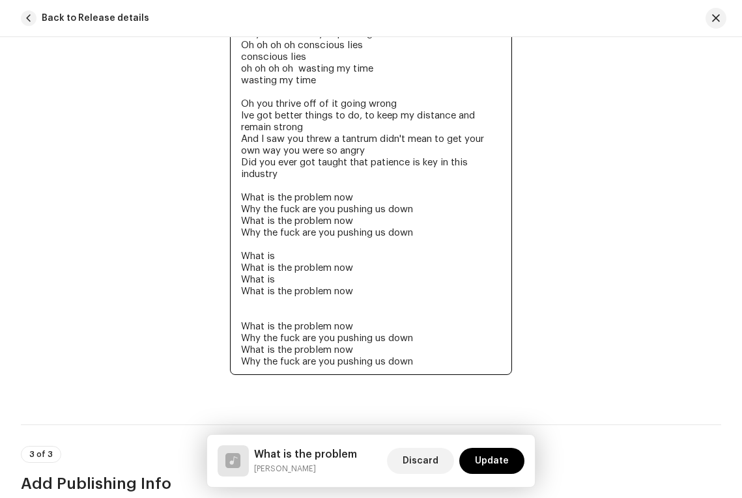
click at [259, 282] on textarea "Oh Ive made it clear from the start Your lack of distance made this place fall …" at bounding box center [371, 150] width 282 height 449
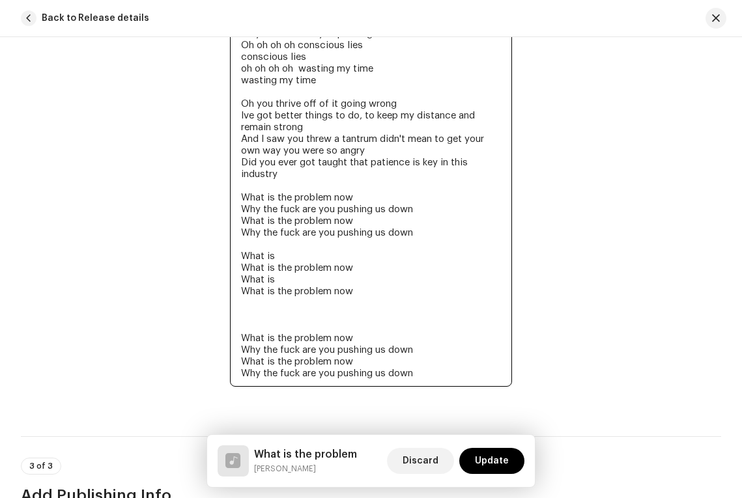
paste textarea "What is What is the problem now"
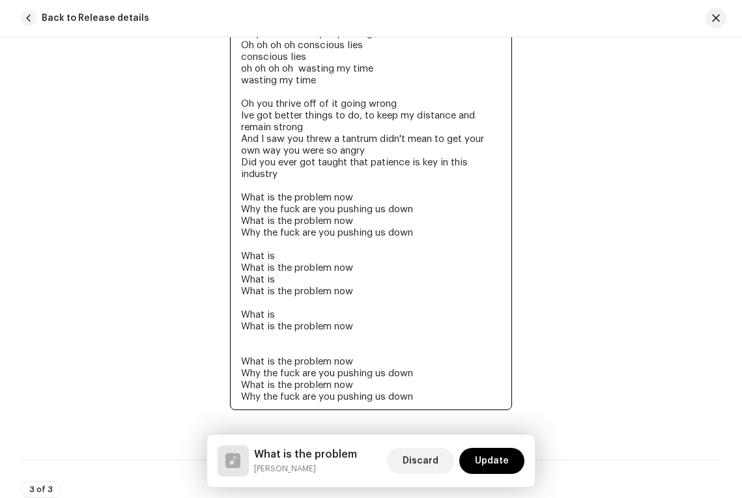
drag, startPoint x: 397, startPoint y: 351, endPoint x: 188, endPoint y: 343, distance: 209.3
click at [188, 343] on div "Lyrics Lyrics Oh Ive made it clear from the start Your lack of distance made th…" at bounding box center [371, 169] width 700 height 518
click at [365, 302] on textarea "Oh Ive made it clear from the start Your lack of distance made this place fall …" at bounding box center [371, 168] width 282 height 485
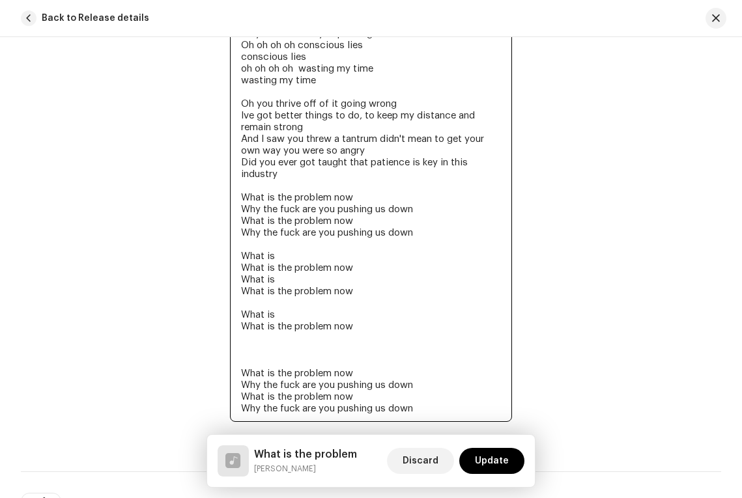
paste textarea "Why the fuck are you pushing us down"
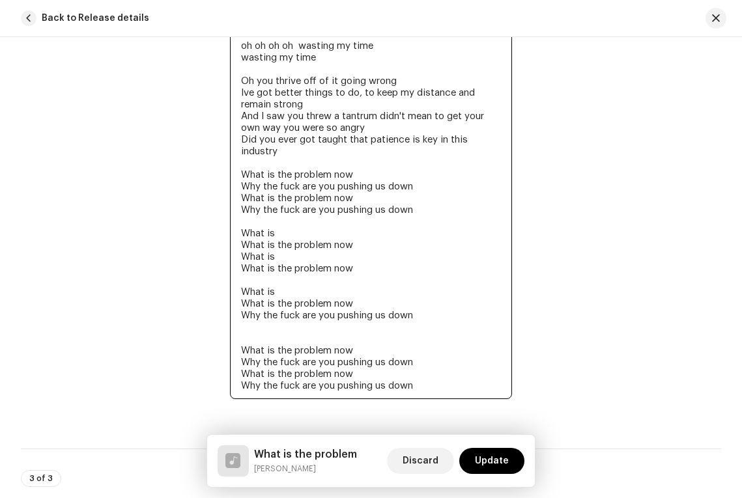
drag, startPoint x: 367, startPoint y: 348, endPoint x: 247, endPoint y: 346, distance: 120.5
click at [247, 346] on textarea "Oh Ive made it clear from the start Your lack of distance made this place fall …" at bounding box center [371, 151] width 282 height 496
click at [272, 320] on textarea "Oh Ive made it clear from the start Your lack of distance made this place fall …" at bounding box center [371, 151] width 282 height 496
drag, startPoint x: 365, startPoint y: 277, endPoint x: 227, endPoint y: 272, distance: 138.2
click at [227, 272] on div "Lyrics Lyrics Oh Ive made it clear from the start Your lack of distance made th…" at bounding box center [371, 152] width 700 height 530
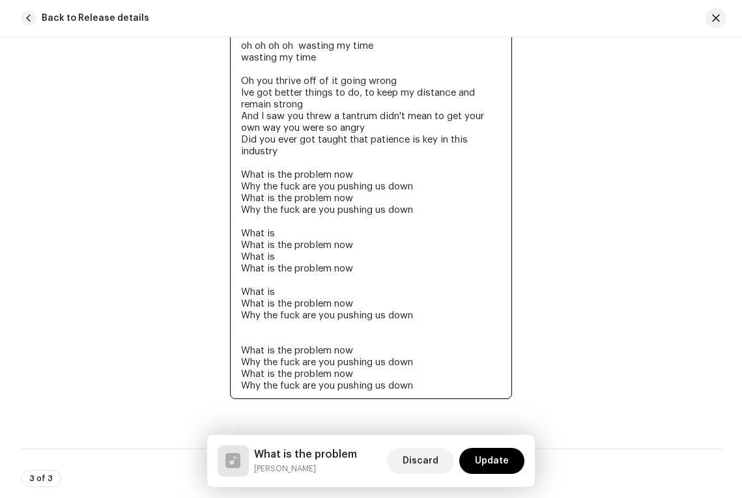
click at [435, 285] on textarea "Oh Ive made it clear from the start Your lack of distance made this place fall …" at bounding box center [371, 151] width 282 height 496
drag, startPoint x: 435, startPoint y: 285, endPoint x: 236, endPoint y: 265, distance: 199.6
click at [236, 265] on textarea "Oh Ive made it clear from the start Your lack of distance made this place fall …" at bounding box center [371, 151] width 282 height 496
click at [425, 292] on textarea "Oh Ive made it clear from the start Your lack of distance made this place fall …" at bounding box center [371, 151] width 282 height 496
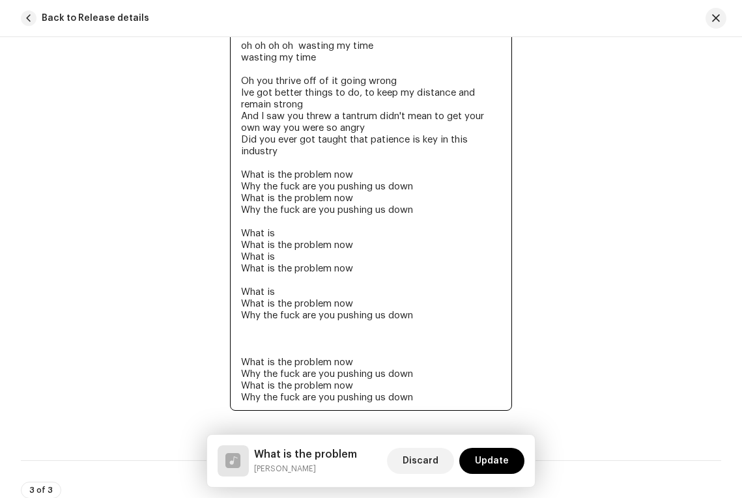
paste textarea "What is What is the problem now Why the fuck are you pushing us down"
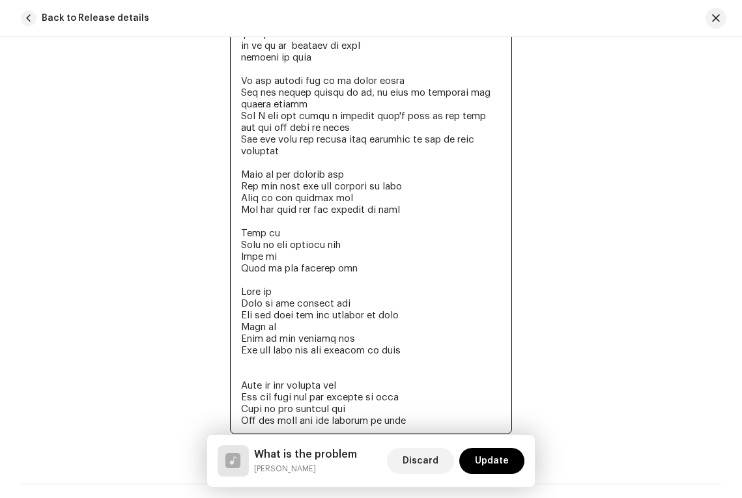
drag, startPoint x: 424, startPoint y: 404, endPoint x: 233, endPoint y: 366, distance: 195.2
click at [233, 366] on textarea at bounding box center [371, 168] width 282 height 531
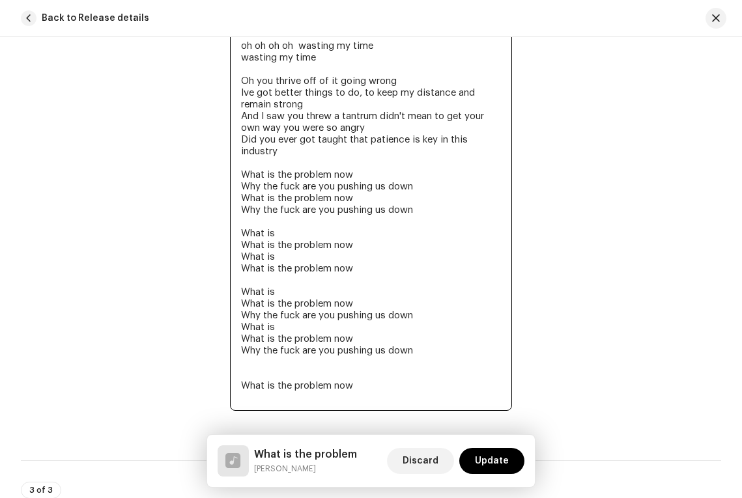
drag, startPoint x: 359, startPoint y: 360, endPoint x: 214, endPoint y: 360, distance: 144.6
click at [214, 360] on div "Lyrics Lyrics Oh Ive made it clear from the start Your lack of distance made th…" at bounding box center [371, 158] width 700 height 542
drag, startPoint x: 350, startPoint y: 241, endPoint x: 217, endPoint y: 198, distance: 139.7
click at [217, 198] on div "Lyrics Lyrics Oh Ive made it clear from the start Your lack of distance made th…" at bounding box center [371, 158] width 700 height 542
click at [242, 345] on textarea "Oh Ive made it clear from the start Your lack of distance made this place fall …" at bounding box center [371, 157] width 282 height 508
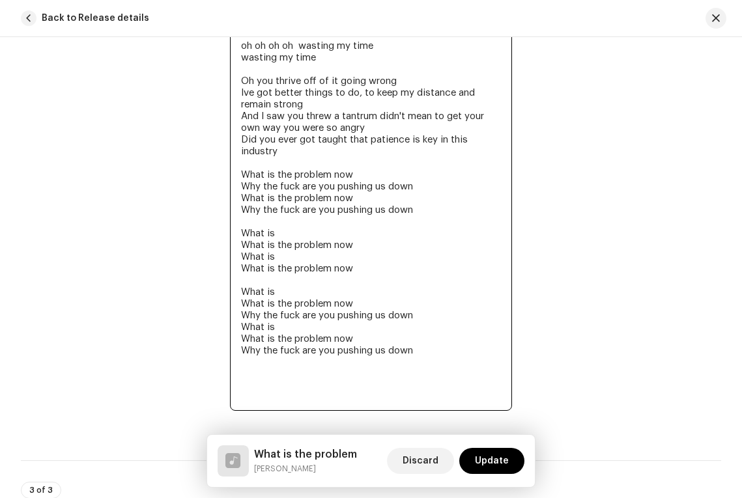
paste textarea "What is What is the problem now What is What is the problem now"
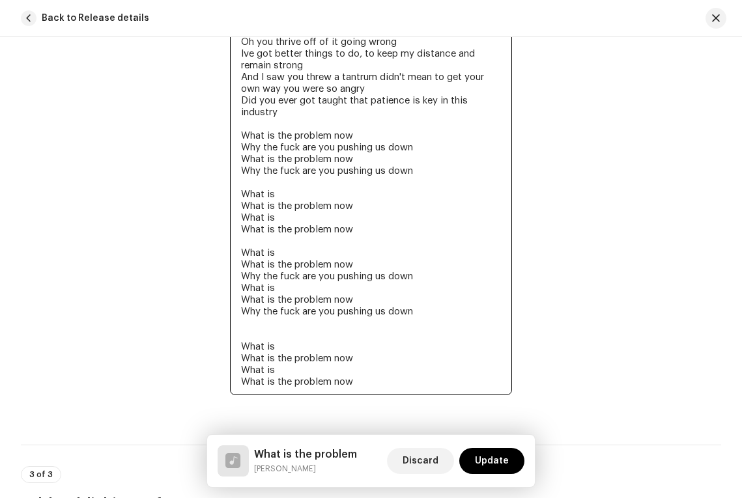
scroll to position [2870, 0]
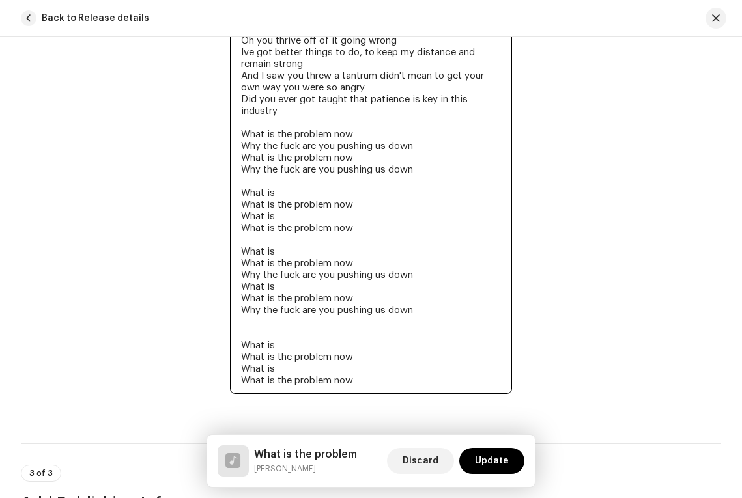
click at [242, 305] on textarea "Oh Ive made it clear from the start Your lack of distance made this place fall …" at bounding box center [371, 128] width 282 height 531
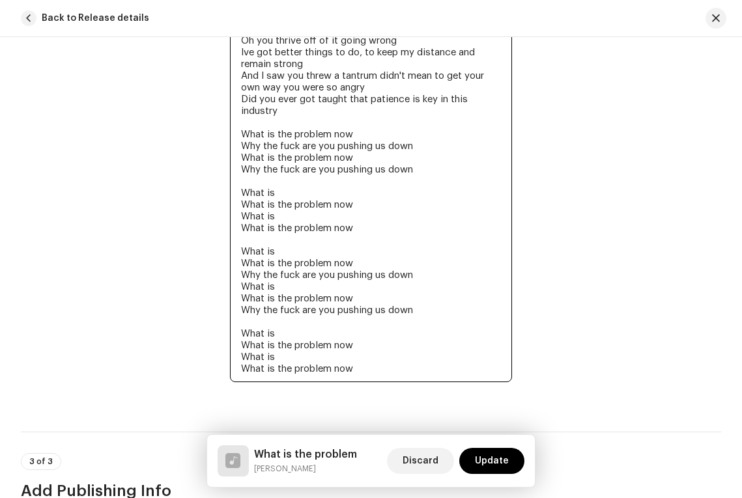
click at [347, 297] on textarea "Oh Ive made it clear from the start Your lack of distance made this place fall …" at bounding box center [371, 123] width 282 height 520
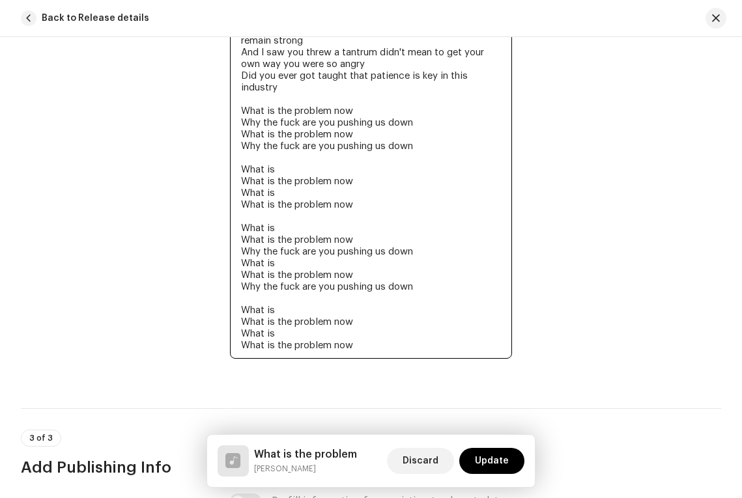
scroll to position [2896, 0]
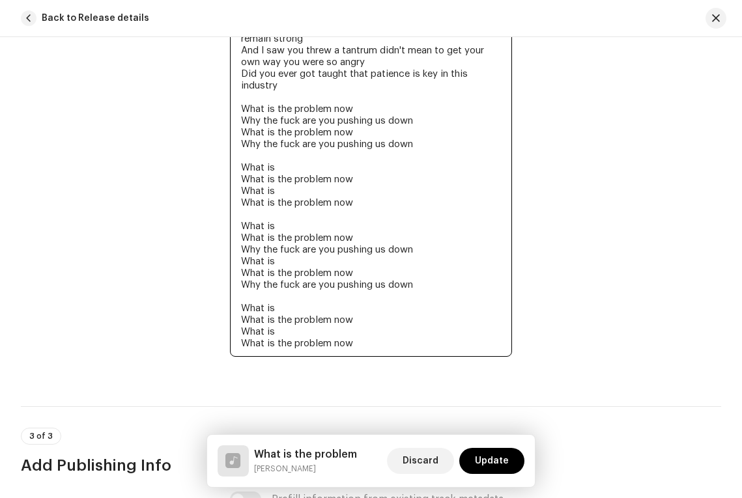
drag, startPoint x: 367, startPoint y: 323, endPoint x: 227, endPoint y: 287, distance: 144.5
click at [227, 287] on div "Lyrics Lyrics" at bounding box center [371, 99] width 700 height 554
click at [363, 317] on textarea "Oh Ive made it clear from the start Your lack of distance made this place fall …" at bounding box center [371, 97] width 282 height 520
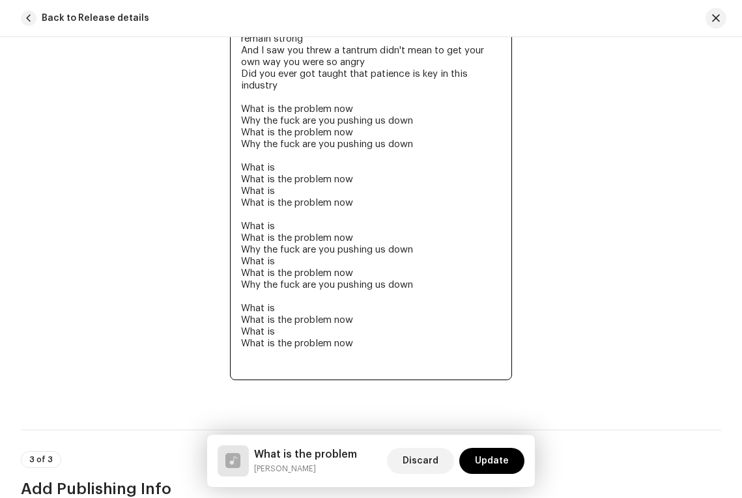
paste textarea "What is What is the problem now What is What is the problem now"
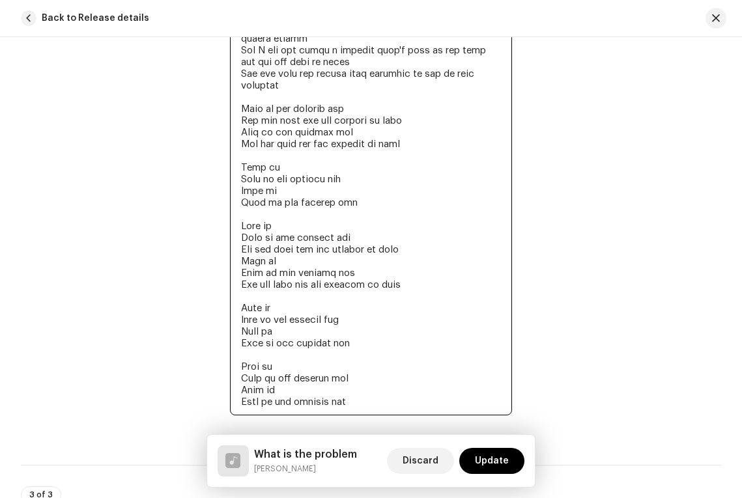
click at [416, 352] on textarea at bounding box center [371, 126] width 282 height 578
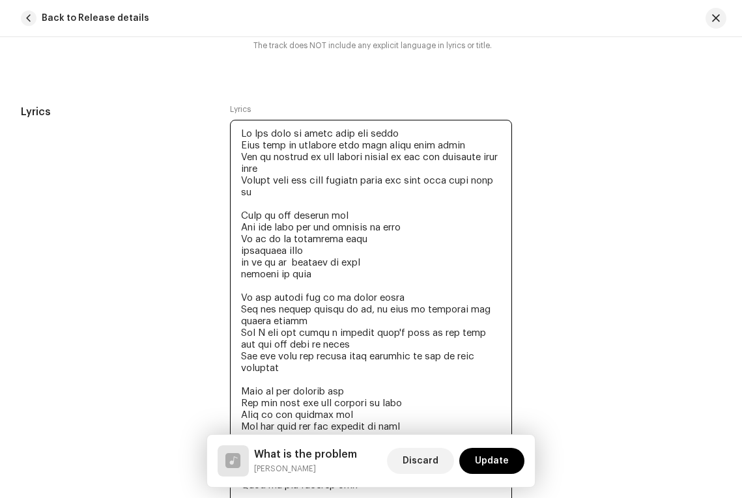
scroll to position [2605, 0]
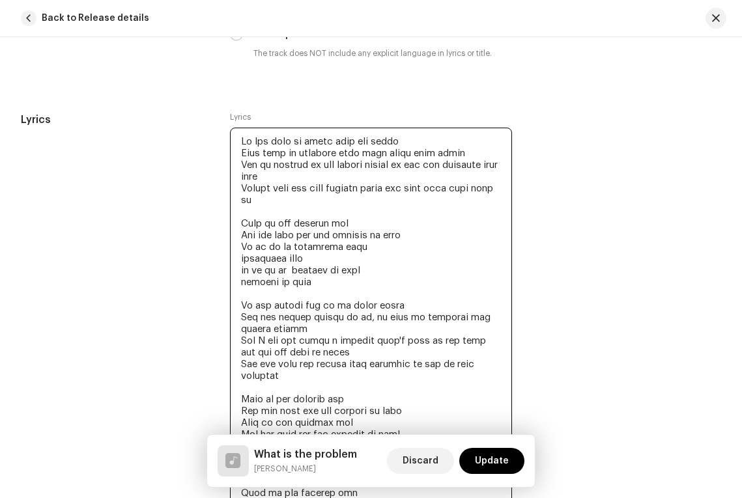
click at [233, 128] on textarea at bounding box center [371, 417] width 282 height 578
click at [242, 128] on textarea at bounding box center [371, 423] width 282 height 590
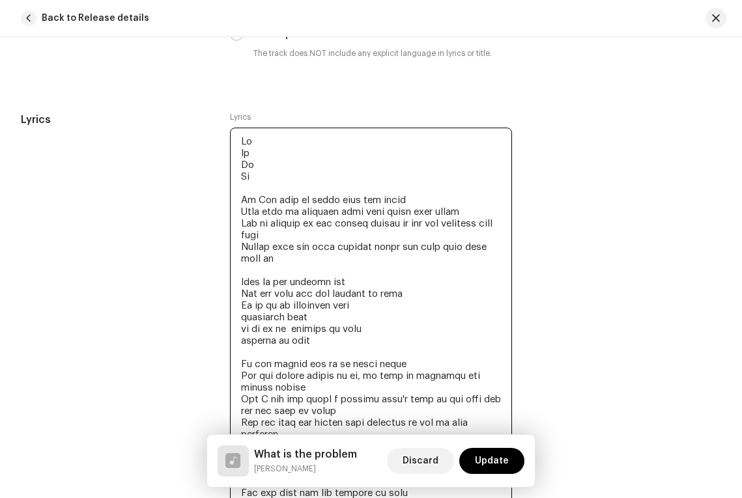
click at [413, 228] on textarea at bounding box center [371, 446] width 282 height 637
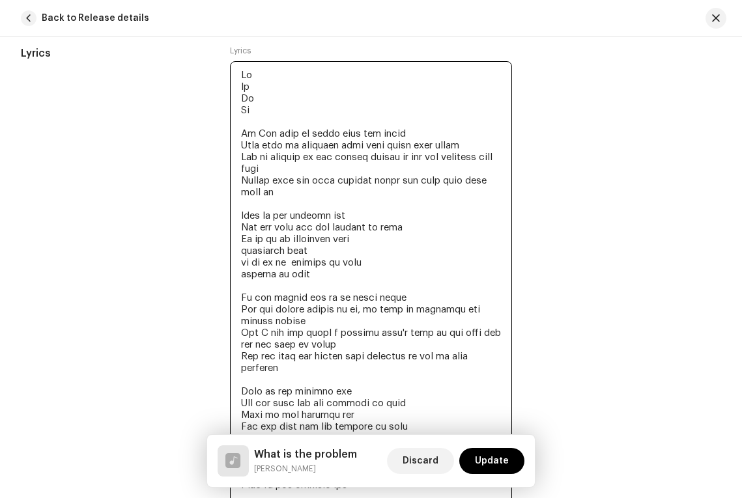
scroll to position [2677, 0]
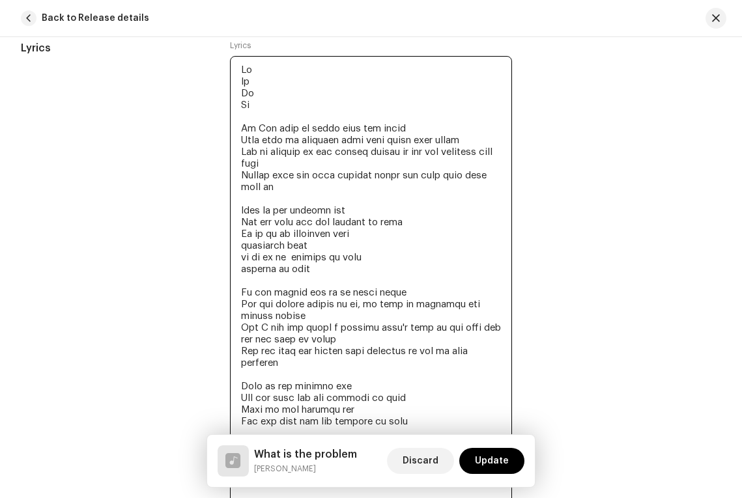
click at [297, 204] on textarea at bounding box center [371, 374] width 282 height 637
click at [292, 229] on textarea at bounding box center [371, 374] width 282 height 637
click at [299, 243] on textarea at bounding box center [371, 374] width 282 height 637
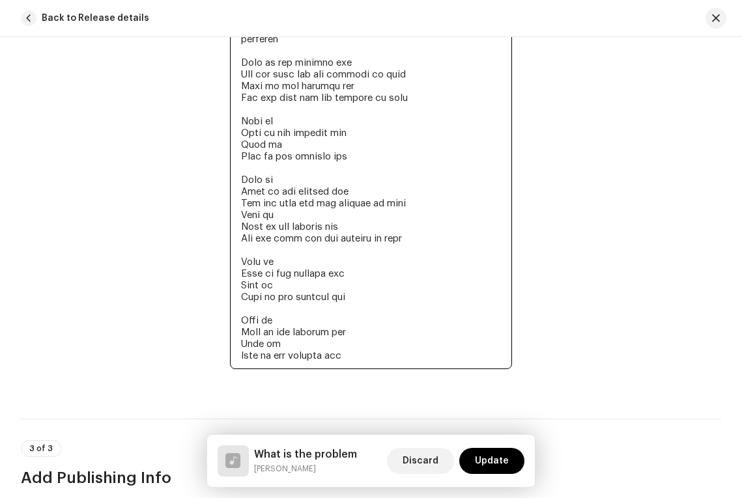
scroll to position [3002, 0]
type textarea "Oh Oh Oh Oh Oh Ive made it clear from the start Your lack of distance made this…"
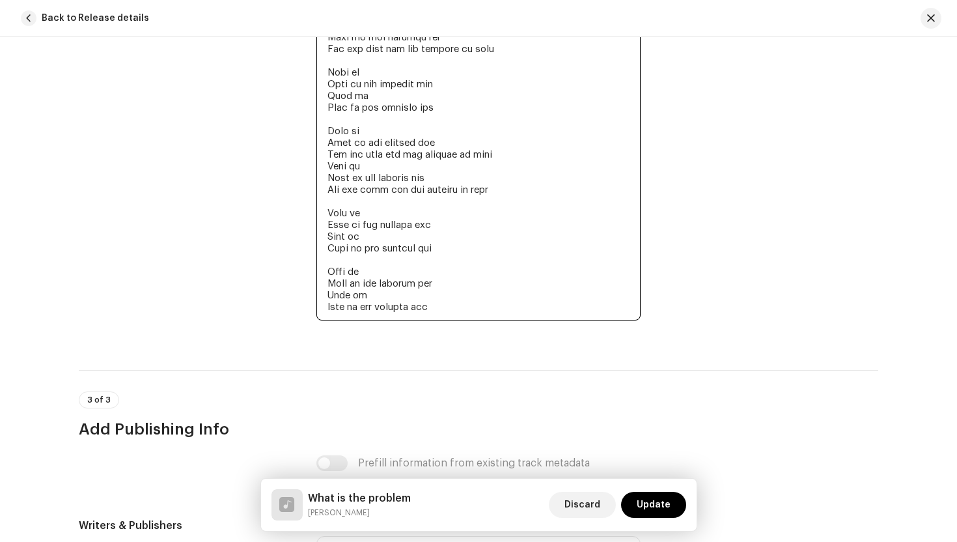
scroll to position [3329, 0]
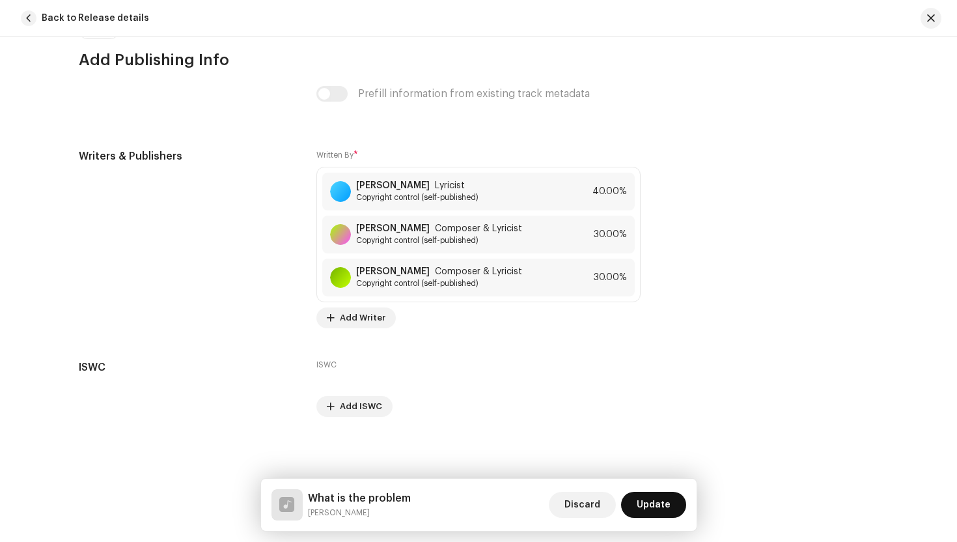
click at [647, 498] on span "Update" at bounding box center [654, 505] width 34 height 26
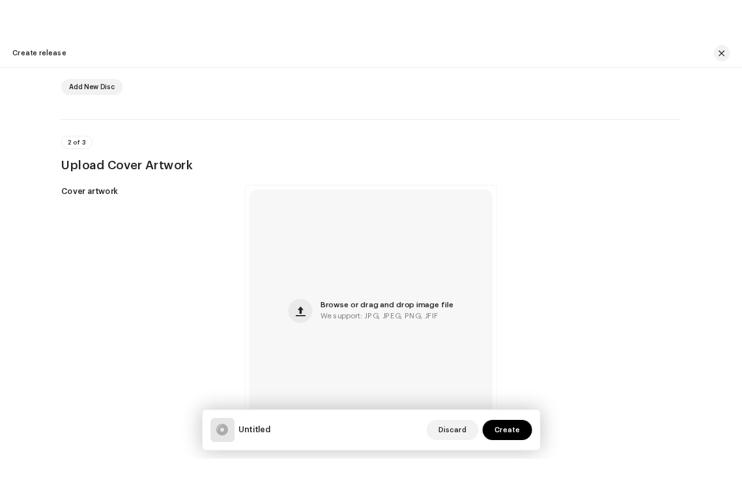
scroll to position [448, 0]
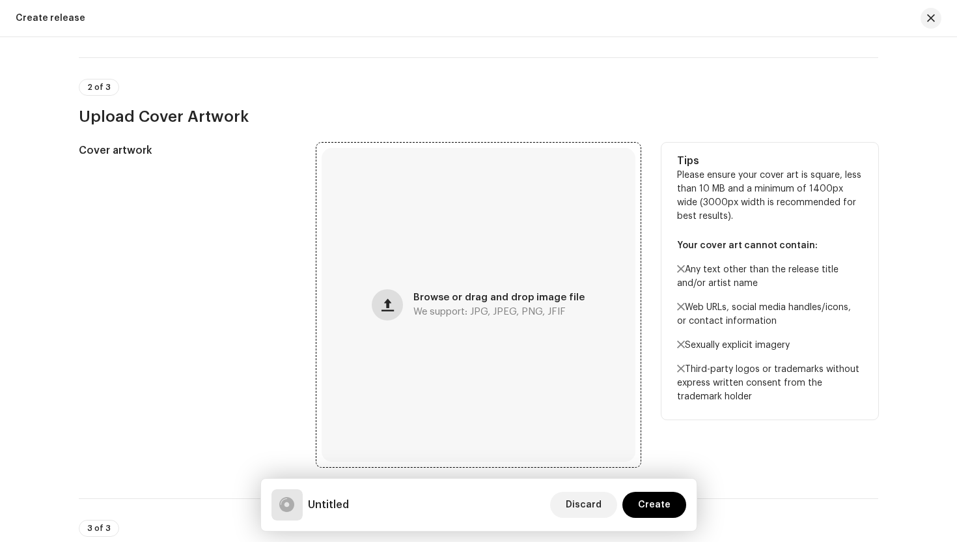
click at [394, 306] on span "button" at bounding box center [388, 305] width 12 height 10
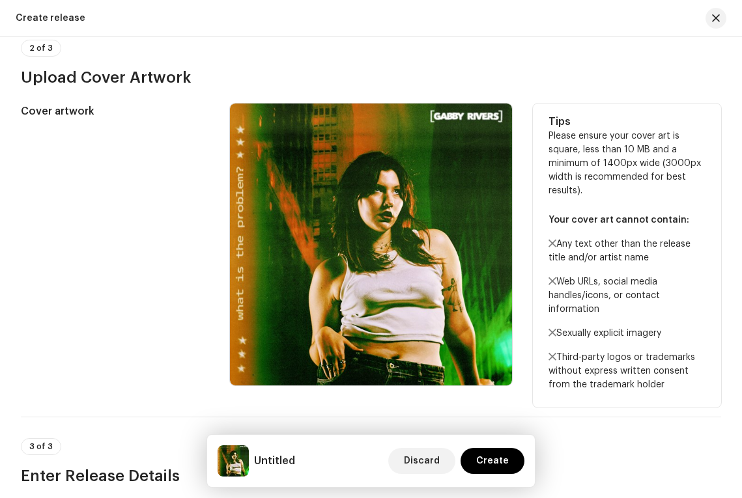
scroll to position [490, 0]
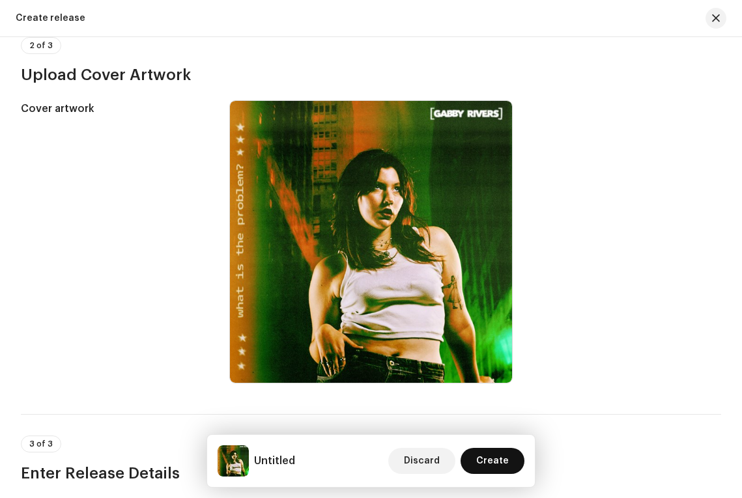
click at [495, 466] on span "Create" at bounding box center [492, 461] width 33 height 26
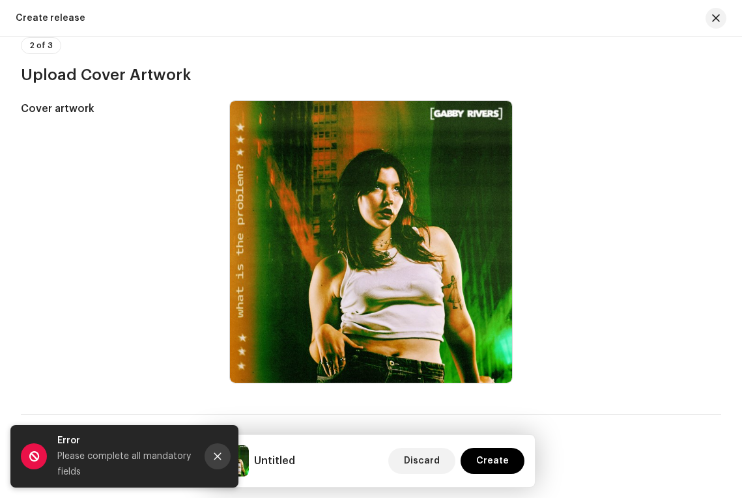
click at [221, 452] on icon "Close" at bounding box center [217, 456] width 9 height 9
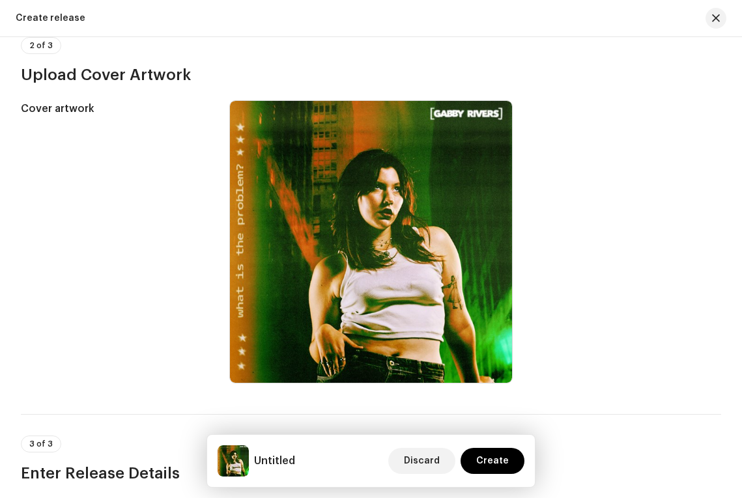
click at [242, 459] on img at bounding box center [233, 461] width 31 height 31
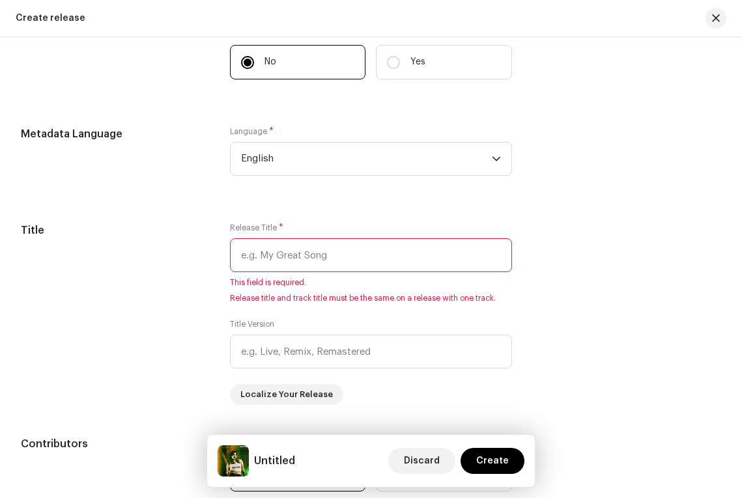
scroll to position [1051, 0]
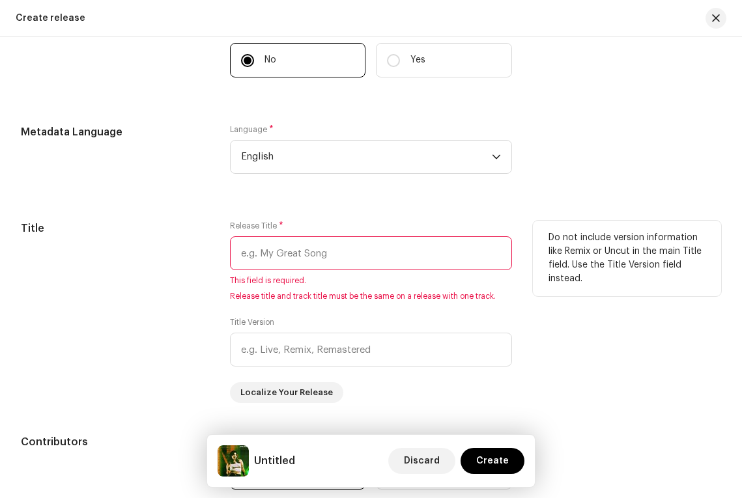
click at [275, 266] on input "text" at bounding box center [371, 253] width 282 height 34
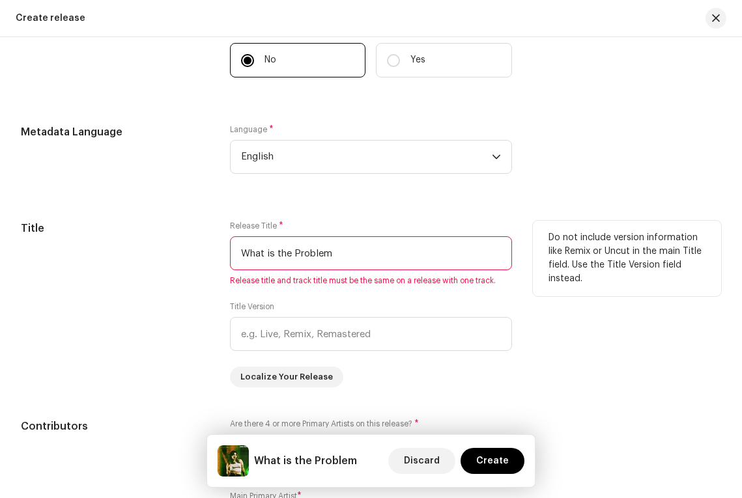
type input "What is the Problem"
click at [201, 352] on div "Title" at bounding box center [115, 304] width 188 height 167
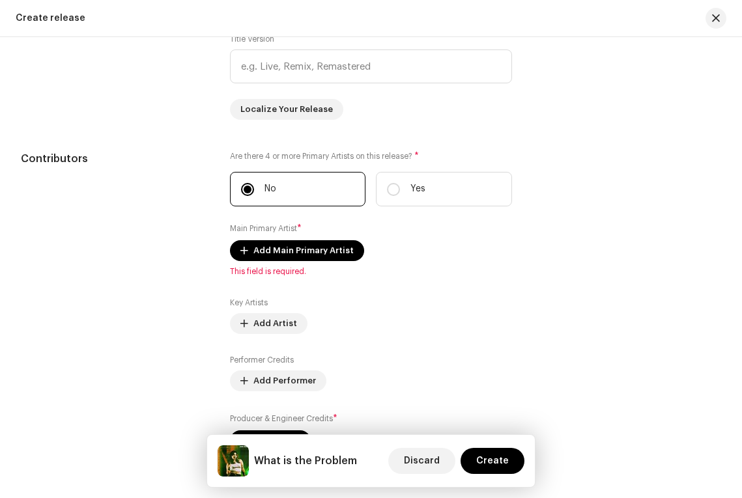
scroll to position [1319, 0]
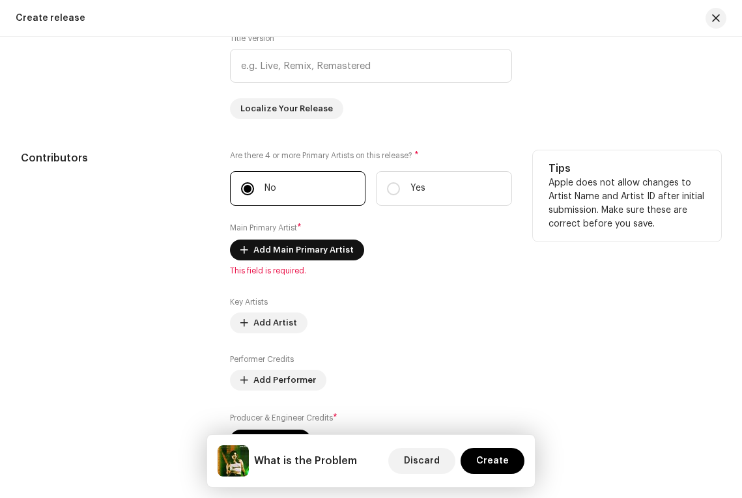
click at [277, 255] on span "Add Main Primary Artist" at bounding box center [303, 250] width 100 height 26
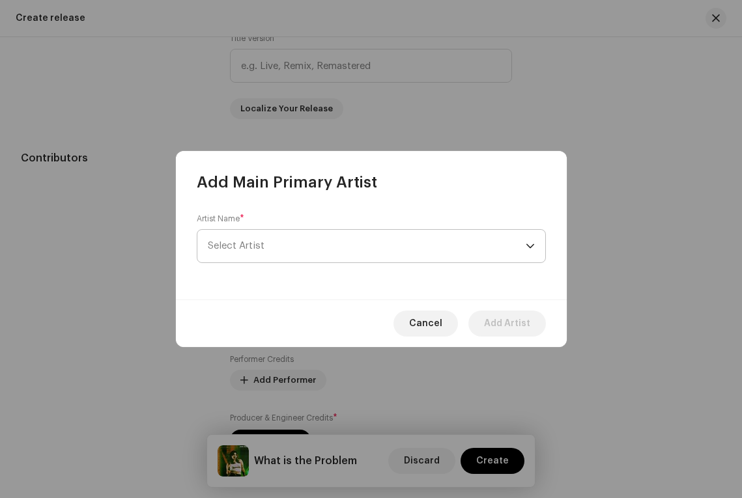
click at [280, 252] on span "Select Artist" at bounding box center [367, 246] width 318 height 33
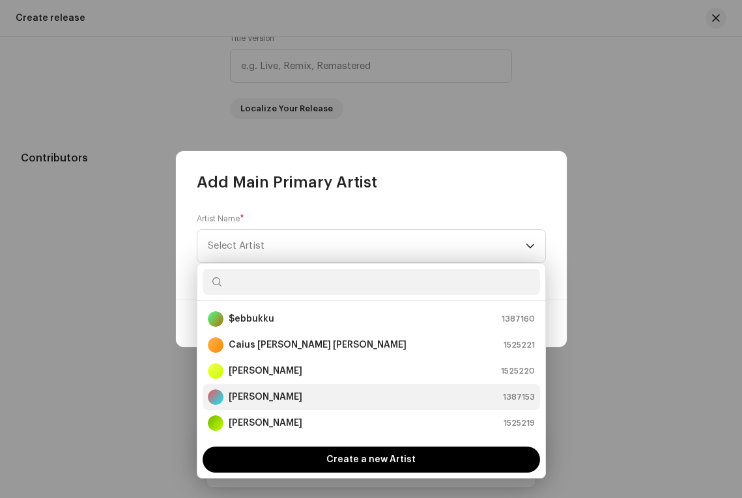
click at [255, 394] on strong "[PERSON_NAME]" at bounding box center [266, 397] width 74 height 13
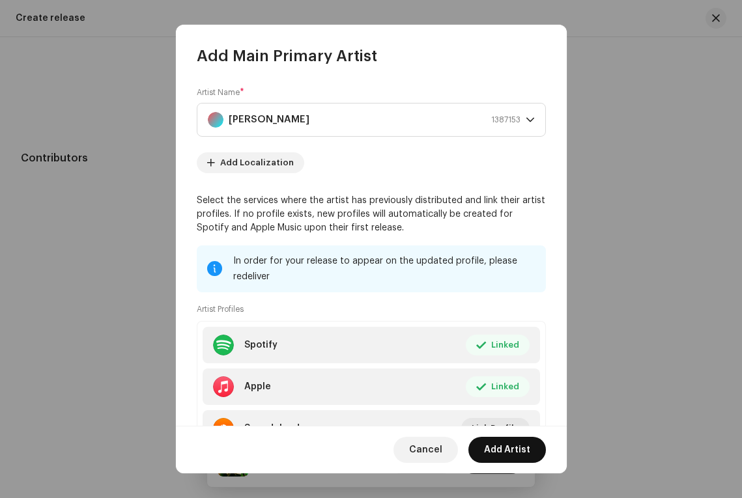
click at [503, 448] on span "Add Artist" at bounding box center [507, 450] width 46 height 26
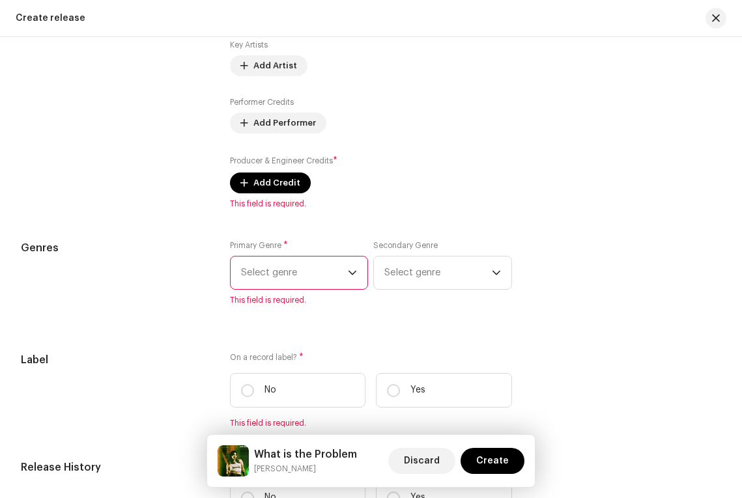
scroll to position [1617, 0]
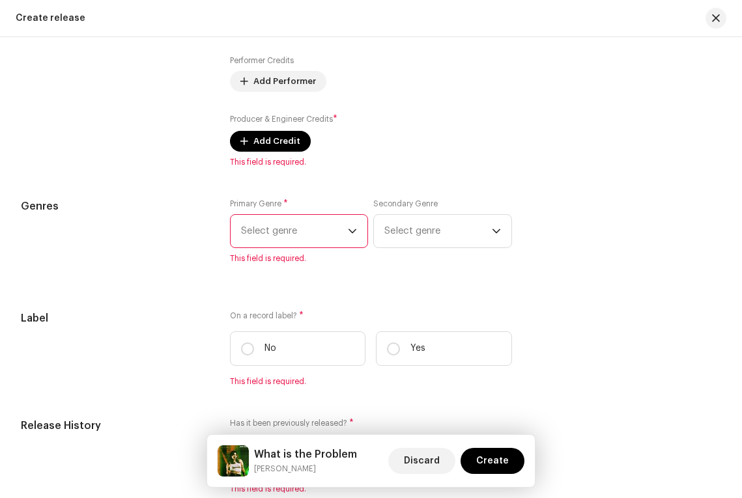
click at [283, 248] on span "Select genre" at bounding box center [294, 231] width 107 height 33
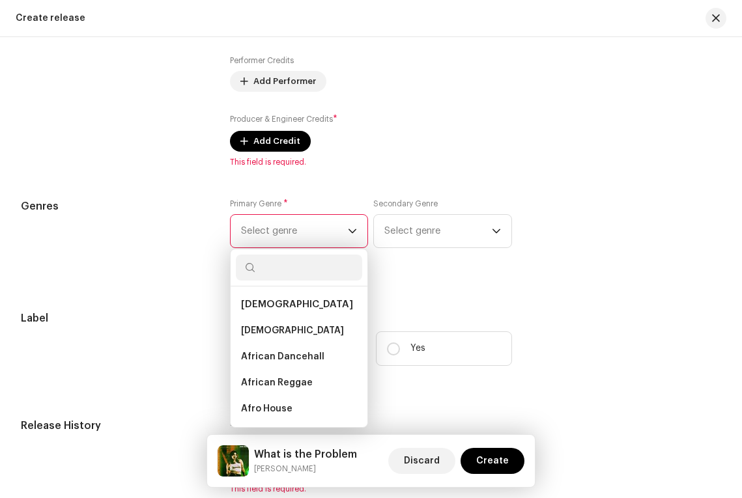
type input "S"
click at [271, 309] on span "Alternative" at bounding box center [268, 305] width 54 height 10
click at [289, 317] on li "Alternative" at bounding box center [299, 305] width 127 height 26
click at [250, 309] on span "Alternative" at bounding box center [268, 305] width 54 height 10
click at [272, 307] on span "Alternative" at bounding box center [268, 305] width 54 height 10
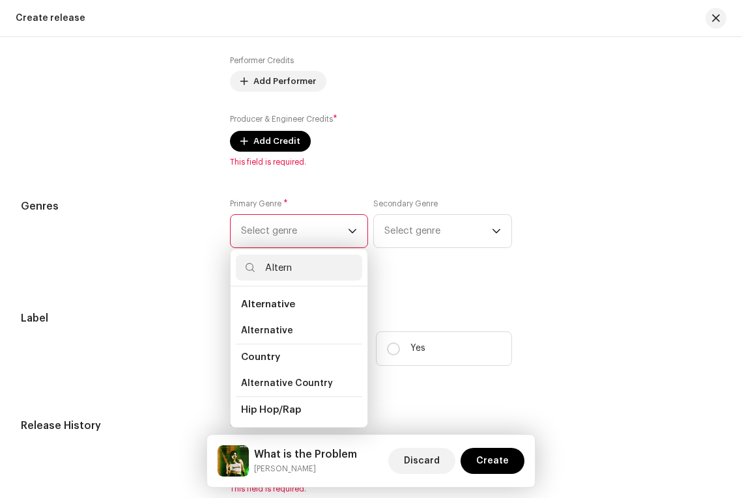
click at [302, 269] on input "Altern" at bounding box center [299, 268] width 127 height 26
type input "Alternative"
click at [279, 308] on span "Alternative" at bounding box center [268, 305] width 54 height 10
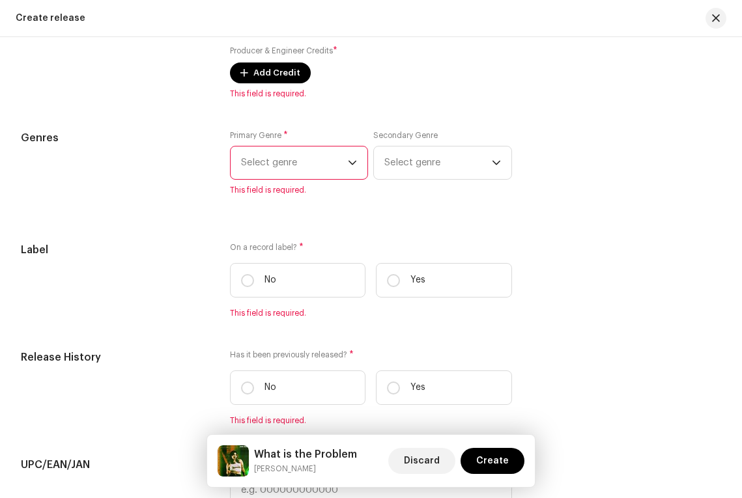
scroll to position [1695, 0]
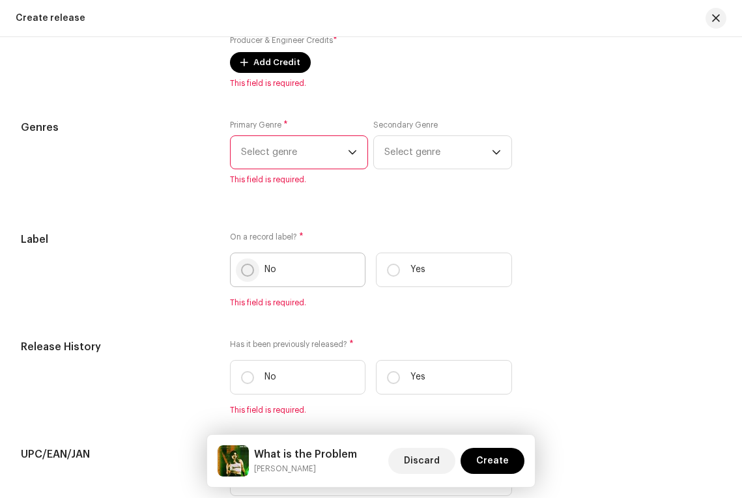
click at [241, 276] on input "No" at bounding box center [247, 270] width 13 height 13
radio input "true"
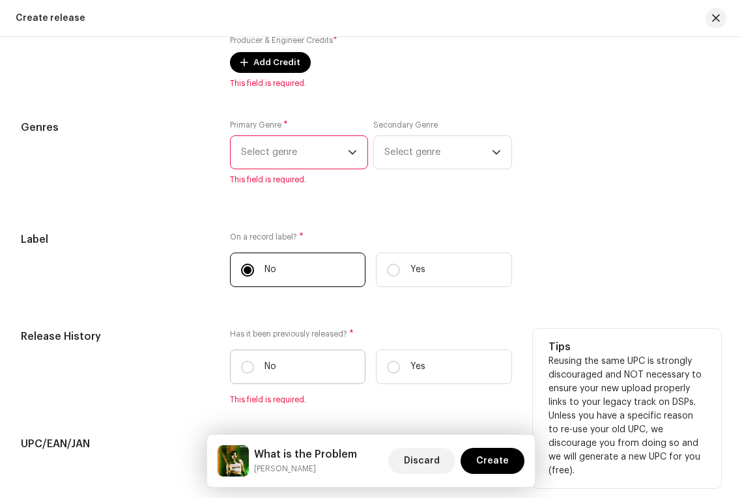
click at [253, 383] on label "No" at bounding box center [298, 367] width 136 height 35
click at [253, 374] on input "No" at bounding box center [247, 367] width 13 height 13
radio input "true"
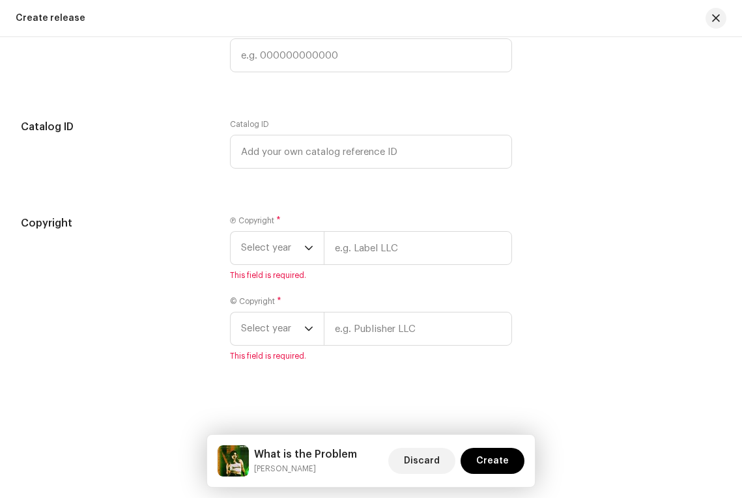
scroll to position [2090, 0]
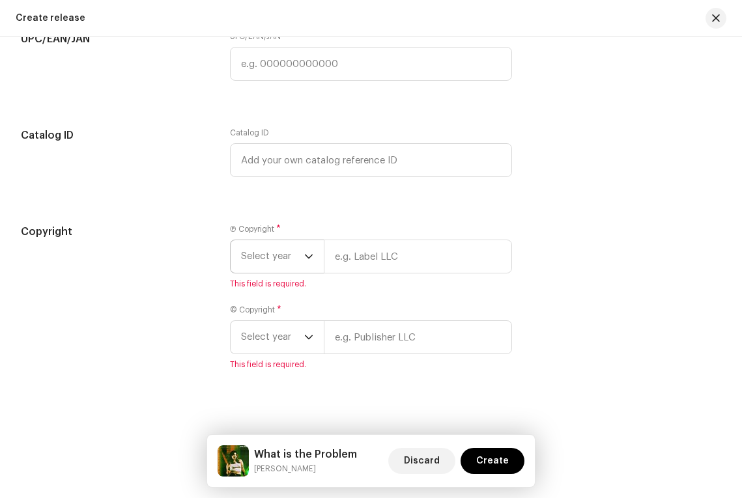
click at [294, 260] on span "Select year" at bounding box center [272, 256] width 63 height 33
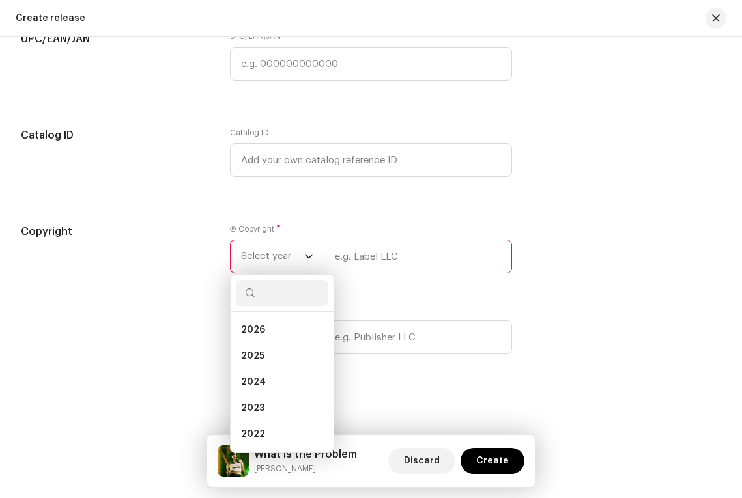
click at [186, 385] on div "Copyright" at bounding box center [115, 305] width 188 height 162
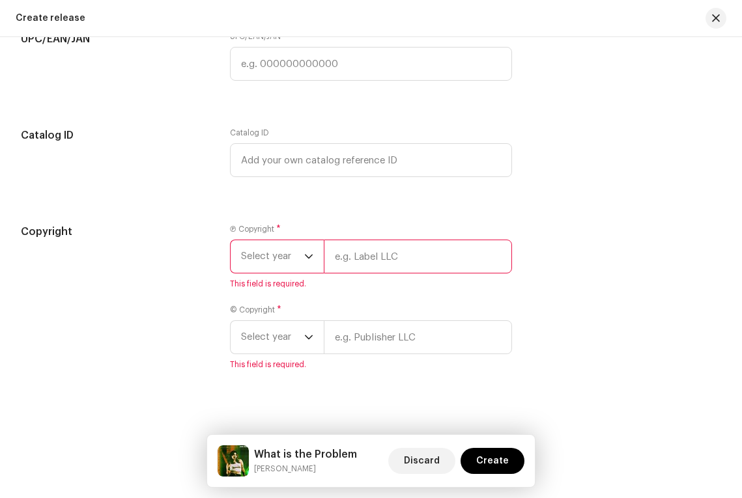
scroll to position [2110, 0]
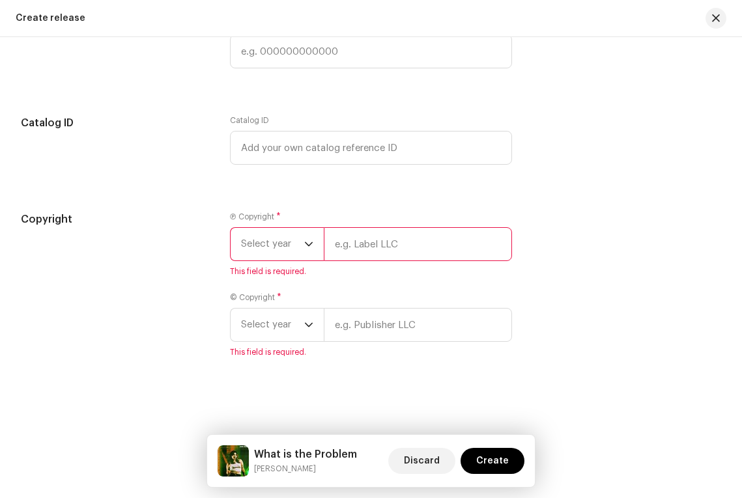
click at [292, 246] on span "Select year" at bounding box center [272, 244] width 63 height 33
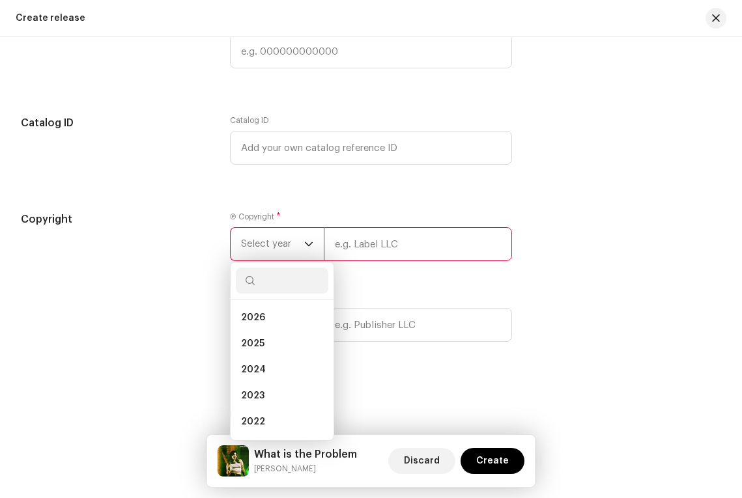
click at [195, 320] on div "Copyright" at bounding box center [115, 293] width 188 height 162
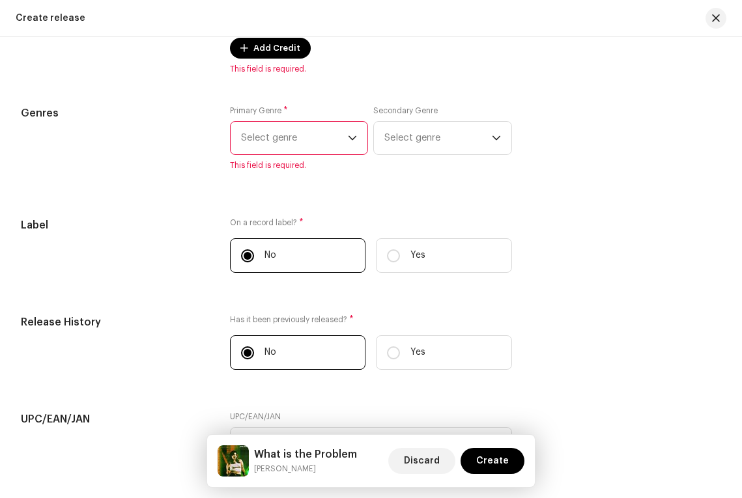
scroll to position [1701, 0]
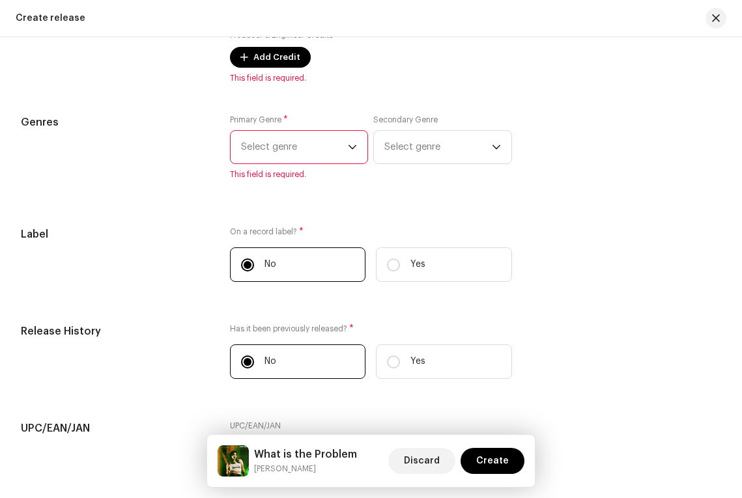
click at [298, 158] on span "Select genre" at bounding box center [294, 147] width 107 height 33
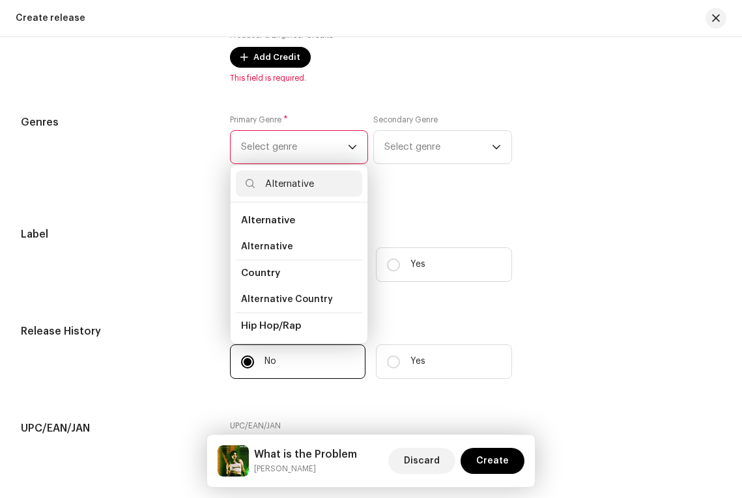
type input "Alternative"
click at [253, 223] on span "Alternative" at bounding box center [268, 221] width 54 height 10
click at [253, 253] on span "Alternative" at bounding box center [267, 246] width 52 height 13
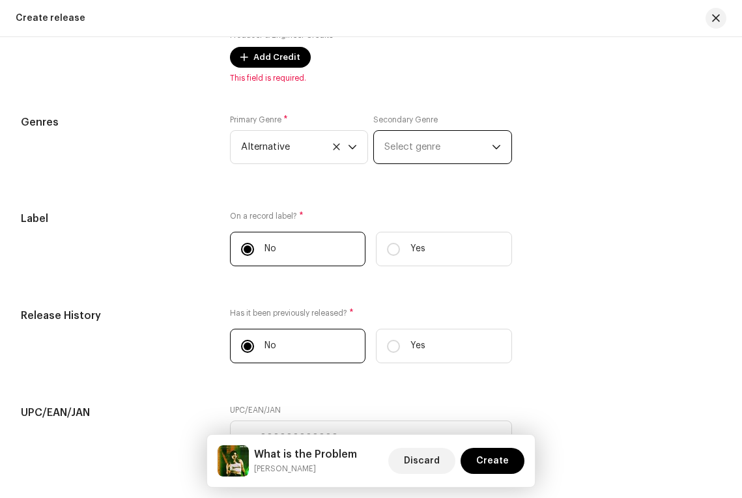
click at [453, 153] on span "Select genre" at bounding box center [437, 147] width 107 height 33
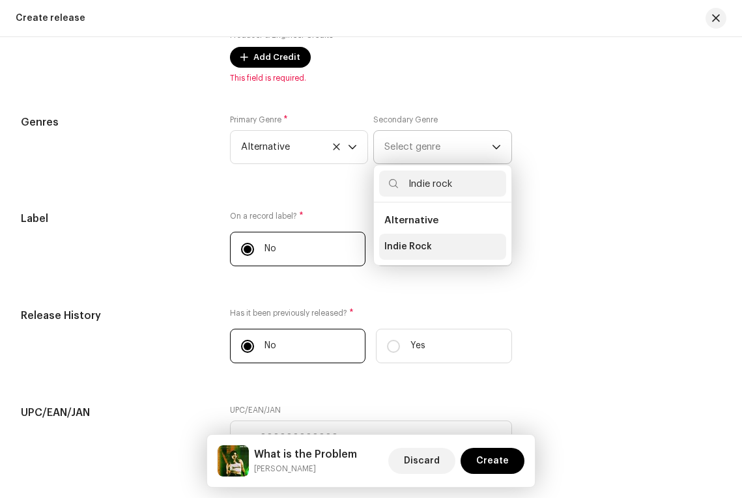
type input "Indie rock"
click at [408, 248] on span "Indie Rock" at bounding box center [408, 246] width 48 height 13
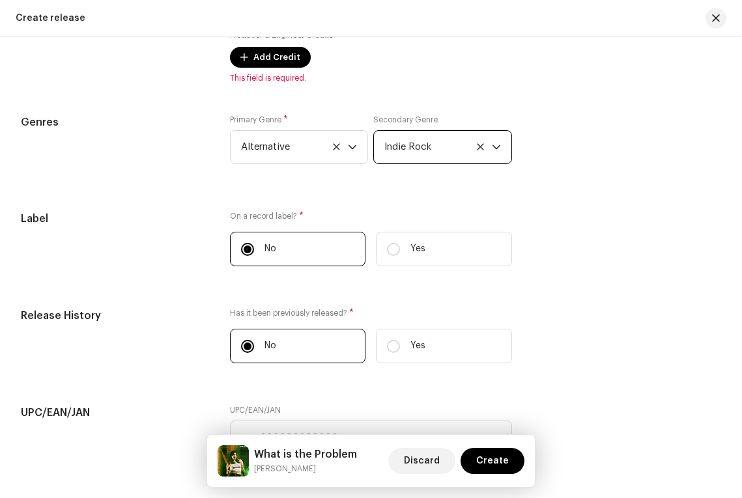
click at [276, 214] on div "Prefill release information from track metadata Compilation Is it a compilation…" at bounding box center [371, 24] width 700 height 1471
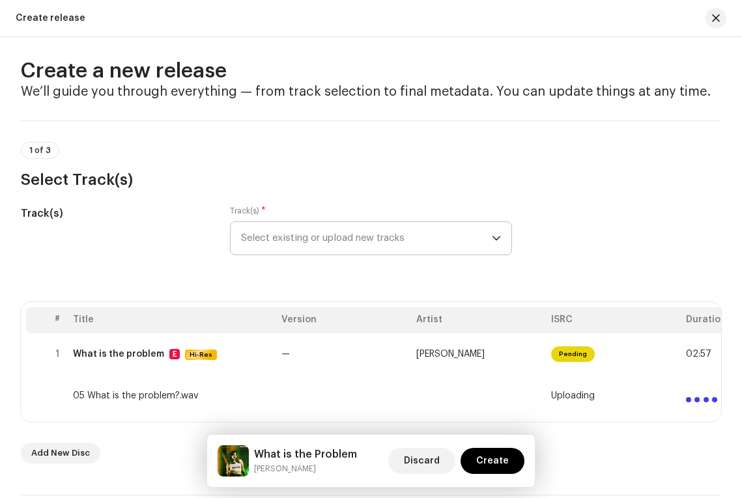
scroll to position [0, 0]
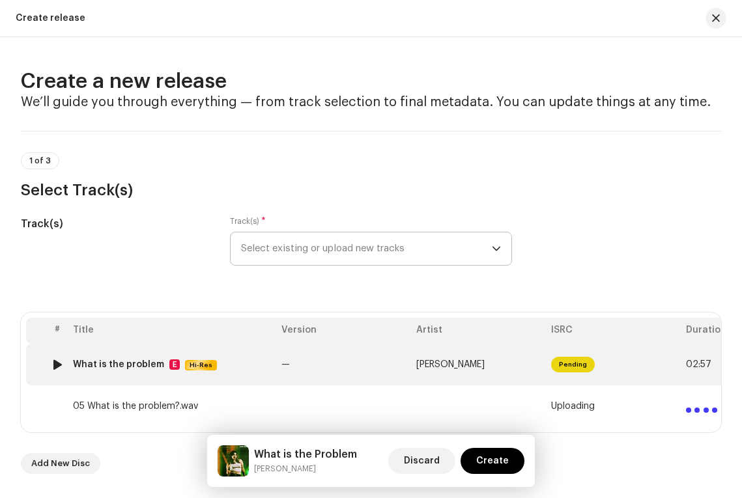
click at [174, 372] on td "What is the problem E Hi-Res" at bounding box center [172, 365] width 208 height 42
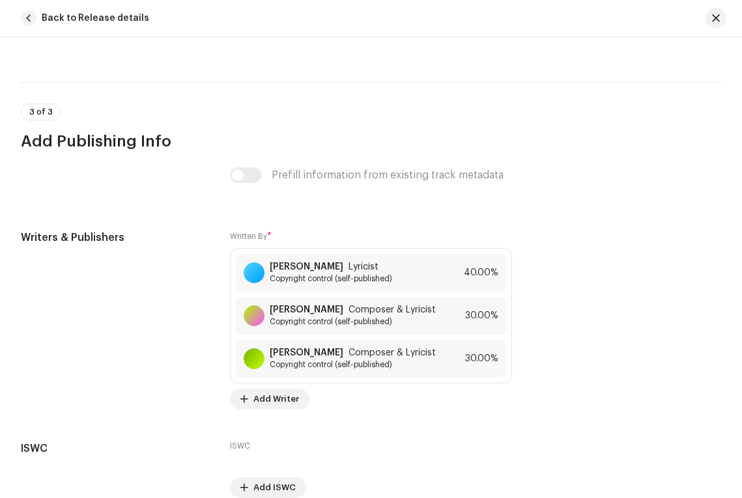
scroll to position [3411, 0]
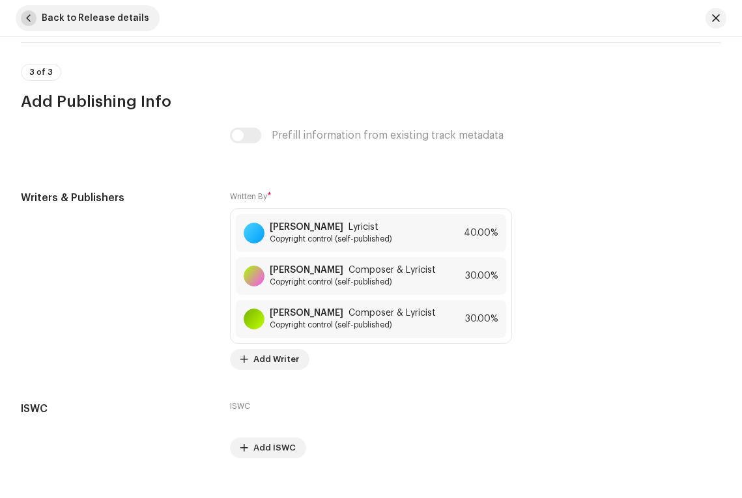
click at [29, 18] on span "button" at bounding box center [29, 18] width 16 height 16
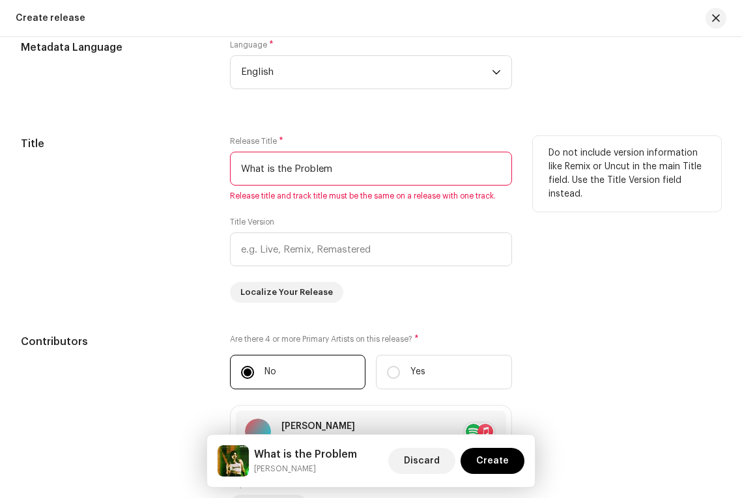
scroll to position [1140, 0]
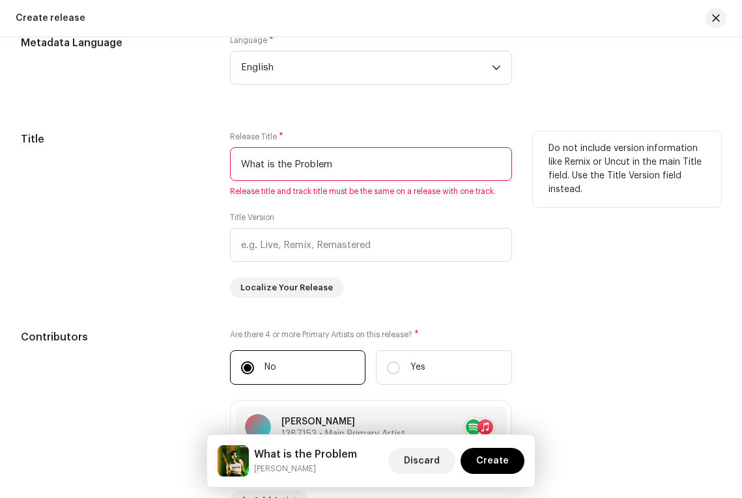
click at [361, 165] on input "What is the Problem" at bounding box center [371, 164] width 282 height 34
click at [219, 205] on div "Title Release Title * What is the Problem Release title and track title must be…" at bounding box center [371, 215] width 700 height 167
click at [265, 167] on input "What is the Problem" at bounding box center [371, 164] width 282 height 34
click at [215, 180] on div "Title Release Title * What is the Problem Release title and track title must be…" at bounding box center [371, 215] width 700 height 167
click at [348, 174] on input "What is the Problem" at bounding box center [371, 164] width 282 height 34
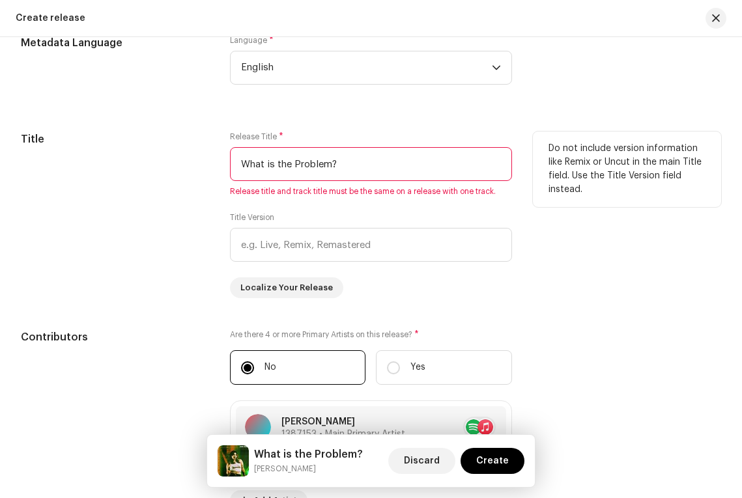
click at [169, 214] on div "Title" at bounding box center [115, 215] width 188 height 167
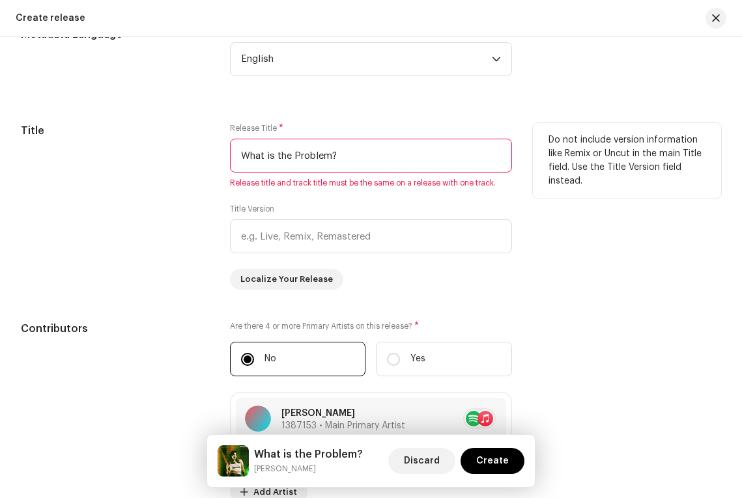
click at [296, 158] on input "What is the Problem?" at bounding box center [371, 156] width 282 height 34
type input "What is the problem?"
click at [253, 199] on div "Release Title * What is the problem? Release title and track title must be the …" at bounding box center [371, 206] width 282 height 167
click at [242, 158] on input "What is the problem?" at bounding box center [371, 156] width 282 height 34
drag, startPoint x: 242, startPoint y: 158, endPoint x: 438, endPoint y: 159, distance: 196.1
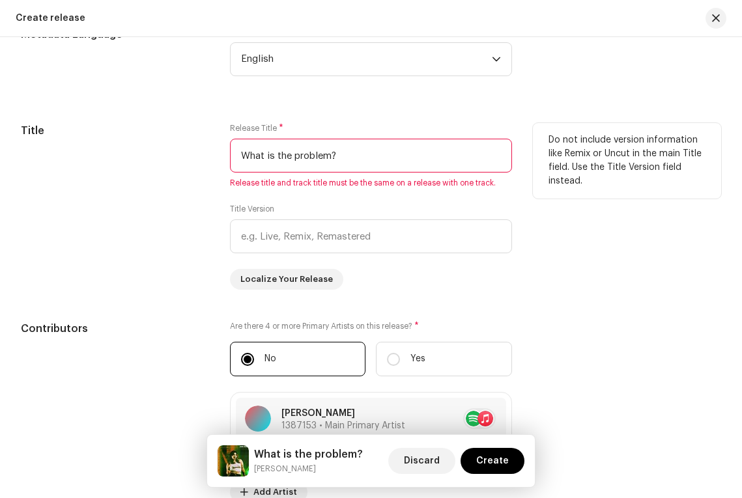
click at [438, 159] on input "What is the problem?" at bounding box center [371, 156] width 282 height 34
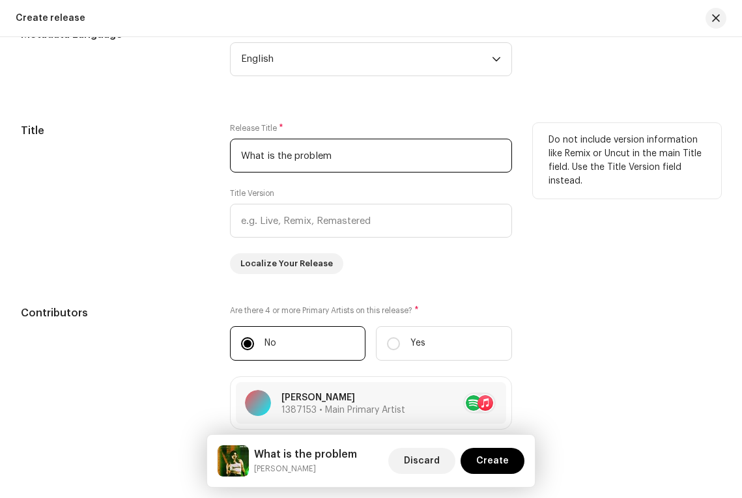
type input "What is the problem"
click at [332, 195] on div "Title Version" at bounding box center [371, 213] width 282 height 50
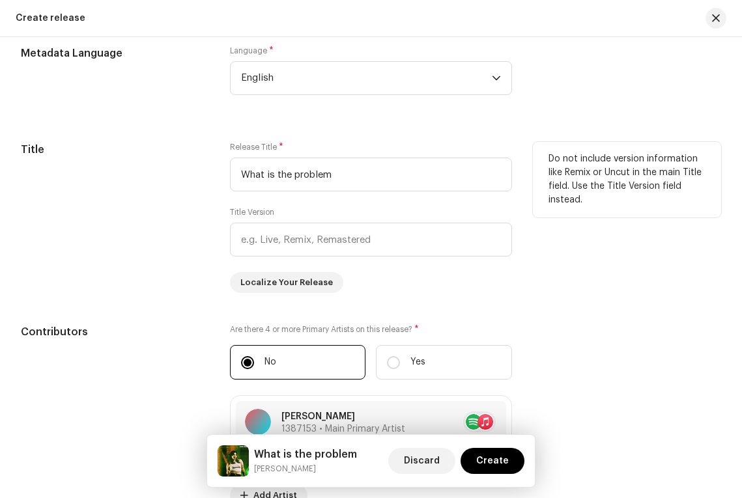
scroll to position [1129, 0]
click at [159, 285] on div "Title" at bounding box center [115, 218] width 188 height 151
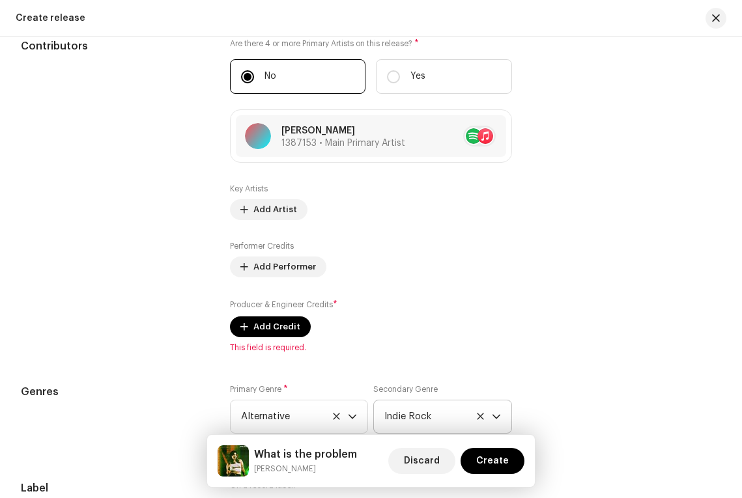
scroll to position [1414, 0]
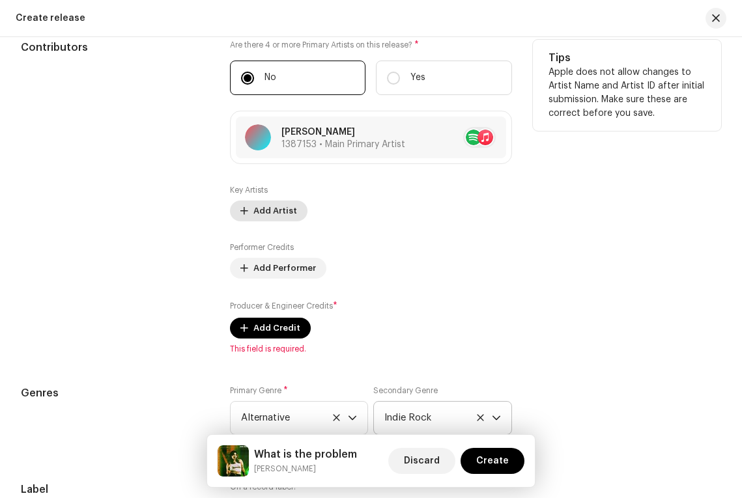
click at [259, 211] on span "Add Artist" at bounding box center [275, 211] width 44 height 26
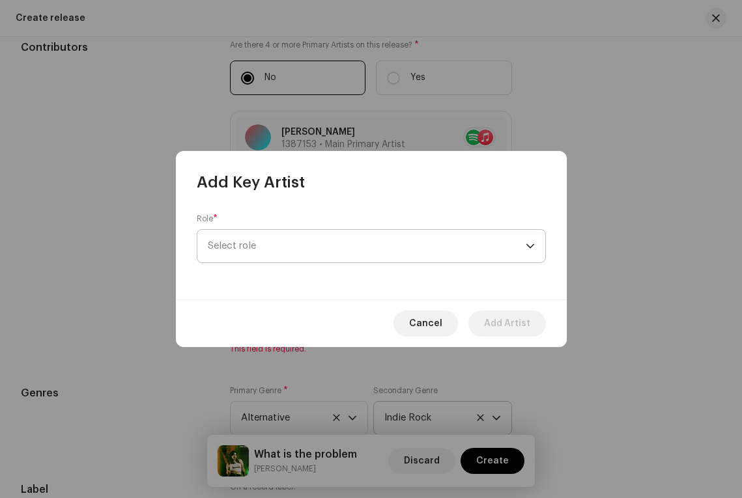
click at [229, 248] on span "Select role" at bounding box center [367, 246] width 318 height 33
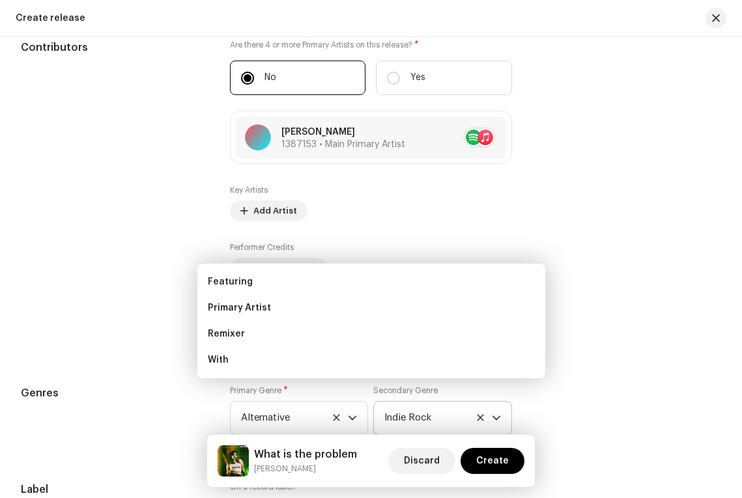
click at [135, 287] on div "Add Key Artist Role * Select role Cancel Add Artist" at bounding box center [371, 249] width 742 height 498
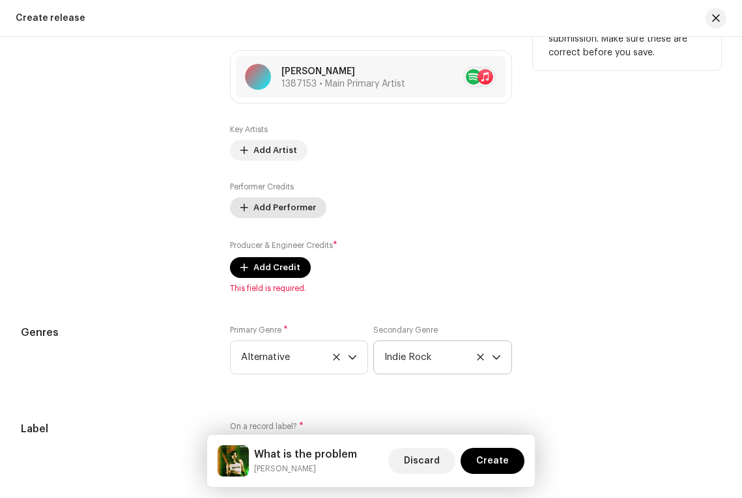
scroll to position [1477, 0]
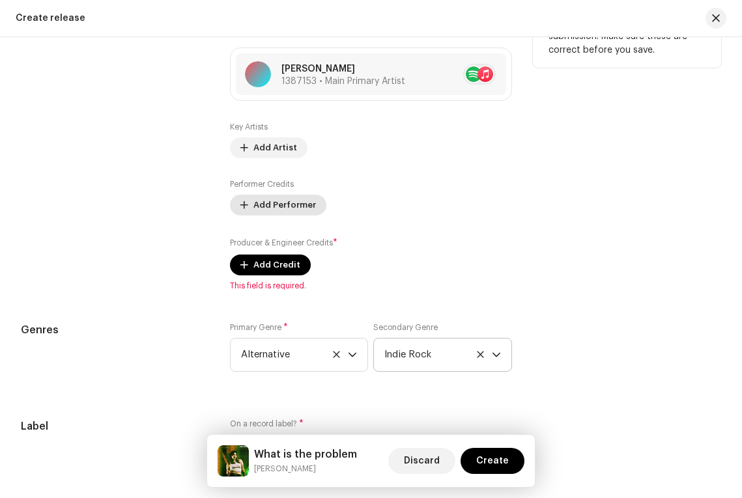
click at [266, 205] on span "Add Performer" at bounding box center [284, 205] width 63 height 26
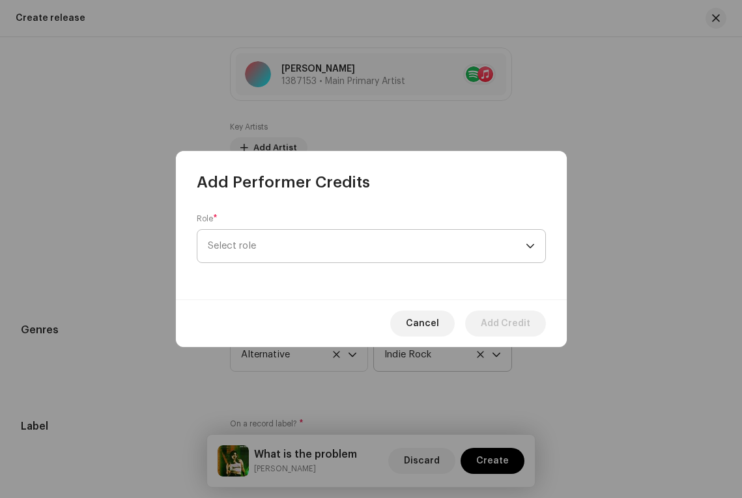
click at [261, 235] on span "Select role" at bounding box center [367, 246] width 318 height 33
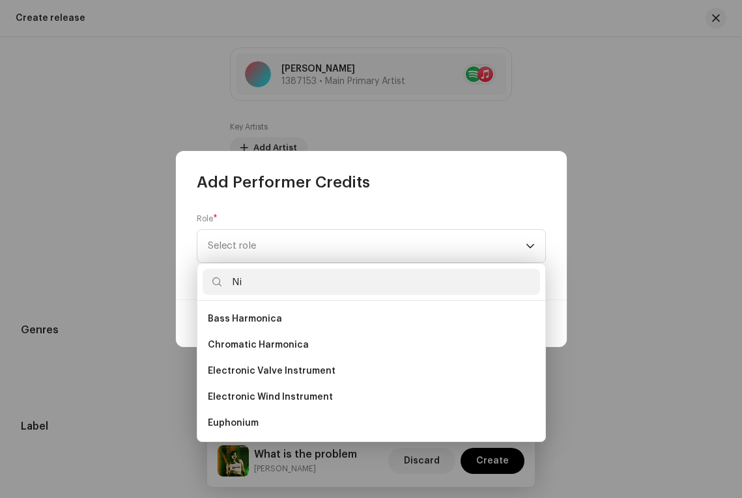
type input "N"
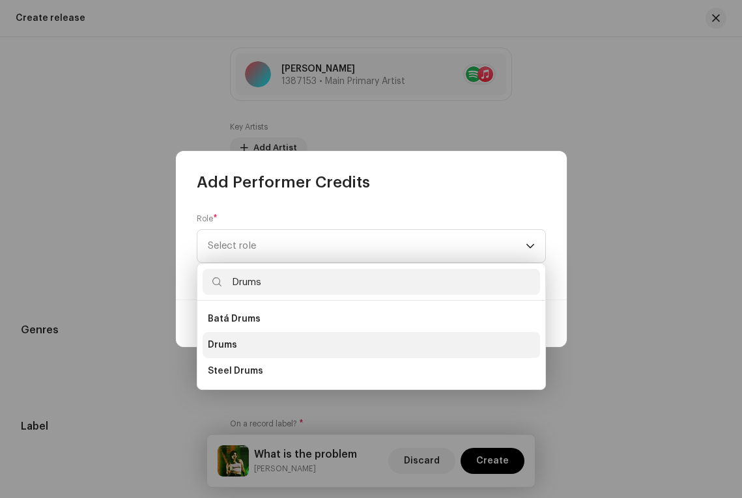
type input "Drums"
click at [230, 339] on span "Drums" at bounding box center [222, 345] width 29 height 13
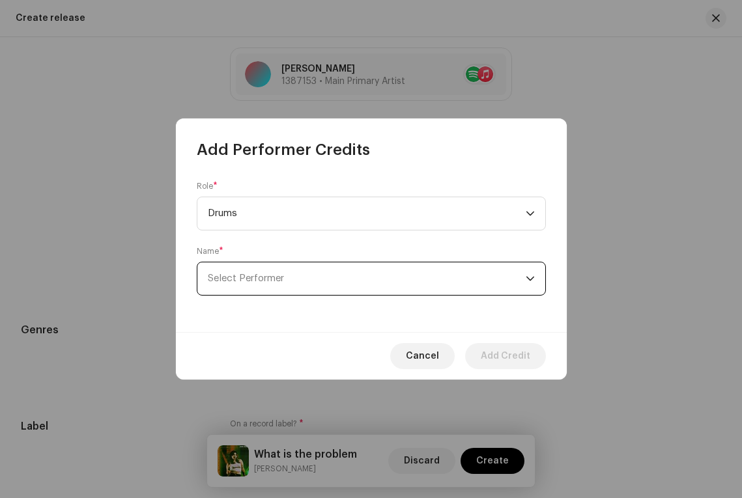
click at [233, 277] on span "Select Performer" at bounding box center [246, 279] width 76 height 10
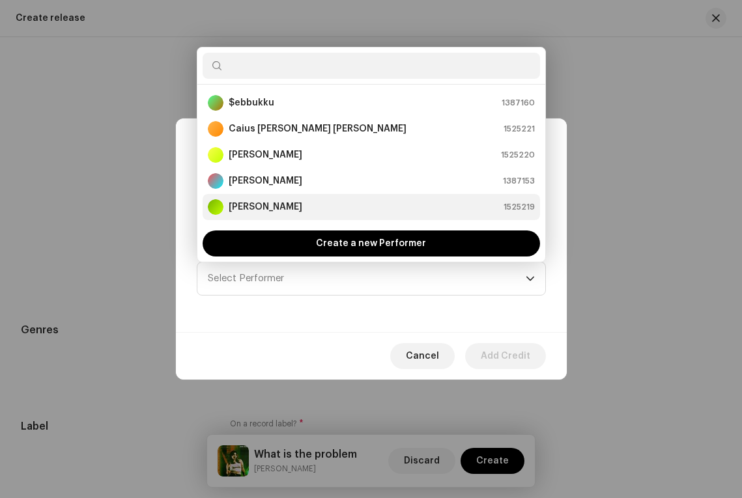
scroll to position [26, 0]
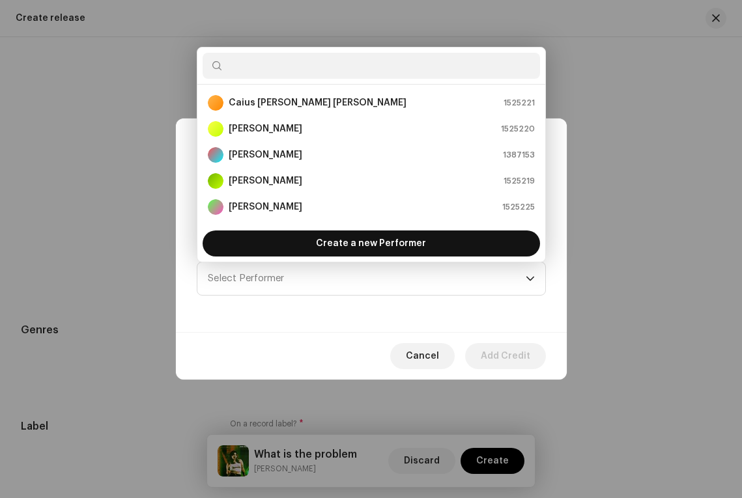
click at [257, 238] on div "Create a new Performer" at bounding box center [371, 244] width 337 height 26
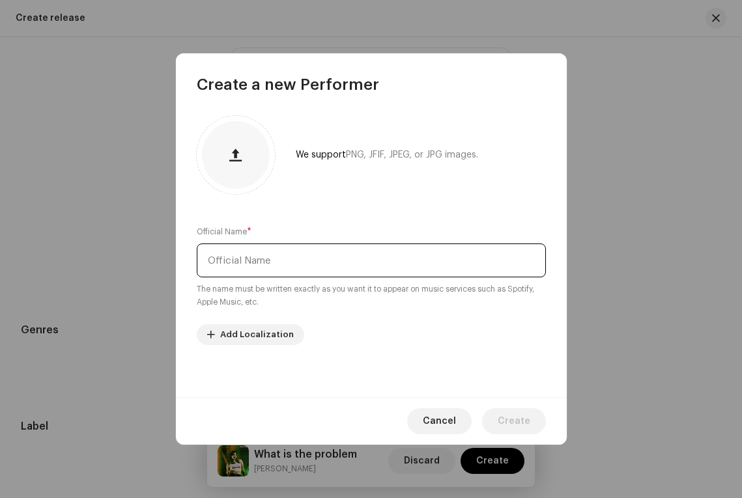
click at [247, 255] on input "text" at bounding box center [371, 261] width 349 height 34
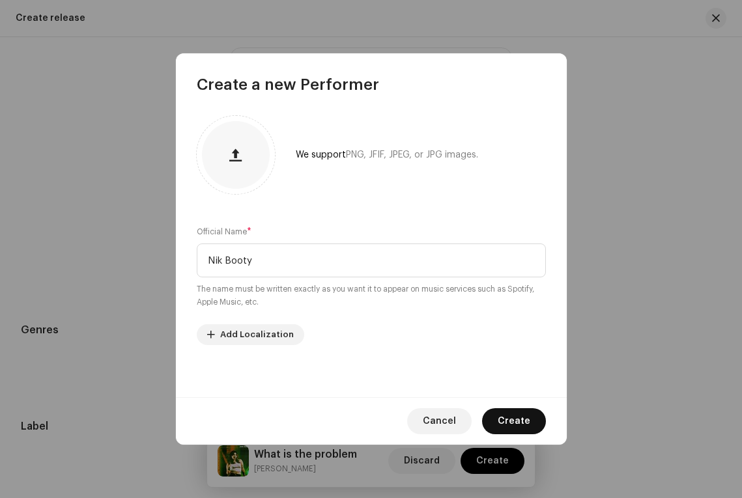
type input "Nik Booty"
click at [513, 424] on span "Create" at bounding box center [514, 421] width 33 height 26
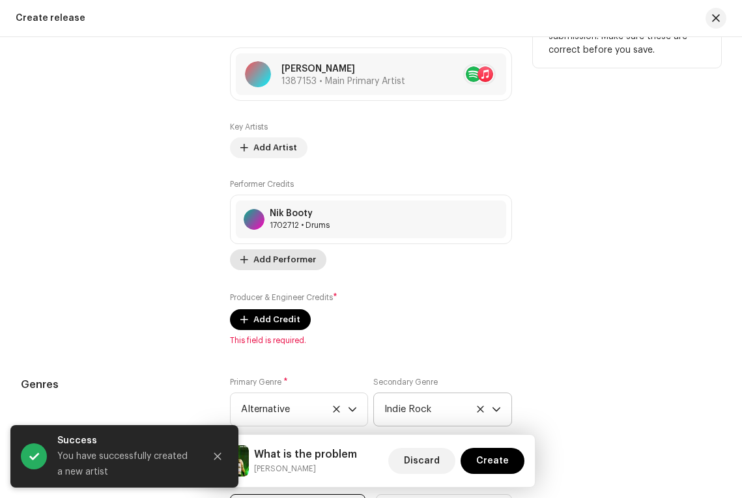
click at [259, 266] on span "Add Performer" at bounding box center [284, 260] width 63 height 26
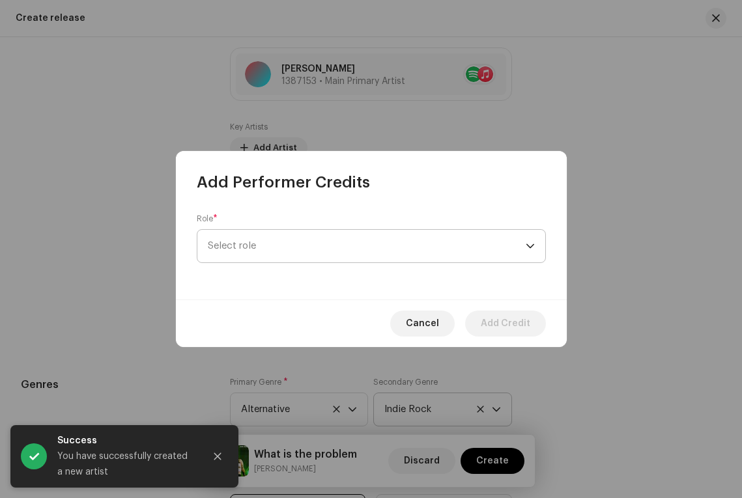
click at [262, 240] on span "Select role" at bounding box center [367, 246] width 318 height 33
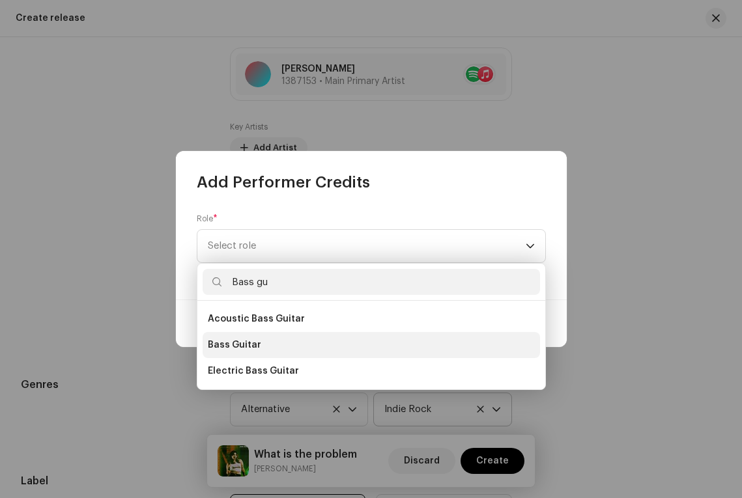
type input "Bass gu"
click at [238, 344] on span "Bass Guitar" at bounding box center [234, 345] width 53 height 13
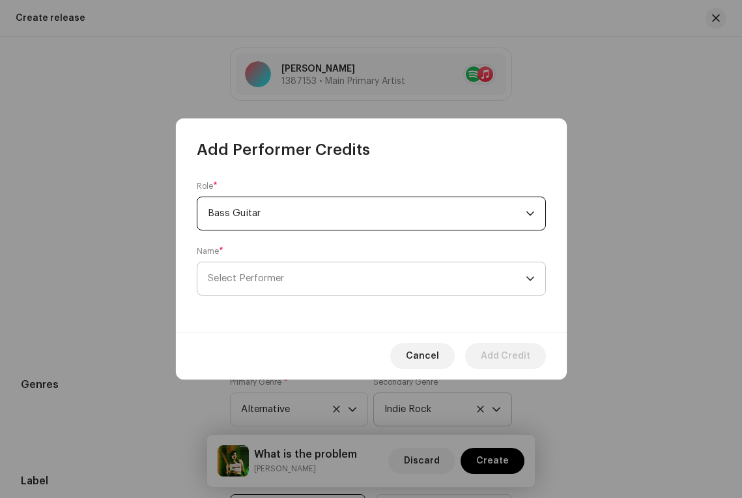
click at [276, 270] on span "Select Performer" at bounding box center [367, 278] width 318 height 33
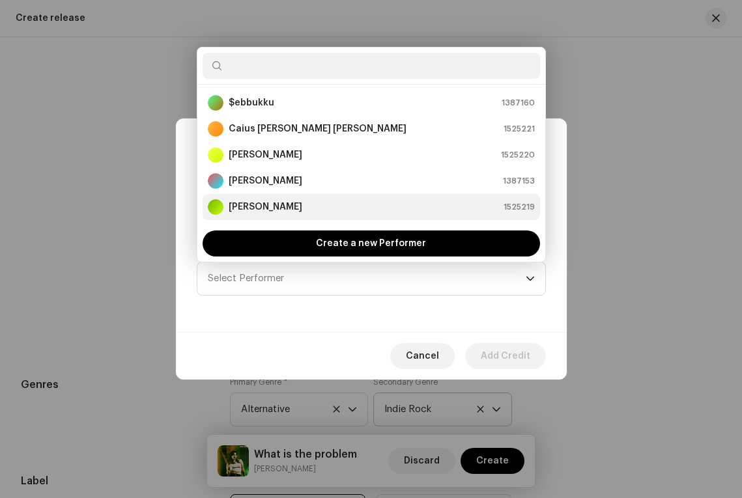
click at [289, 209] on strong "[PERSON_NAME]" at bounding box center [266, 207] width 74 height 13
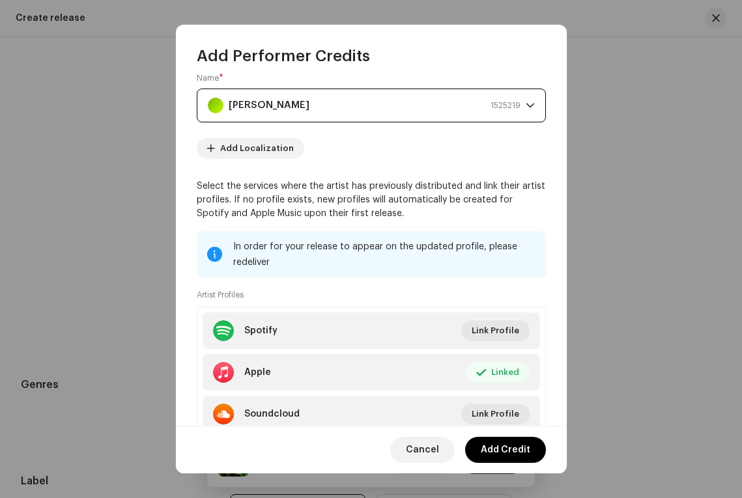
scroll to position [129, 0]
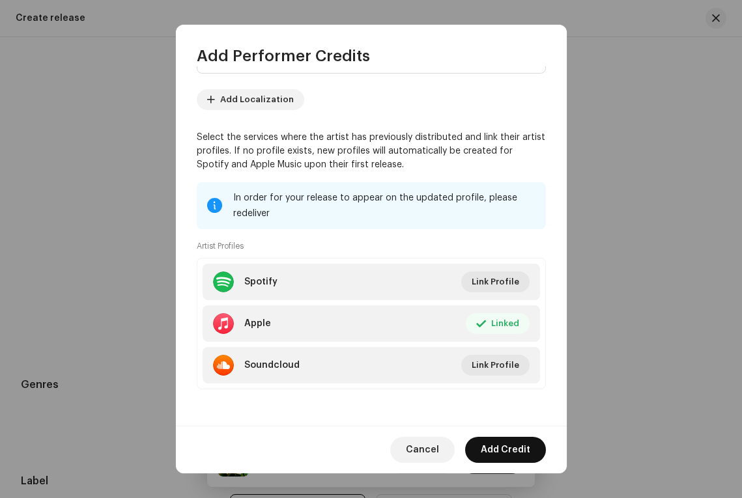
click at [488, 451] on span "Add Credit" at bounding box center [506, 450] width 50 height 26
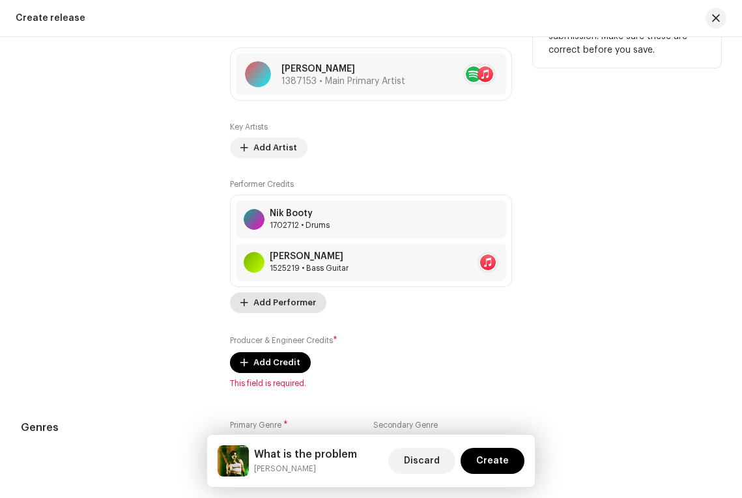
click at [273, 309] on span "Add Performer" at bounding box center [284, 303] width 63 height 26
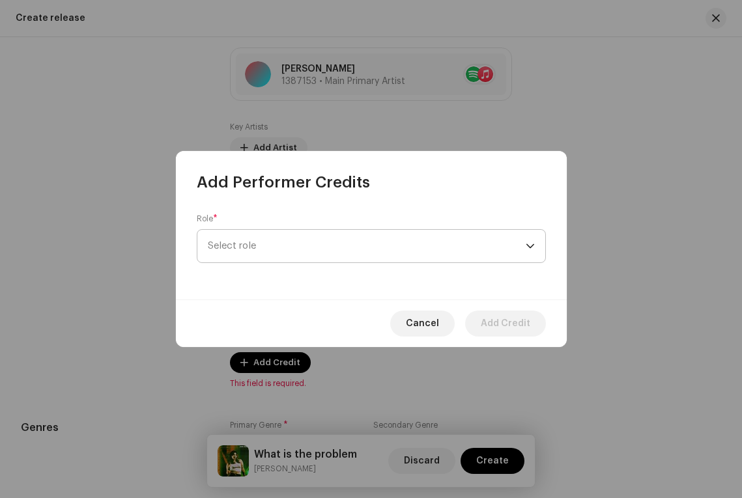
click at [259, 242] on span "Select role" at bounding box center [367, 246] width 318 height 33
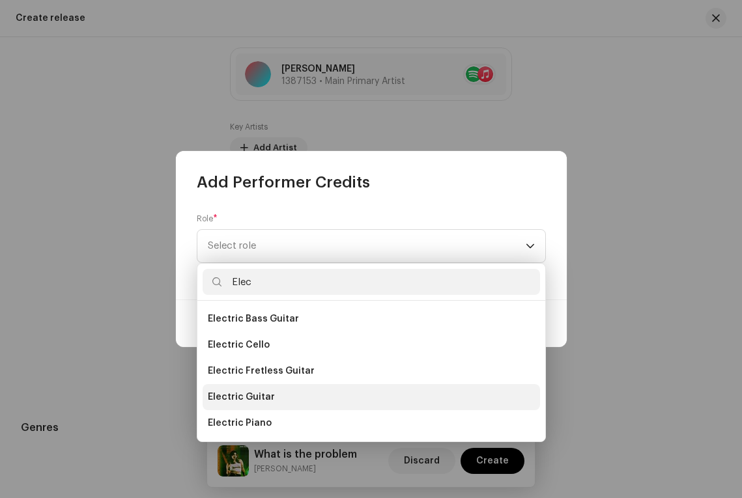
type input "Elec"
click at [247, 393] on span "Electric Guitar" at bounding box center [241, 397] width 67 height 13
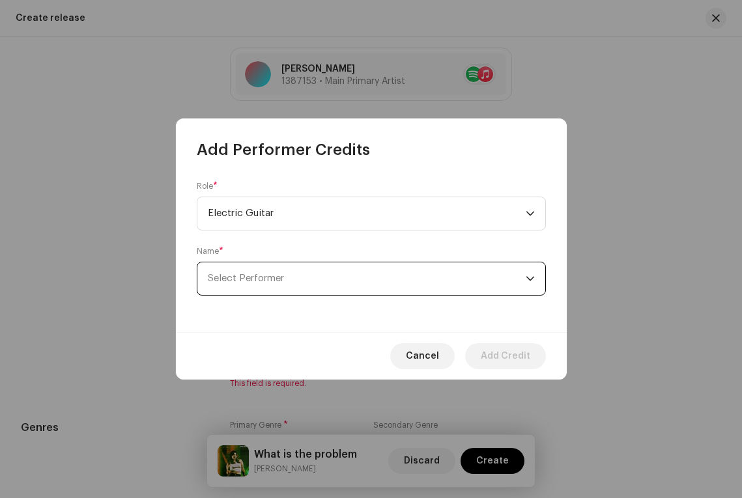
click at [255, 275] on span "Select Performer" at bounding box center [246, 279] width 76 height 10
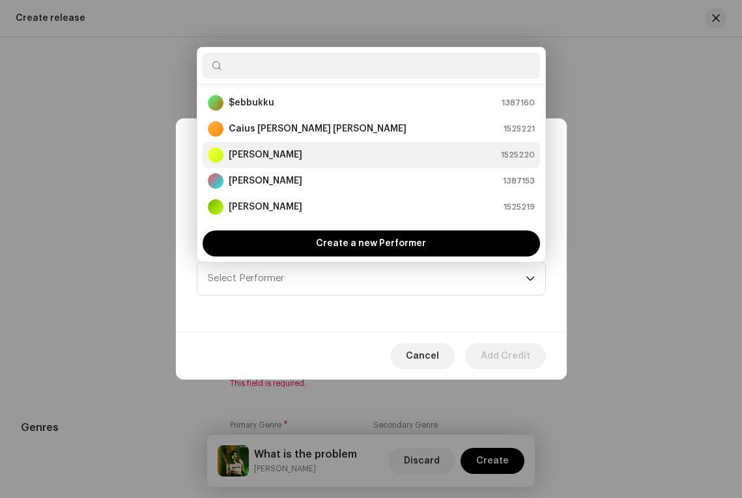
scroll to position [26, 0]
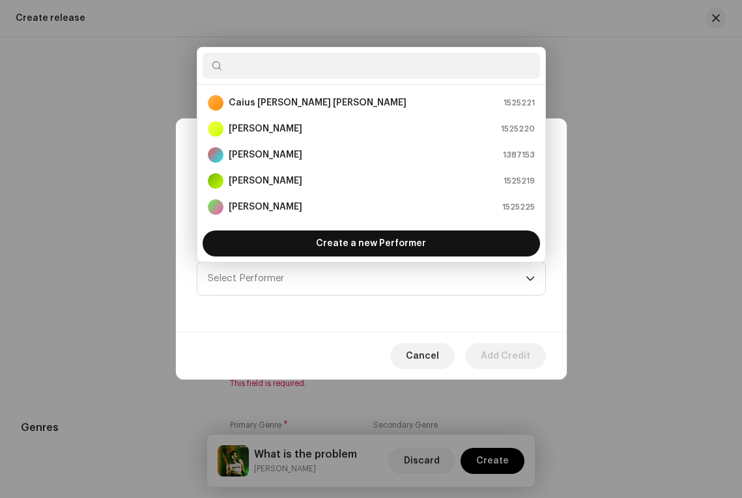
click at [309, 244] on div "Create a new Performer" at bounding box center [371, 244] width 337 height 26
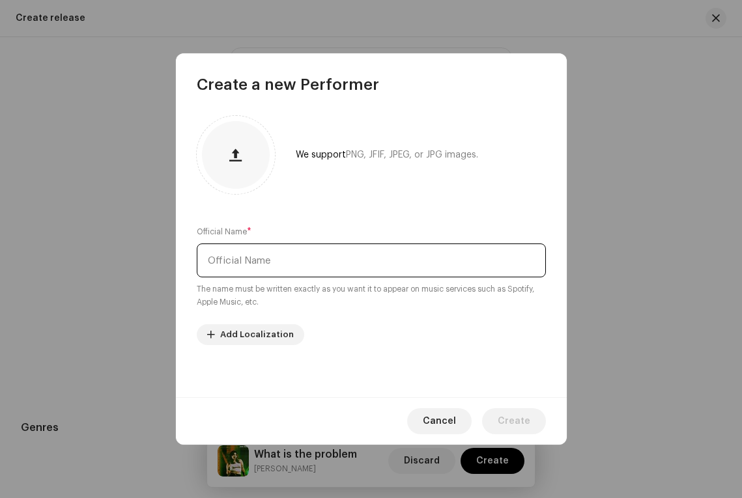
click at [309, 255] on input "text" at bounding box center [371, 261] width 349 height 34
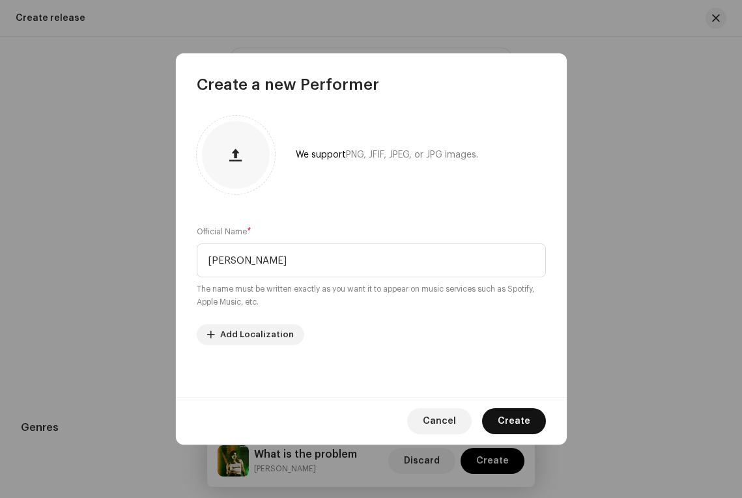
type input "[PERSON_NAME]"
click at [513, 419] on span "Create" at bounding box center [514, 421] width 33 height 26
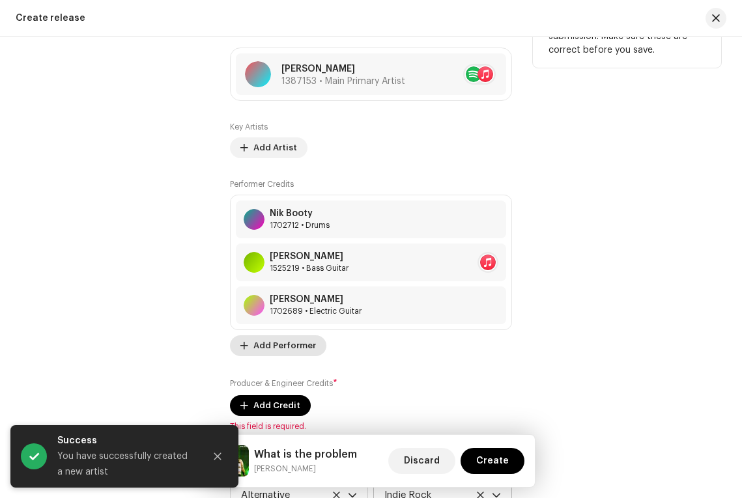
click at [283, 348] on span "Add Performer" at bounding box center [284, 346] width 63 height 26
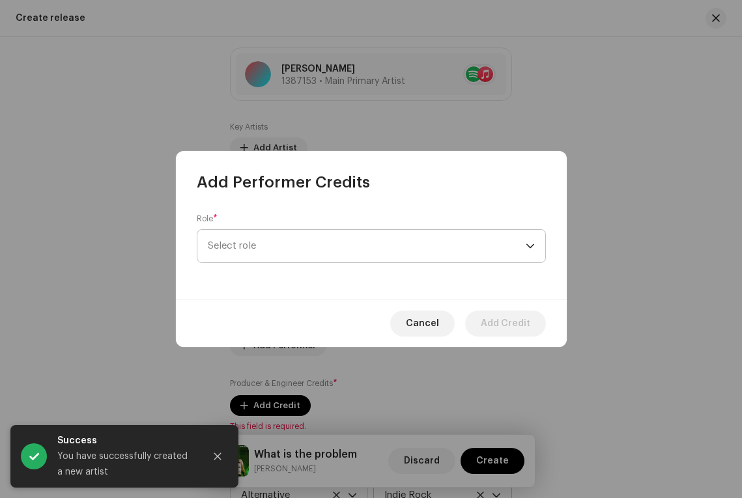
click at [274, 251] on span "Select role" at bounding box center [367, 246] width 318 height 33
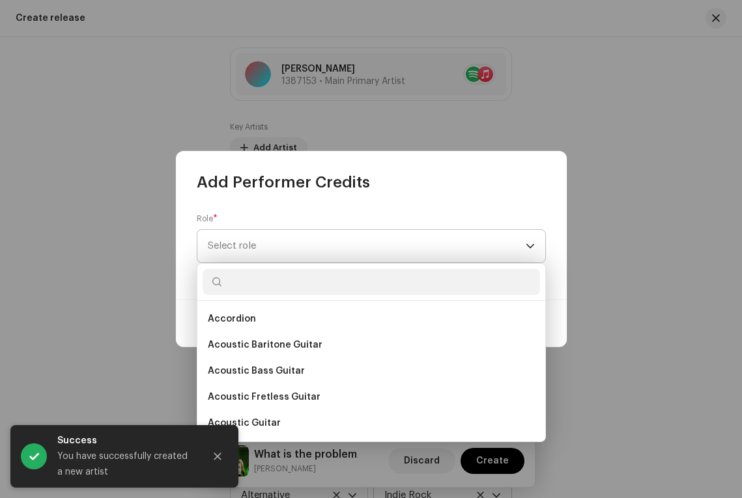
type input "J"
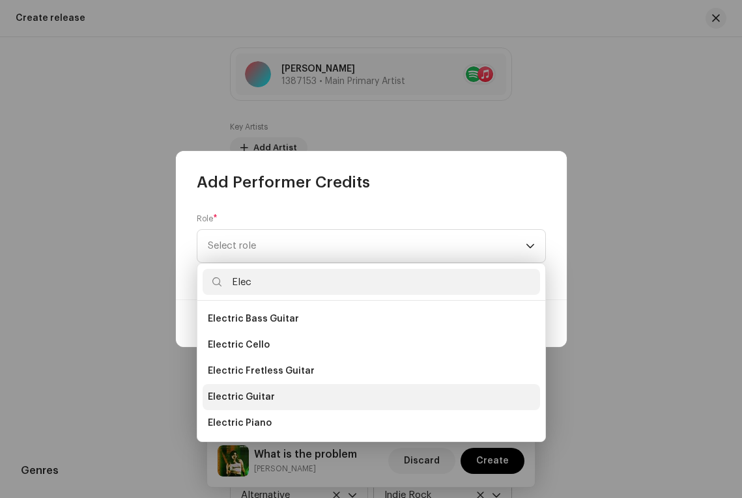
type input "Elec"
click at [236, 395] on span "Electric Guitar" at bounding box center [241, 397] width 67 height 13
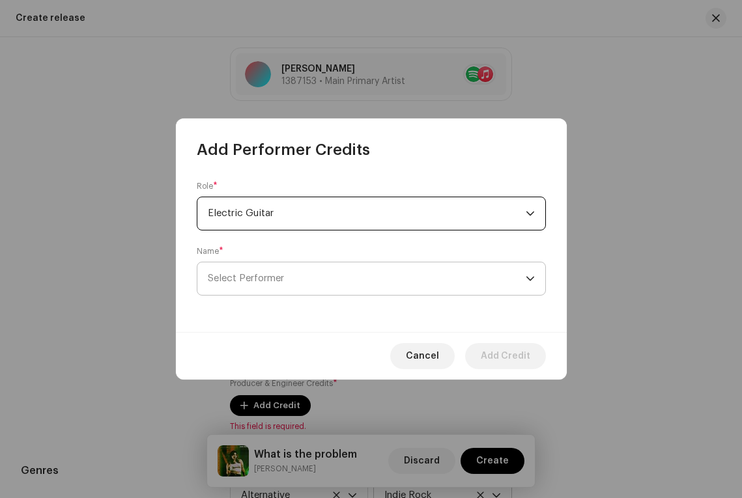
click at [265, 274] on span "Select Performer" at bounding box center [246, 279] width 76 height 10
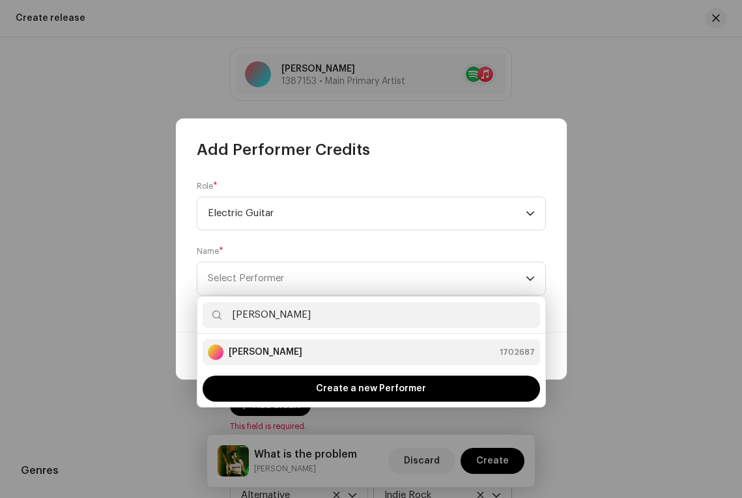
type input "[PERSON_NAME]"
click at [255, 356] on strong "[PERSON_NAME]" at bounding box center [266, 352] width 74 height 13
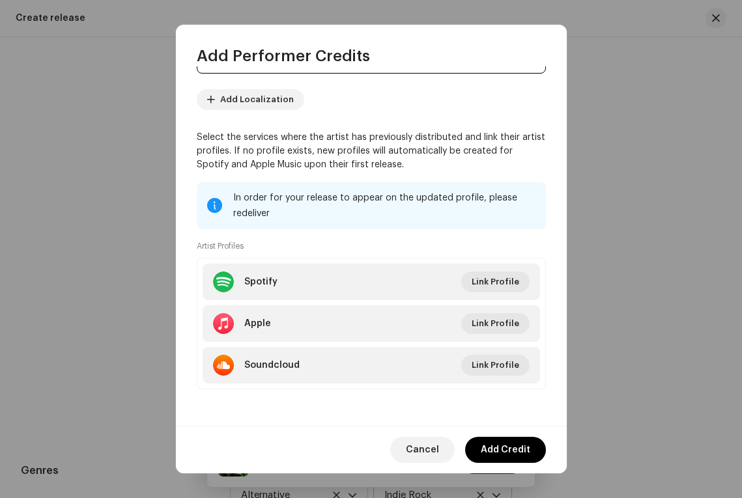
scroll to position [0, 0]
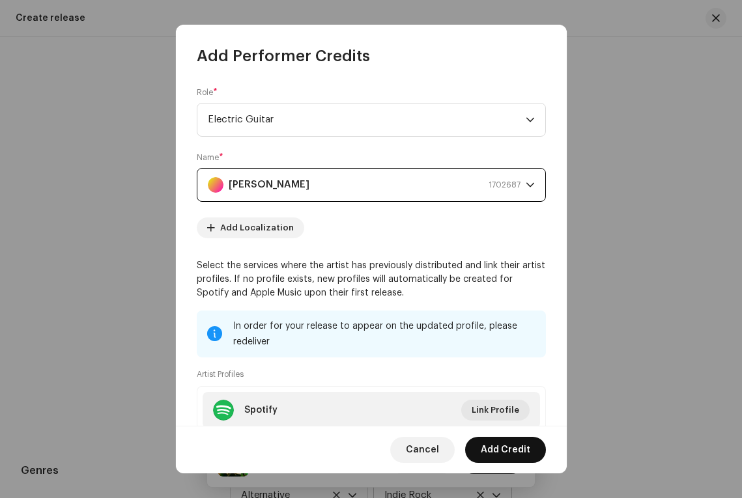
click at [519, 448] on span "Add Credit" at bounding box center [506, 450] width 50 height 26
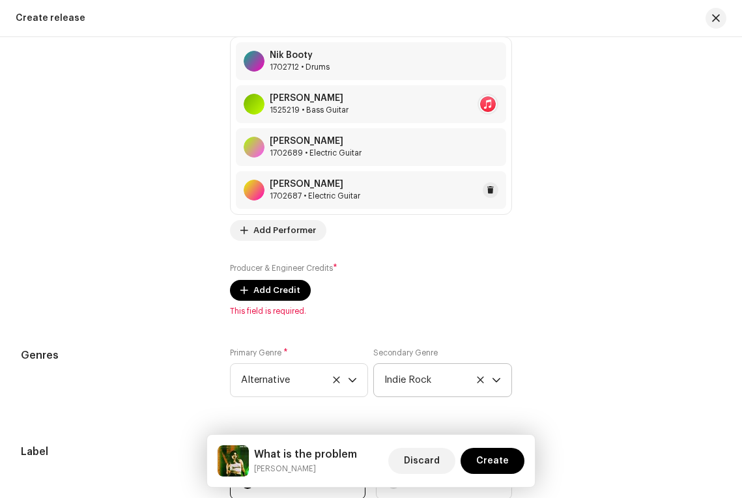
scroll to position [1653, 0]
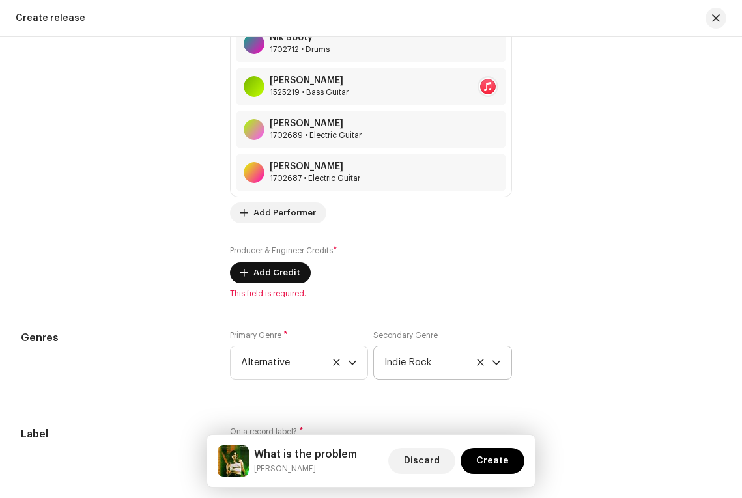
click at [264, 276] on span "Add Credit" at bounding box center [276, 273] width 47 height 26
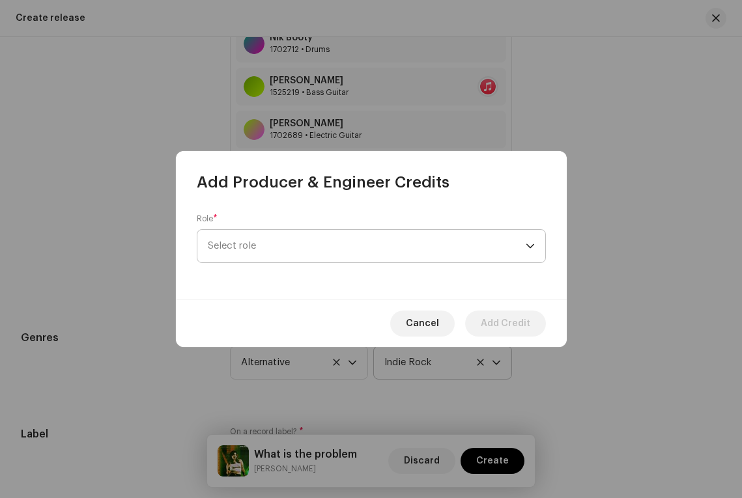
click at [260, 246] on span "Select role" at bounding box center [367, 246] width 318 height 33
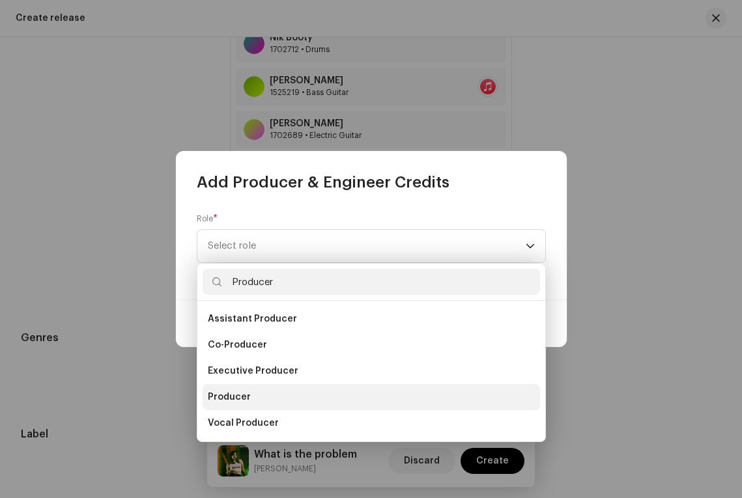
type input "Producer"
click at [235, 395] on span "Producer" at bounding box center [229, 397] width 43 height 13
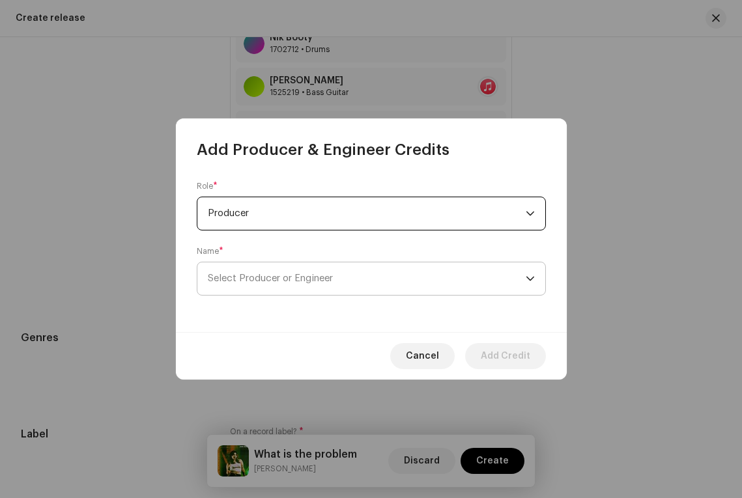
click at [255, 270] on span "Select Producer or Engineer" at bounding box center [367, 278] width 318 height 33
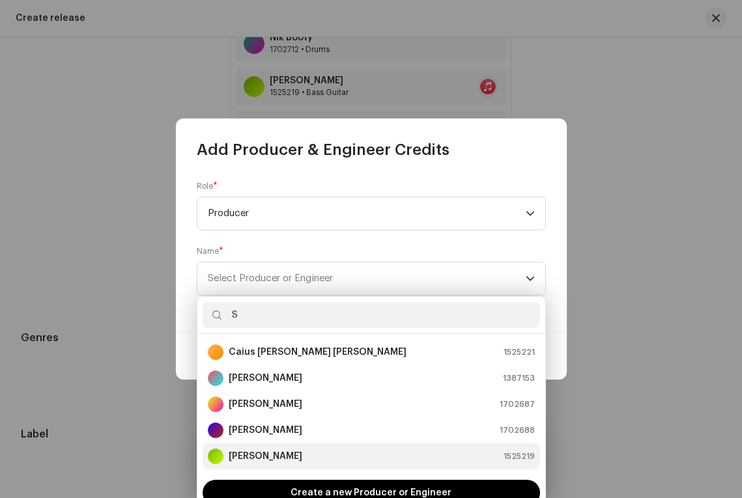
type input "S"
click at [246, 455] on strong "[PERSON_NAME]" at bounding box center [266, 456] width 74 height 13
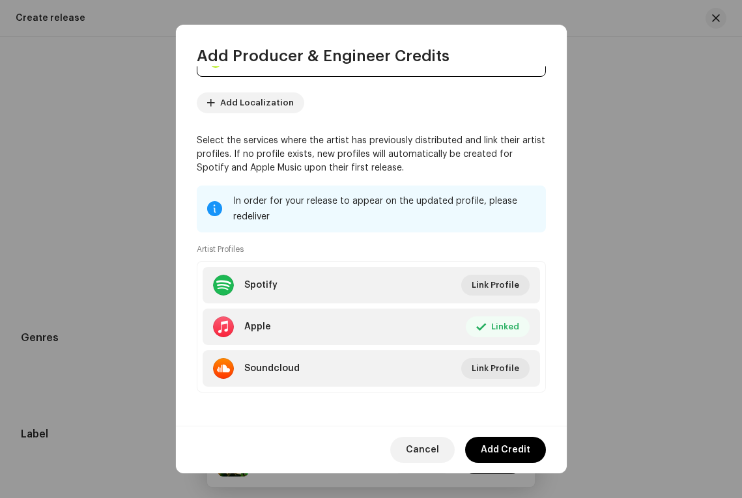
scroll to position [129, 0]
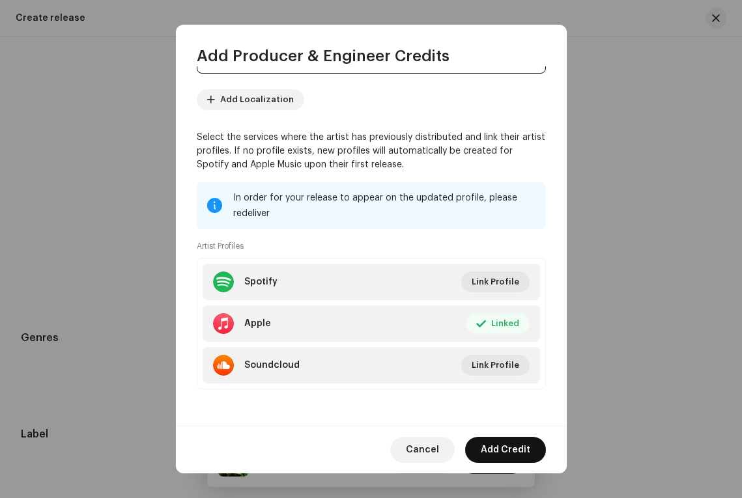
click at [511, 447] on span "Add Credit" at bounding box center [506, 450] width 50 height 26
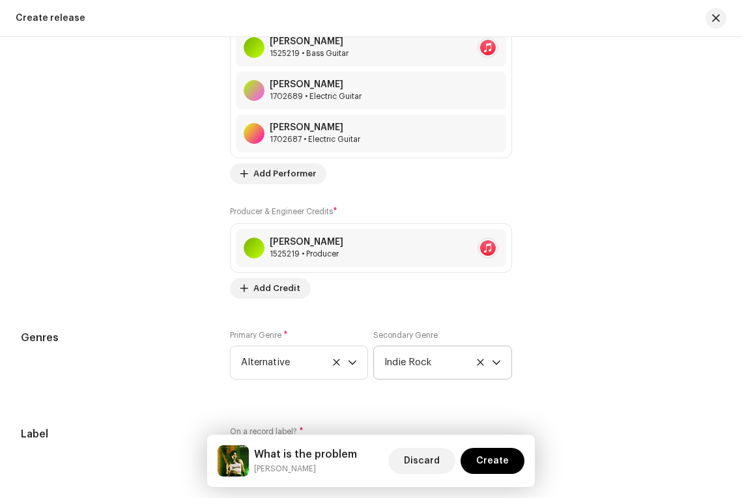
scroll to position [1698, 0]
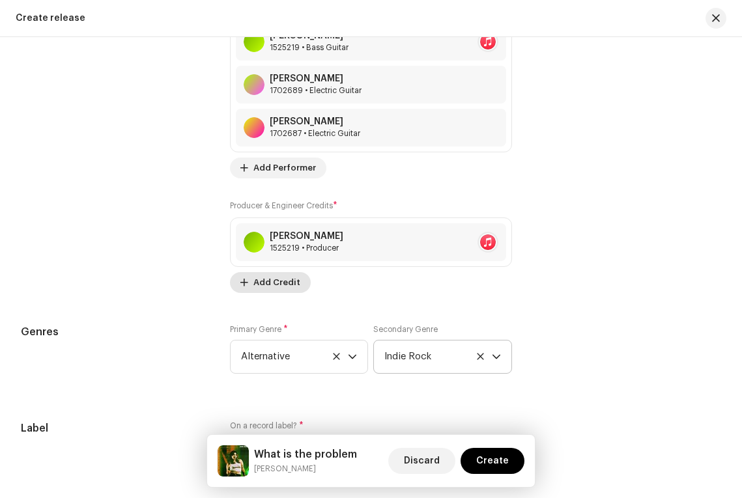
click at [272, 293] on span "Add Credit" at bounding box center [276, 283] width 47 height 26
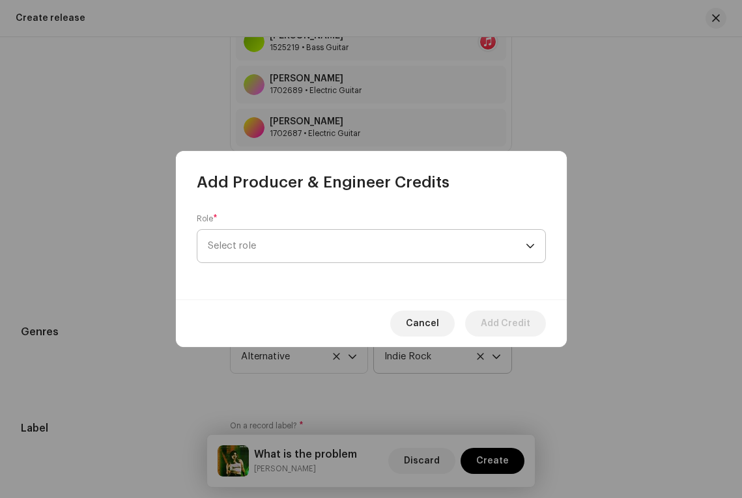
click at [263, 247] on span "Select role" at bounding box center [367, 246] width 318 height 33
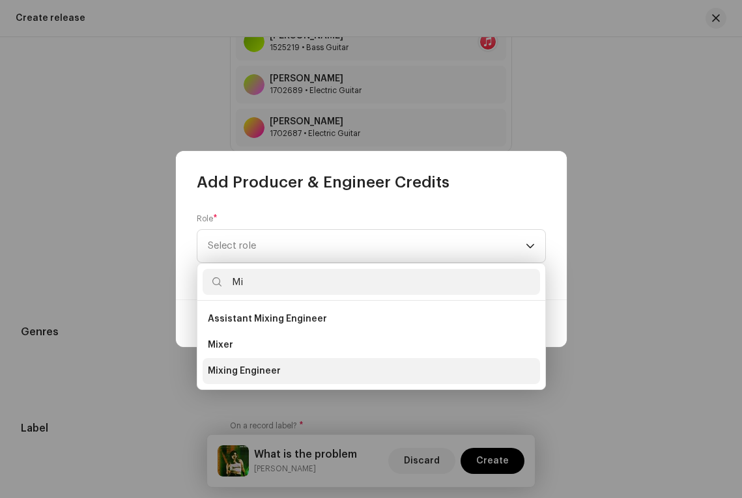
type input "Mi"
click at [227, 376] on span "Mixing Engineer" at bounding box center [244, 371] width 73 height 13
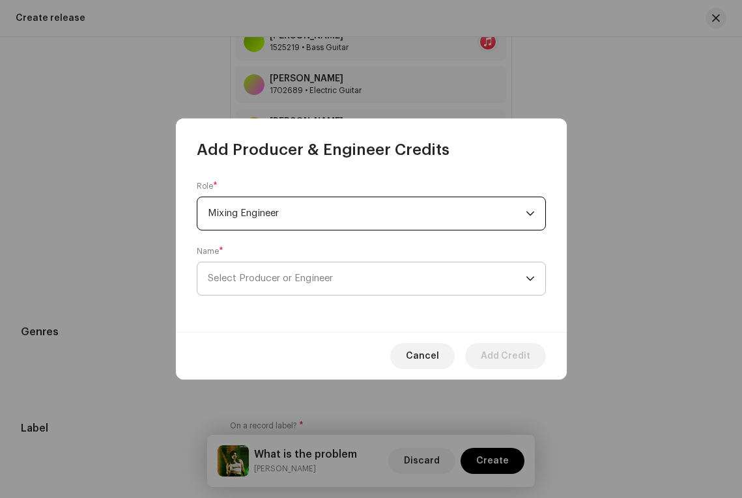
click at [276, 274] on span "Select Producer or Engineer" at bounding box center [367, 278] width 318 height 33
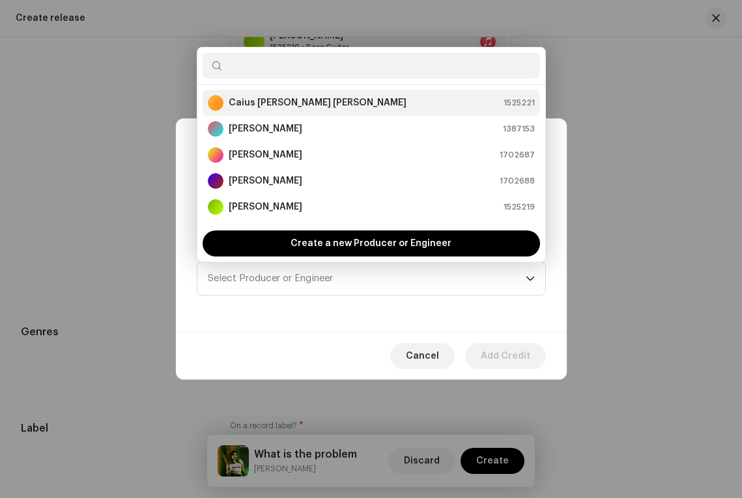
click at [261, 103] on strong "Caius [PERSON_NAME] [PERSON_NAME]" at bounding box center [318, 102] width 178 height 13
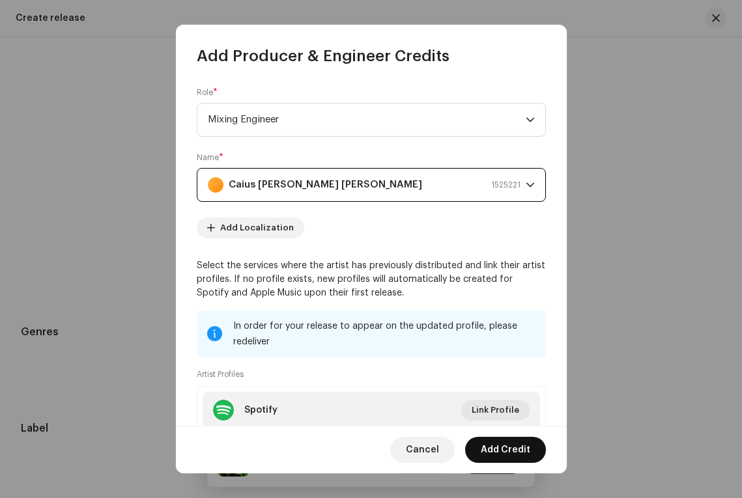
click at [506, 448] on span "Add Credit" at bounding box center [506, 450] width 50 height 26
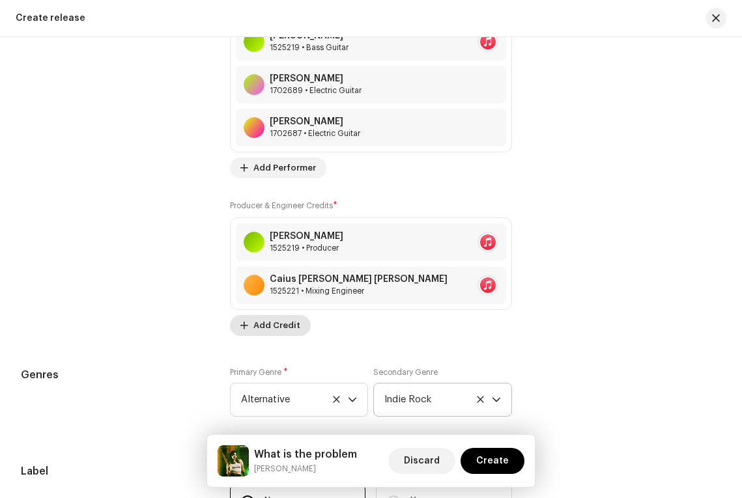
click at [256, 328] on span "Add Credit" at bounding box center [276, 326] width 47 height 26
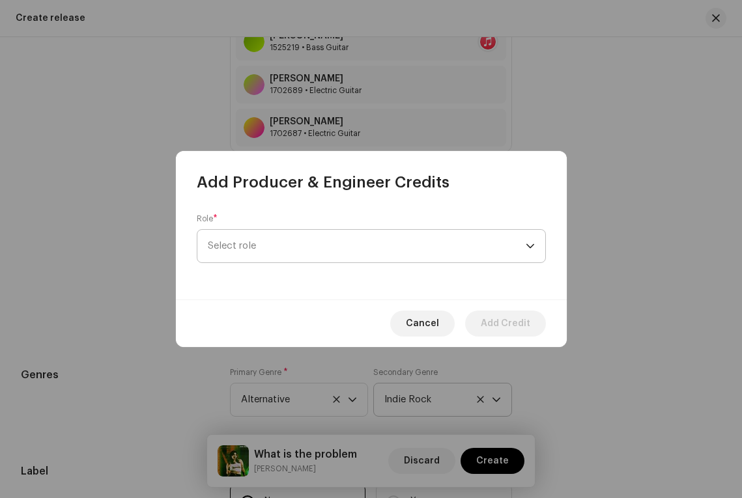
click at [245, 235] on span "Select role" at bounding box center [367, 246] width 318 height 33
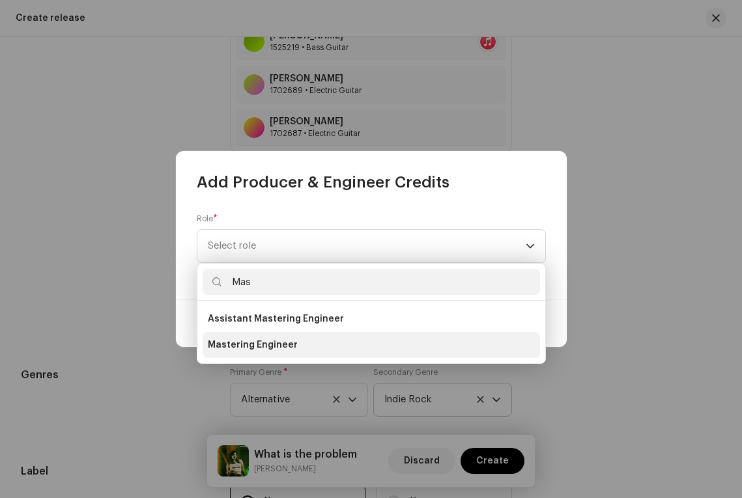
type input "Mas"
click at [245, 343] on span "Mastering Engineer" at bounding box center [253, 345] width 90 height 13
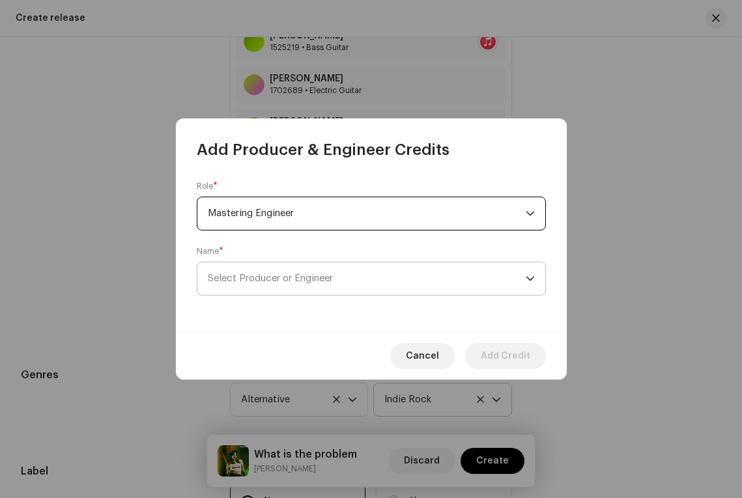
click at [267, 279] on span "Select Producer or Engineer" at bounding box center [270, 279] width 125 height 10
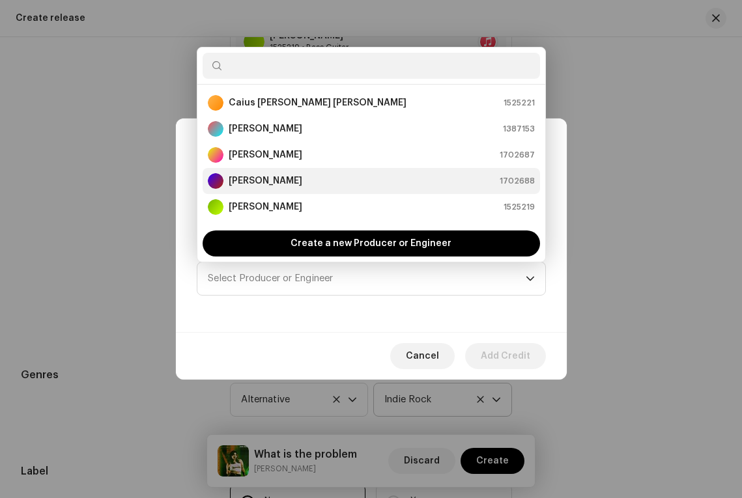
scroll to position [26, 0]
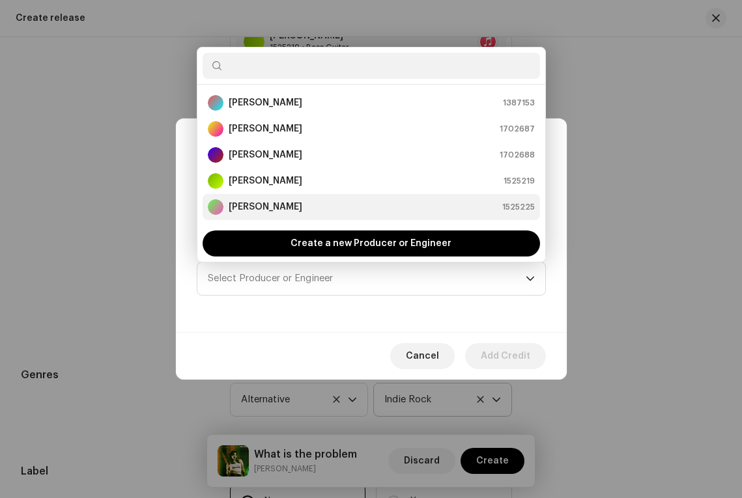
click at [269, 208] on strong "[PERSON_NAME]" at bounding box center [266, 207] width 74 height 13
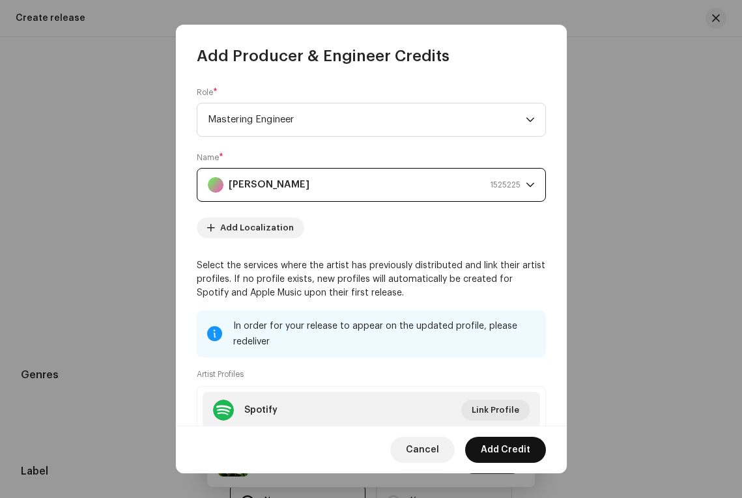
click at [484, 447] on span "Add Credit" at bounding box center [506, 450] width 50 height 26
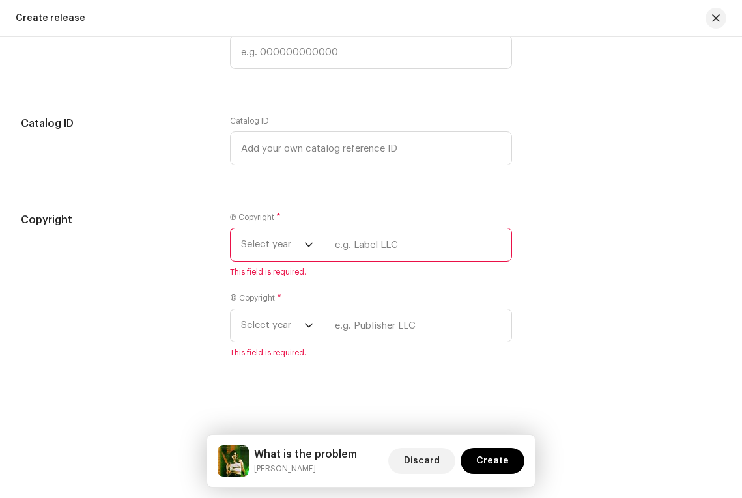
scroll to position [2381, 0]
click at [292, 252] on span "Select year" at bounding box center [272, 244] width 63 height 33
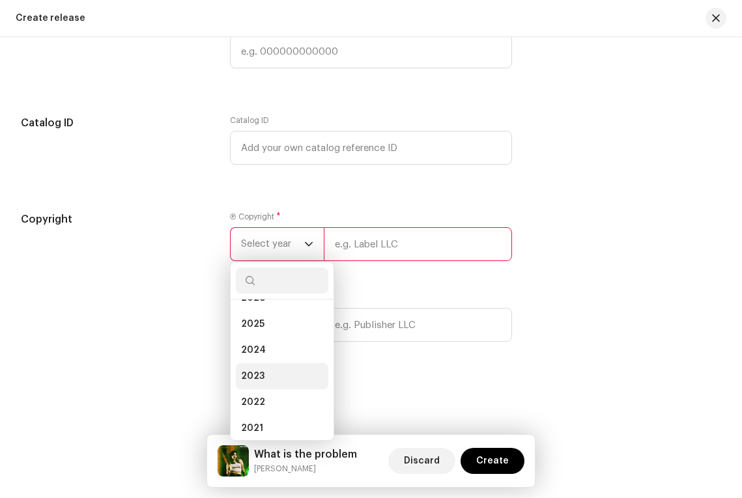
scroll to position [13, 0]
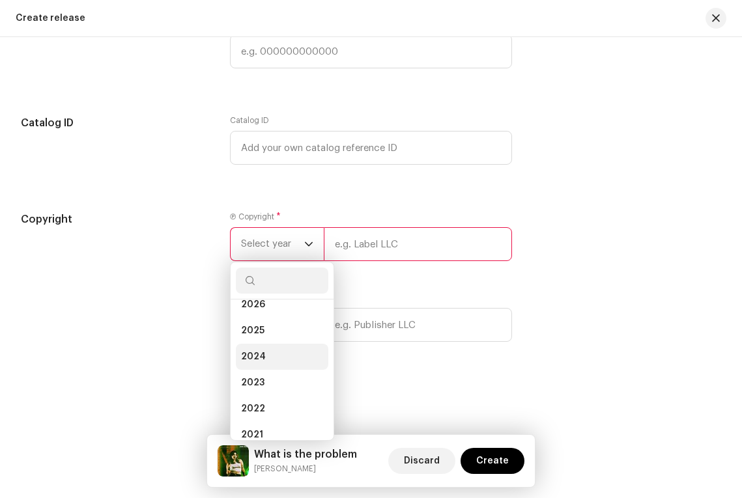
click at [274, 362] on li "2024" at bounding box center [282, 357] width 92 height 26
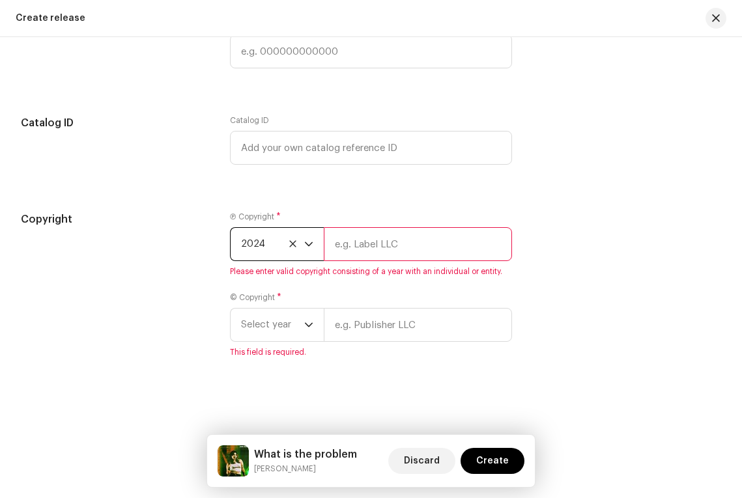
click at [359, 249] on input "text" at bounding box center [418, 244] width 188 height 34
type input "[PERSON_NAME]"
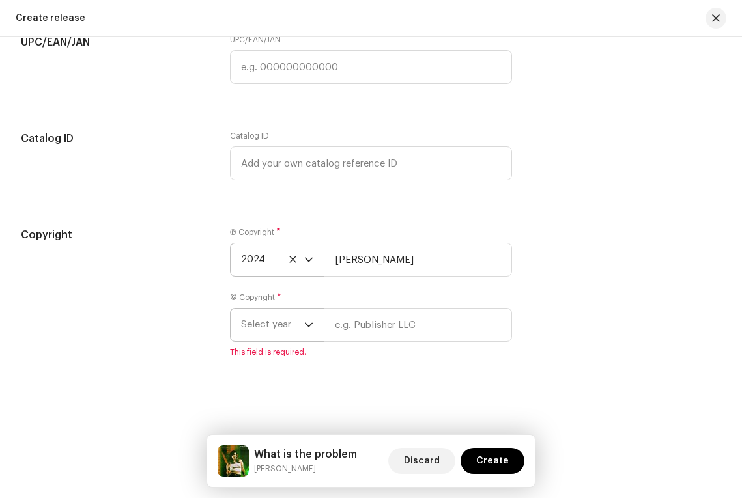
click at [282, 324] on span "Select year" at bounding box center [272, 325] width 63 height 33
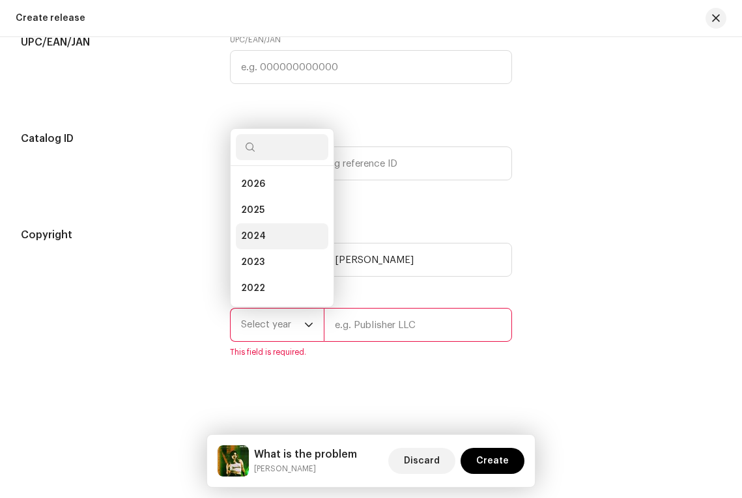
click at [264, 233] on li "2024" at bounding box center [282, 236] width 92 height 26
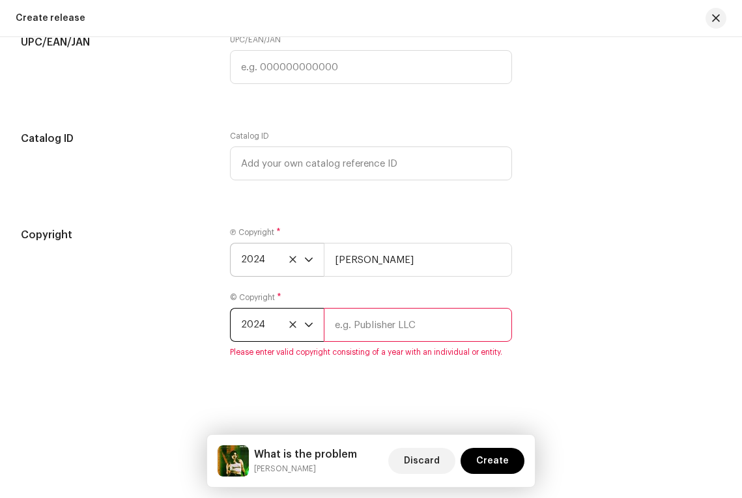
click at [360, 326] on input "text" at bounding box center [418, 325] width 188 height 34
type input "[PERSON_NAME]"
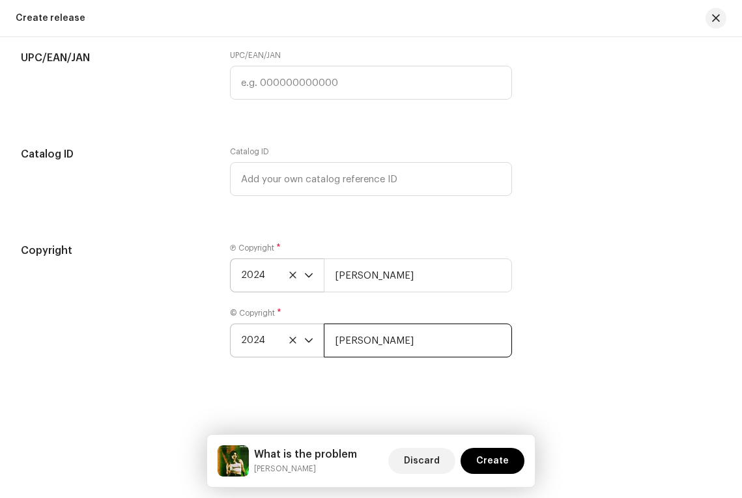
scroll to position [2356, 0]
click at [431, 386] on div "Create a new release We’ll guide you through everything — from track selection …" at bounding box center [371, 267] width 742 height 461
click at [487, 458] on span "Create" at bounding box center [492, 461] width 33 height 26
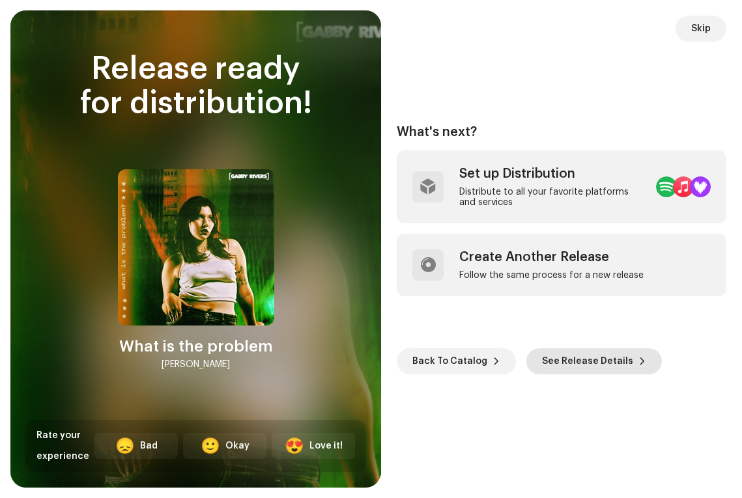
click at [597, 354] on span "See Release Details" at bounding box center [587, 361] width 91 height 26
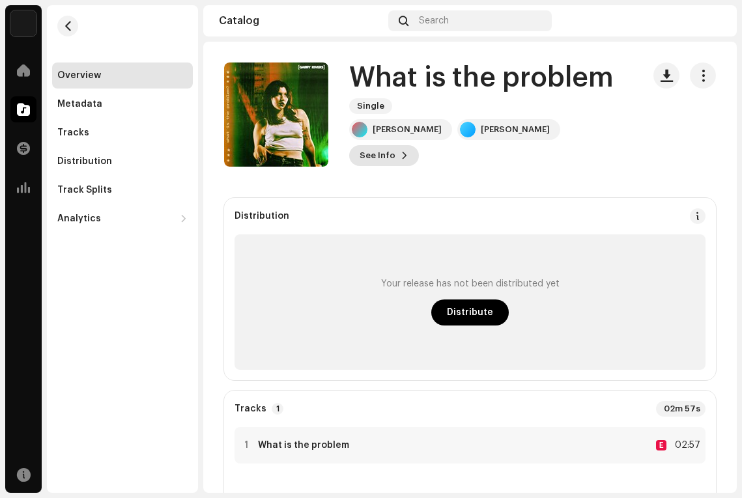
click at [395, 143] on span "See Info" at bounding box center [378, 156] width 36 height 26
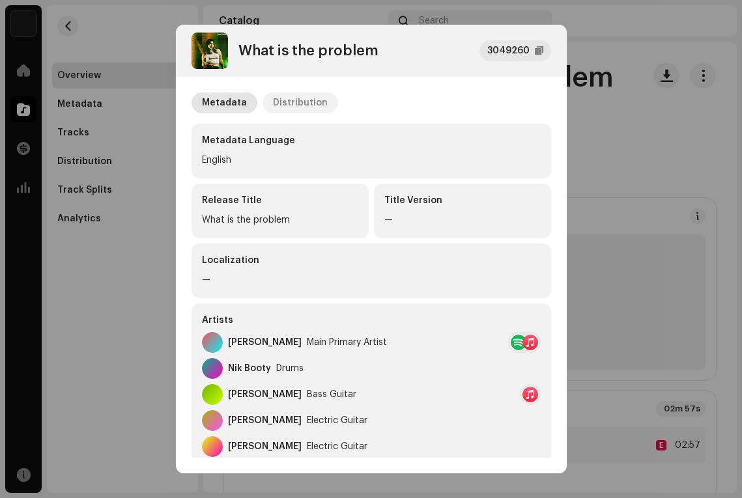
click at [284, 102] on div "Distribution" at bounding box center [300, 102] width 55 height 21
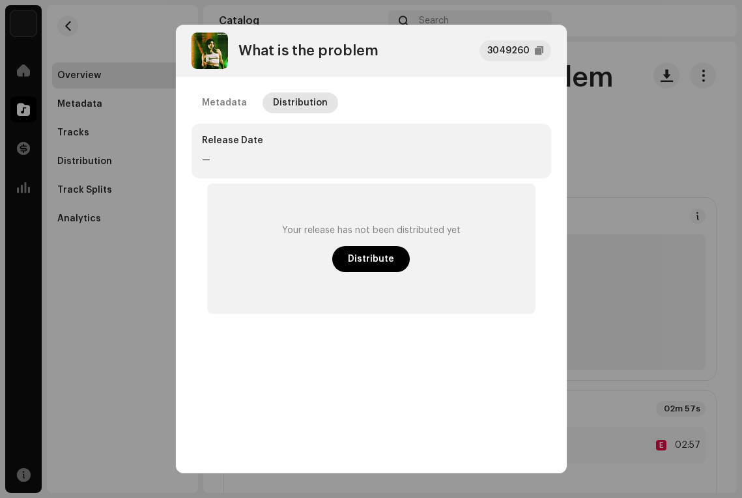
click at [209, 156] on div "—" at bounding box center [371, 160] width 339 height 16
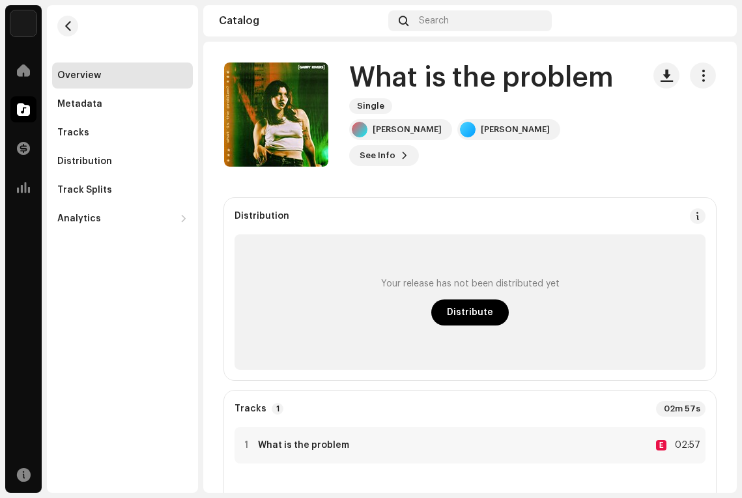
click at [667, 281] on div "What is the problem 3049260 Metadata Distribution Release Date — Your release h…" at bounding box center [371, 249] width 742 height 498
